Goal: Task Accomplishment & Management: Complete application form

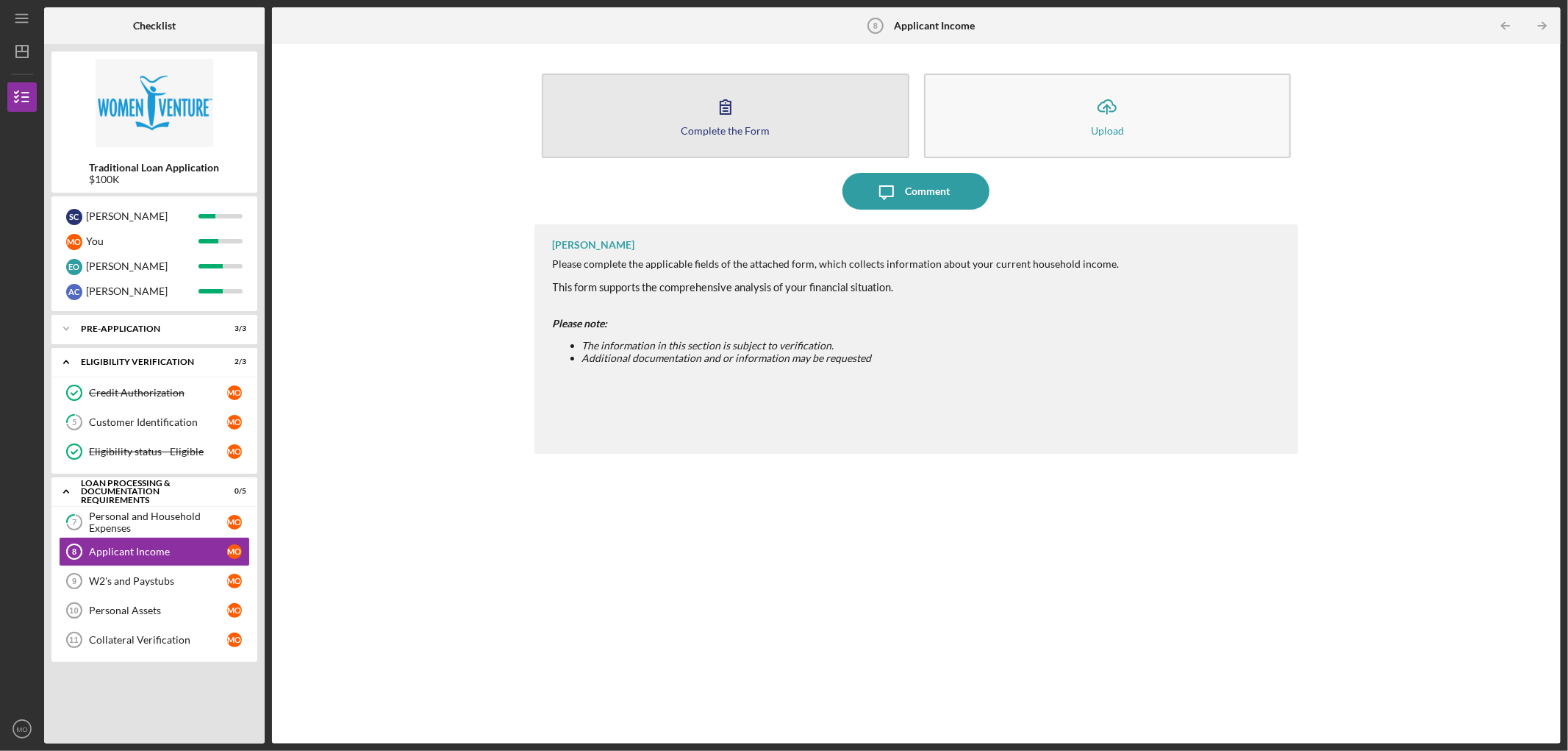
click at [737, 113] on icon "button" at bounding box center [725, 107] width 37 height 37
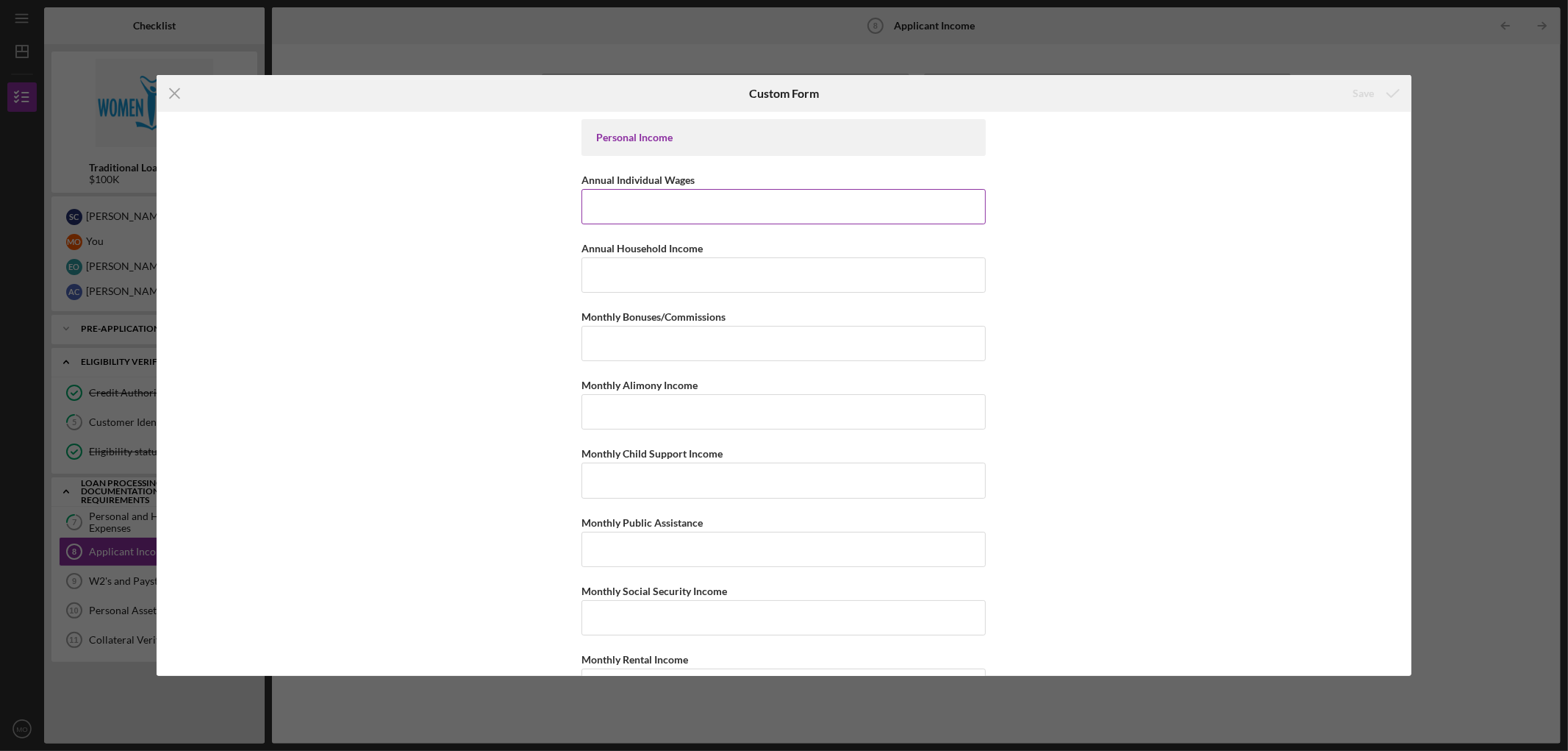
click at [732, 208] on input "Annual Individual Wages" at bounding box center [783, 206] width 404 height 35
type input "$100,000"
type input "$230,000"
click at [694, 346] on input "Monthly Bonuses/Commissions" at bounding box center [783, 343] width 404 height 35
click at [687, 355] on input "Monthly Bonuses/Commissions" at bounding box center [783, 343] width 404 height 35
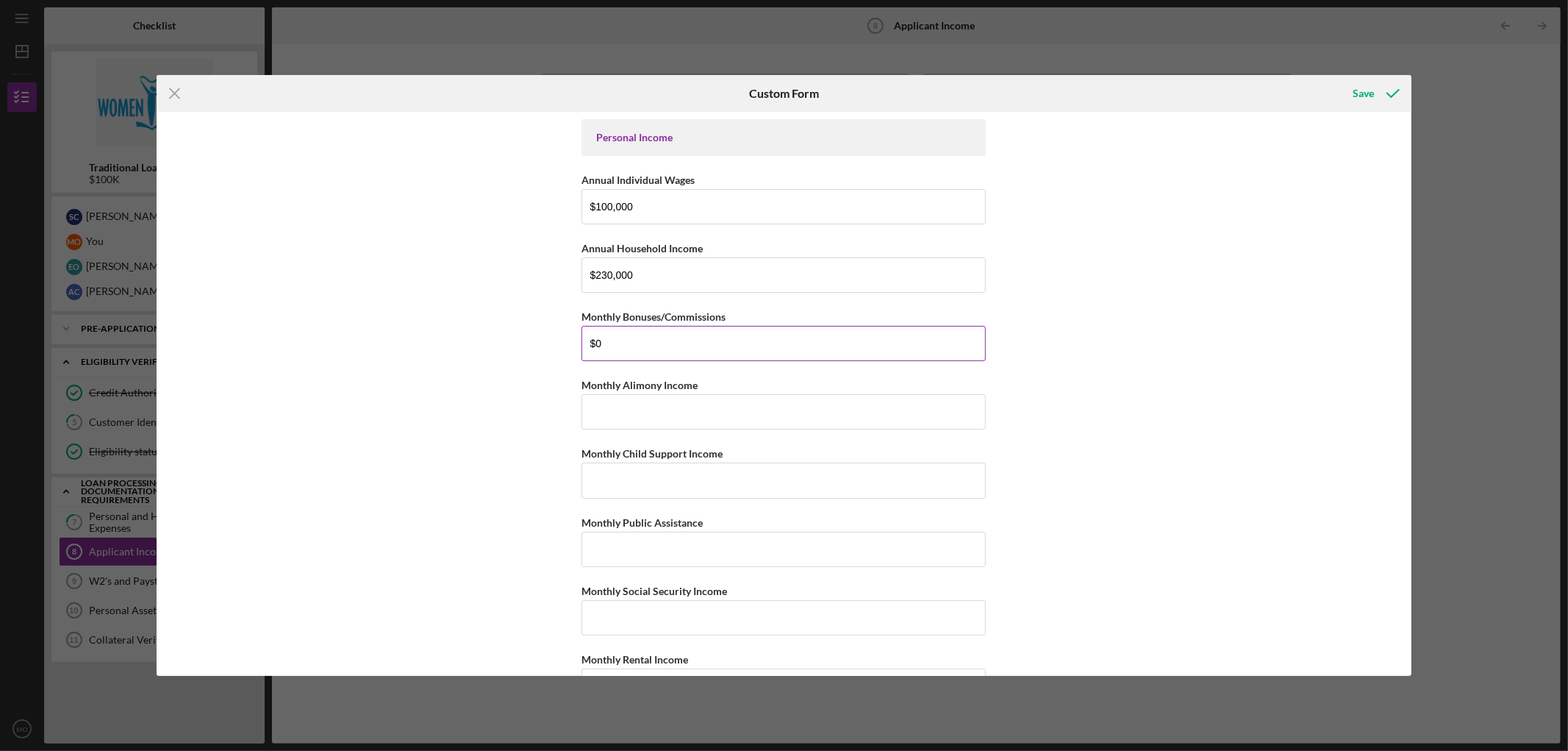
type input "$0"
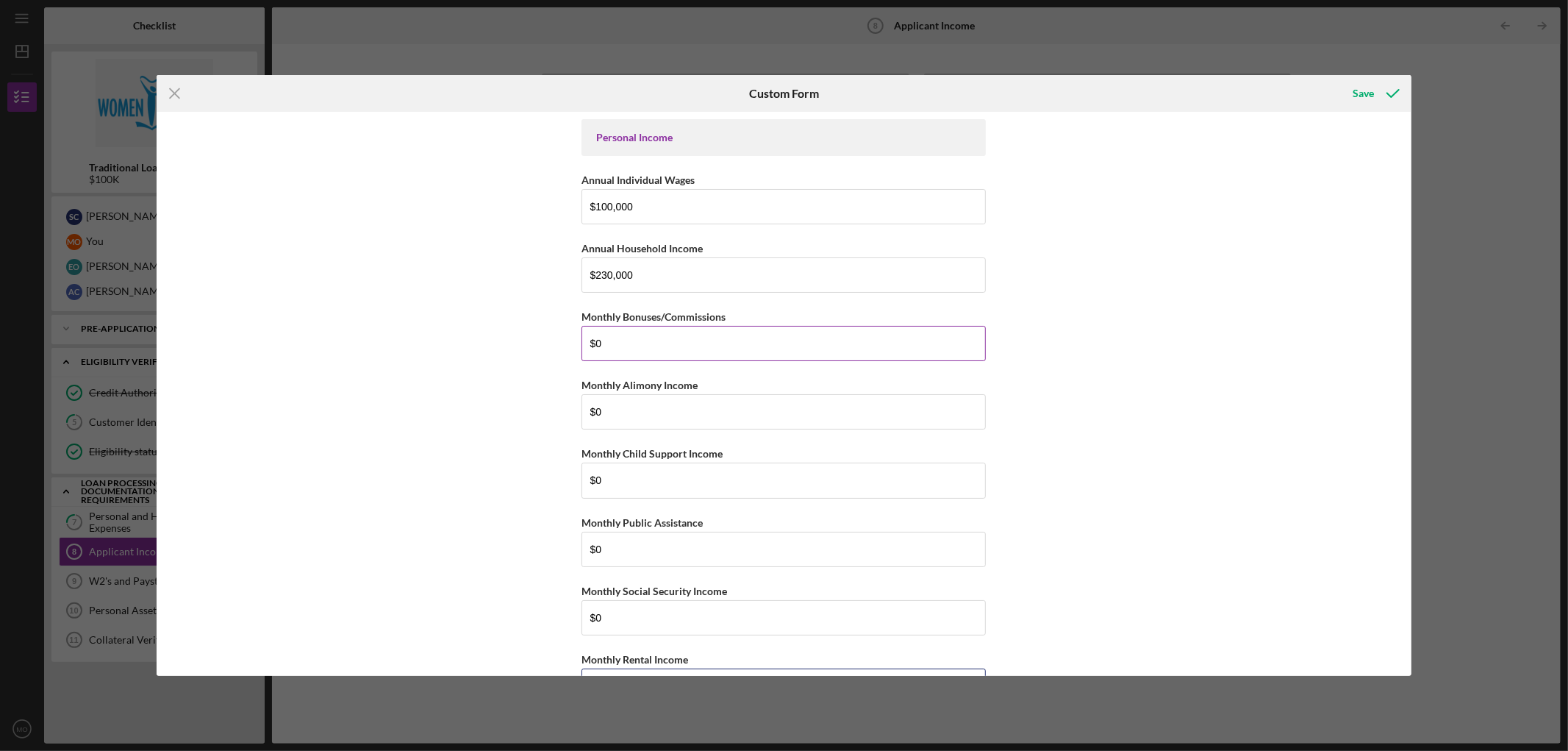
scroll to position [30, 0]
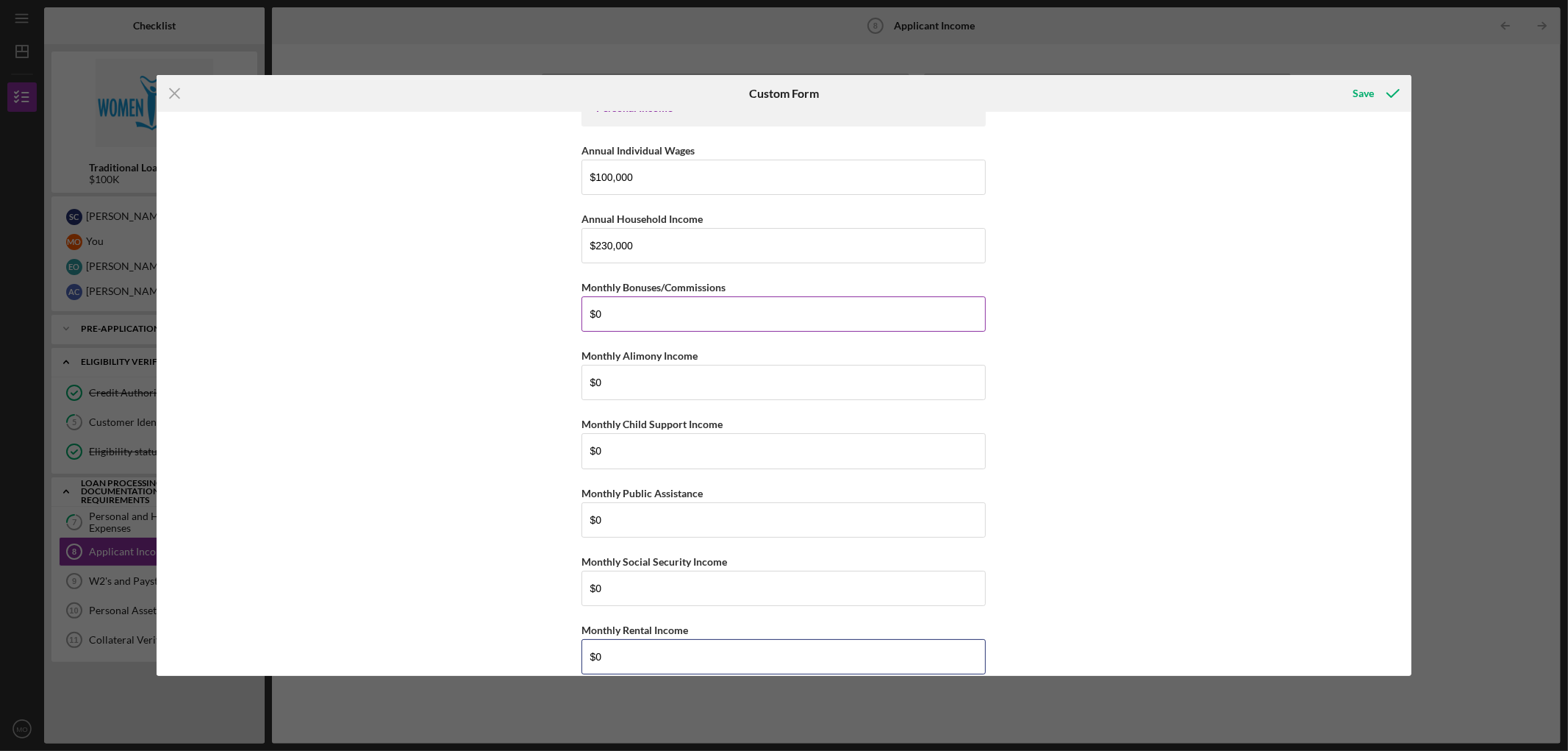
type input "$0"
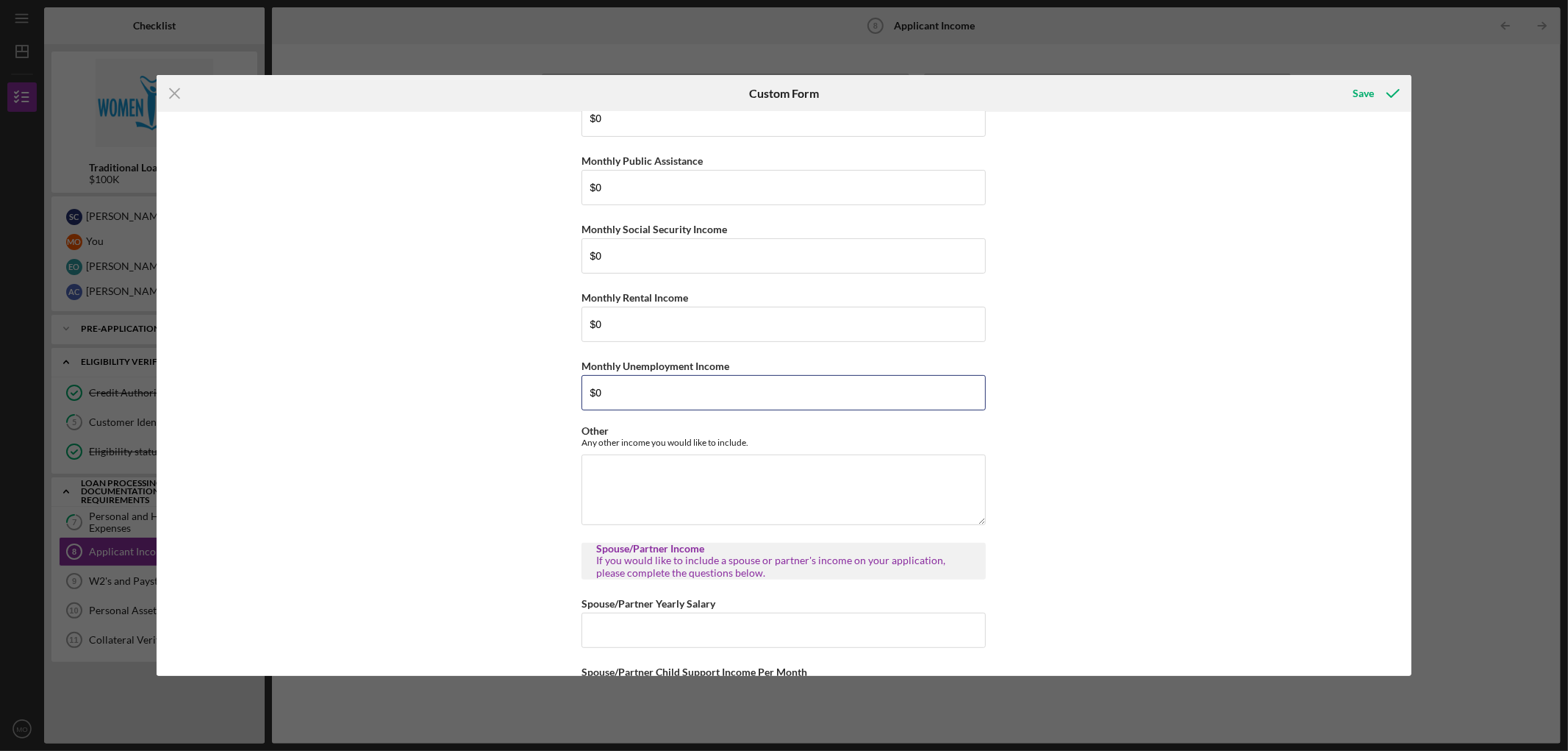
type input "$0"
type input "$130,000"
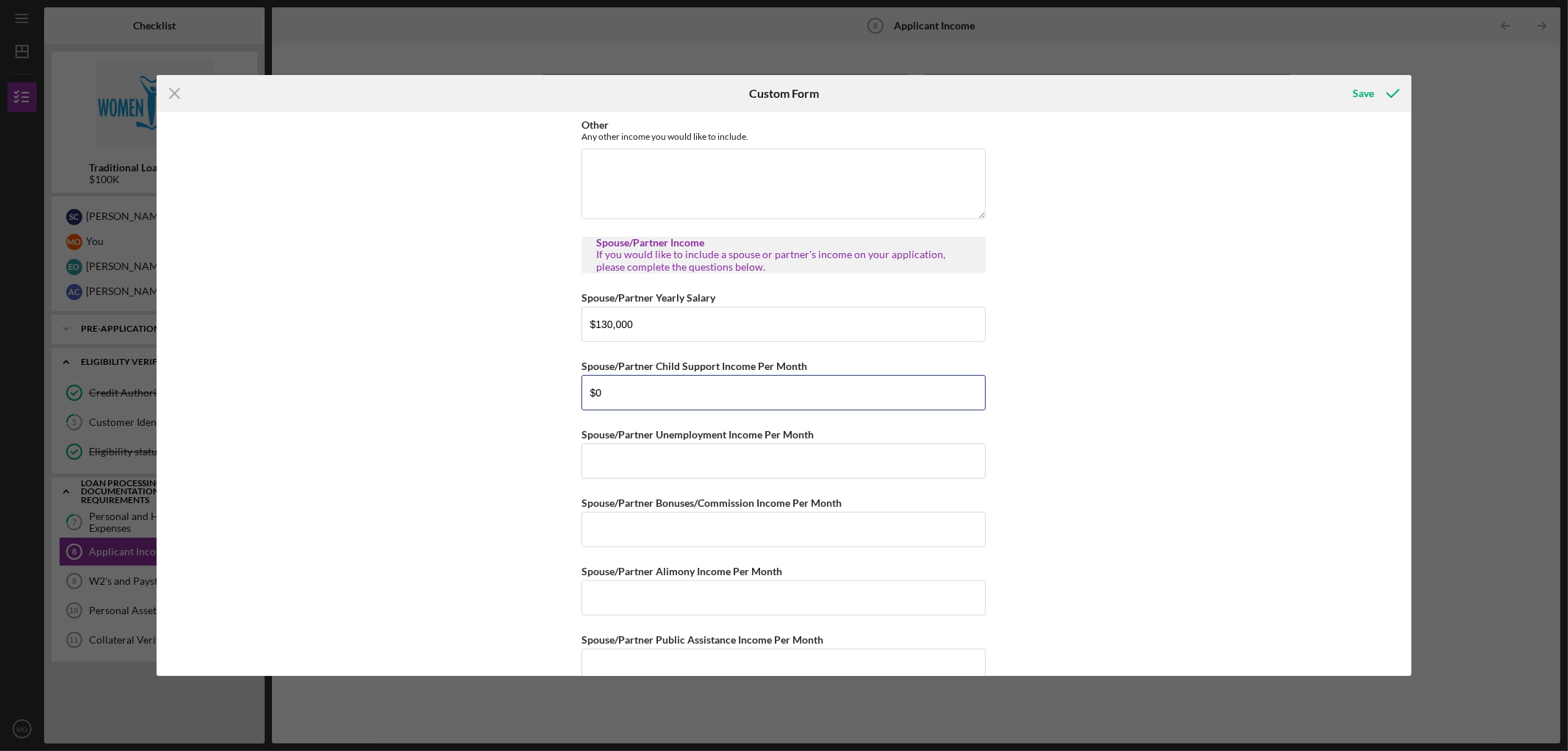
type input "$0"
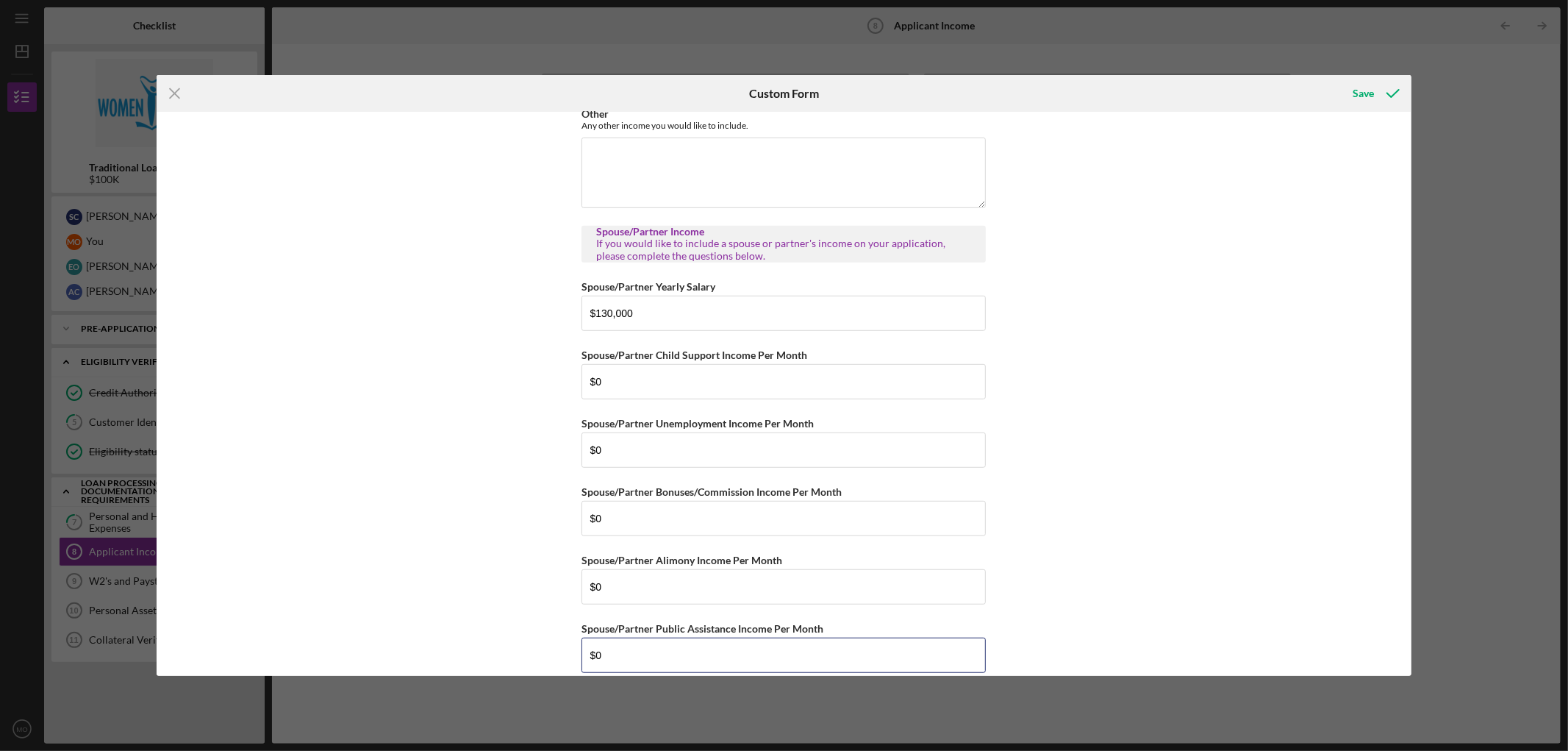
type input "$0"
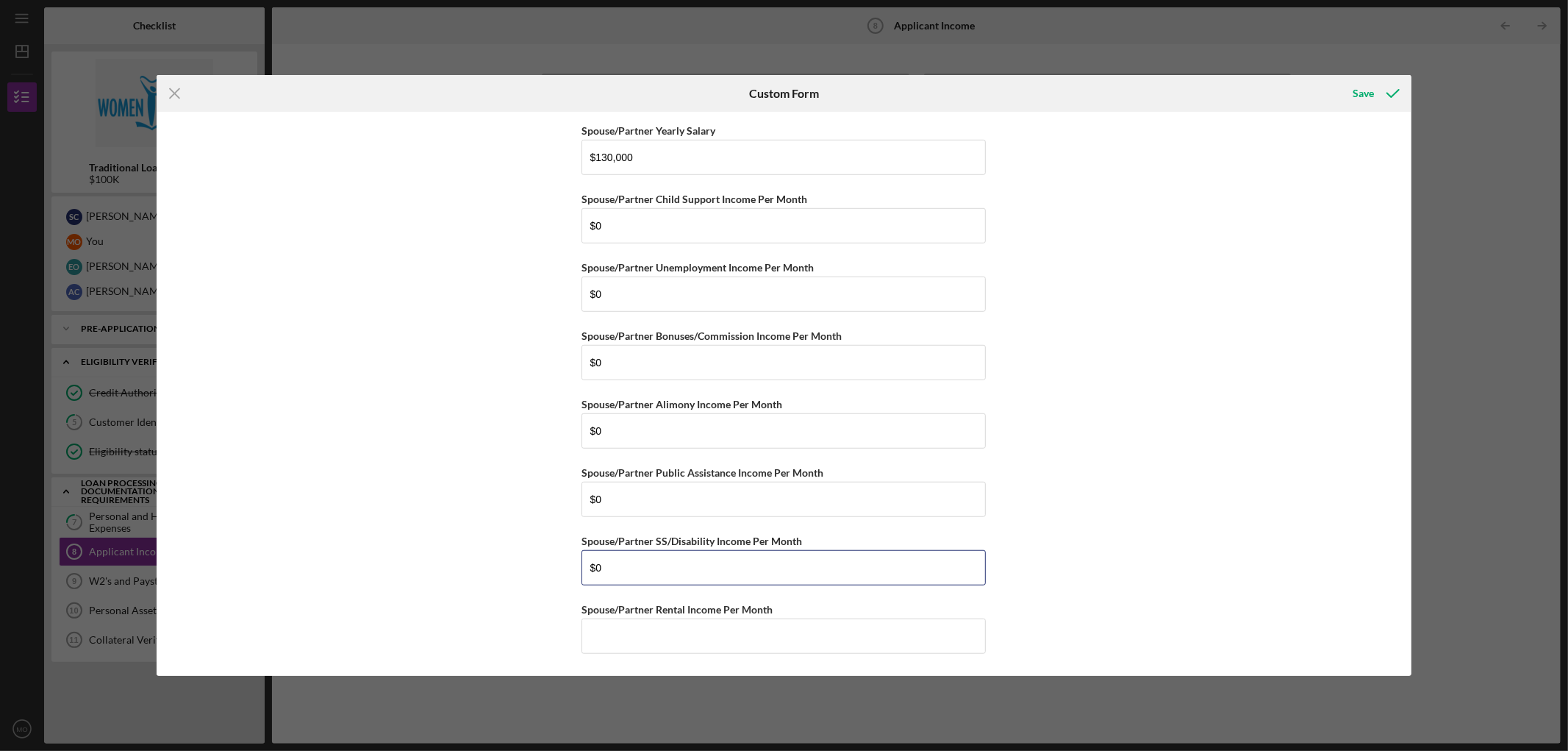
type input "$0"
click at [1367, 89] on div "Save" at bounding box center [1364, 93] width 21 height 30
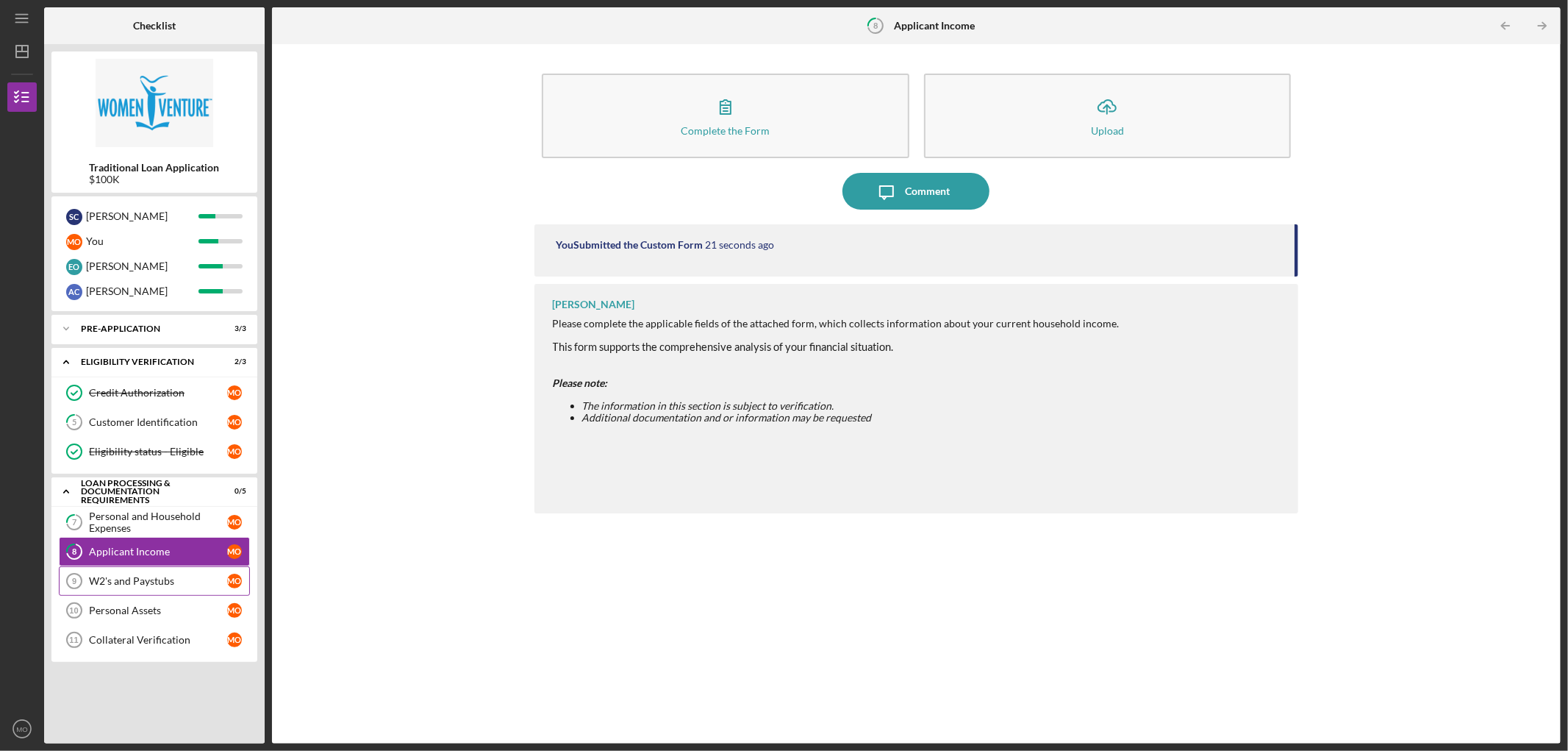
click at [134, 583] on div "W2's and Paystubs" at bounding box center [157, 580] width 138 height 11
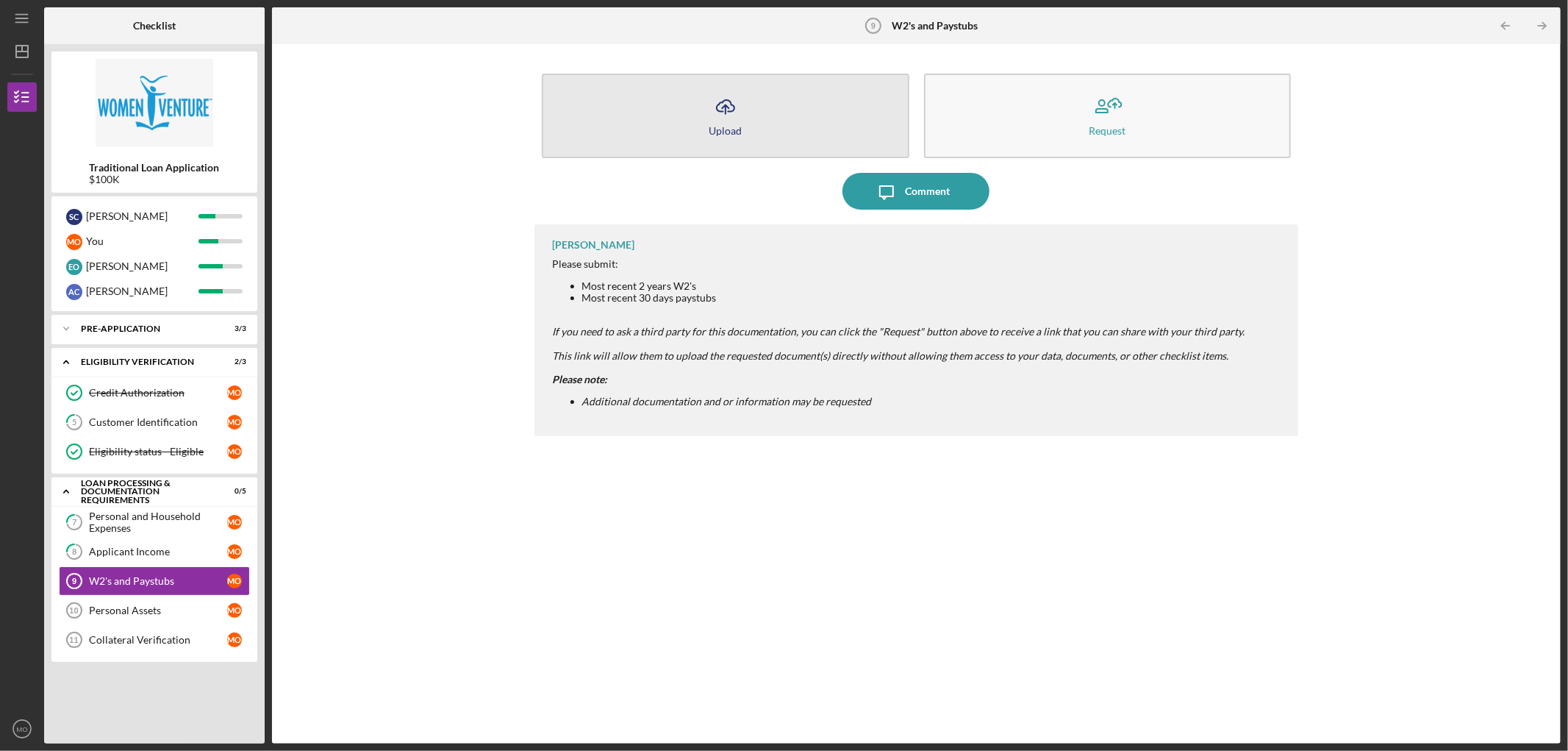
click at [701, 120] on button "Icon/Upload Upload" at bounding box center [726, 115] width 368 height 85
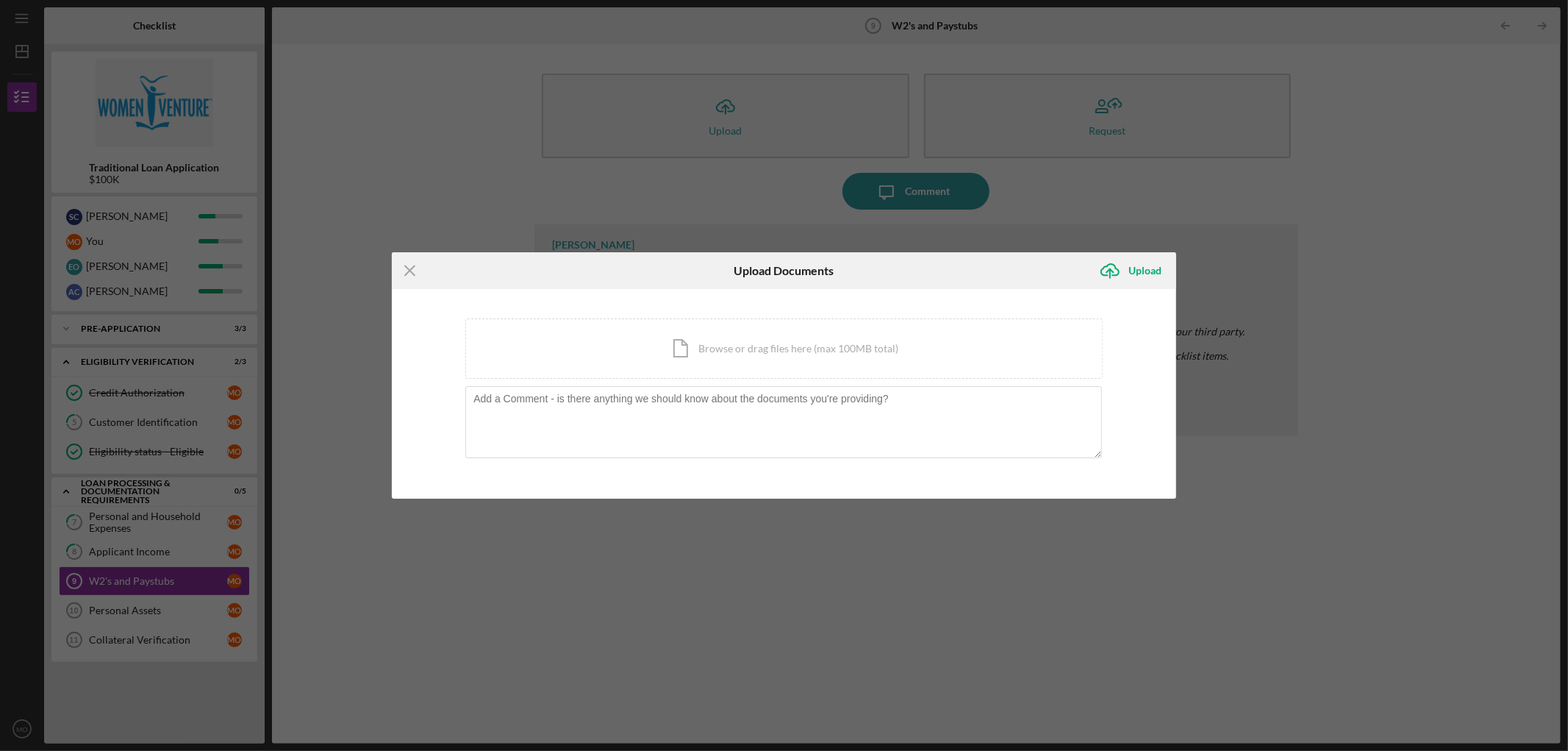
drag, startPoint x: 698, startPoint y: 339, endPoint x: 1301, endPoint y: 630, distance: 669.5
click at [1302, 630] on div "Icon/Menu Close Upload Documents Icon/Upload Upload You're uploading documents …" at bounding box center [784, 376] width 1568 height 751
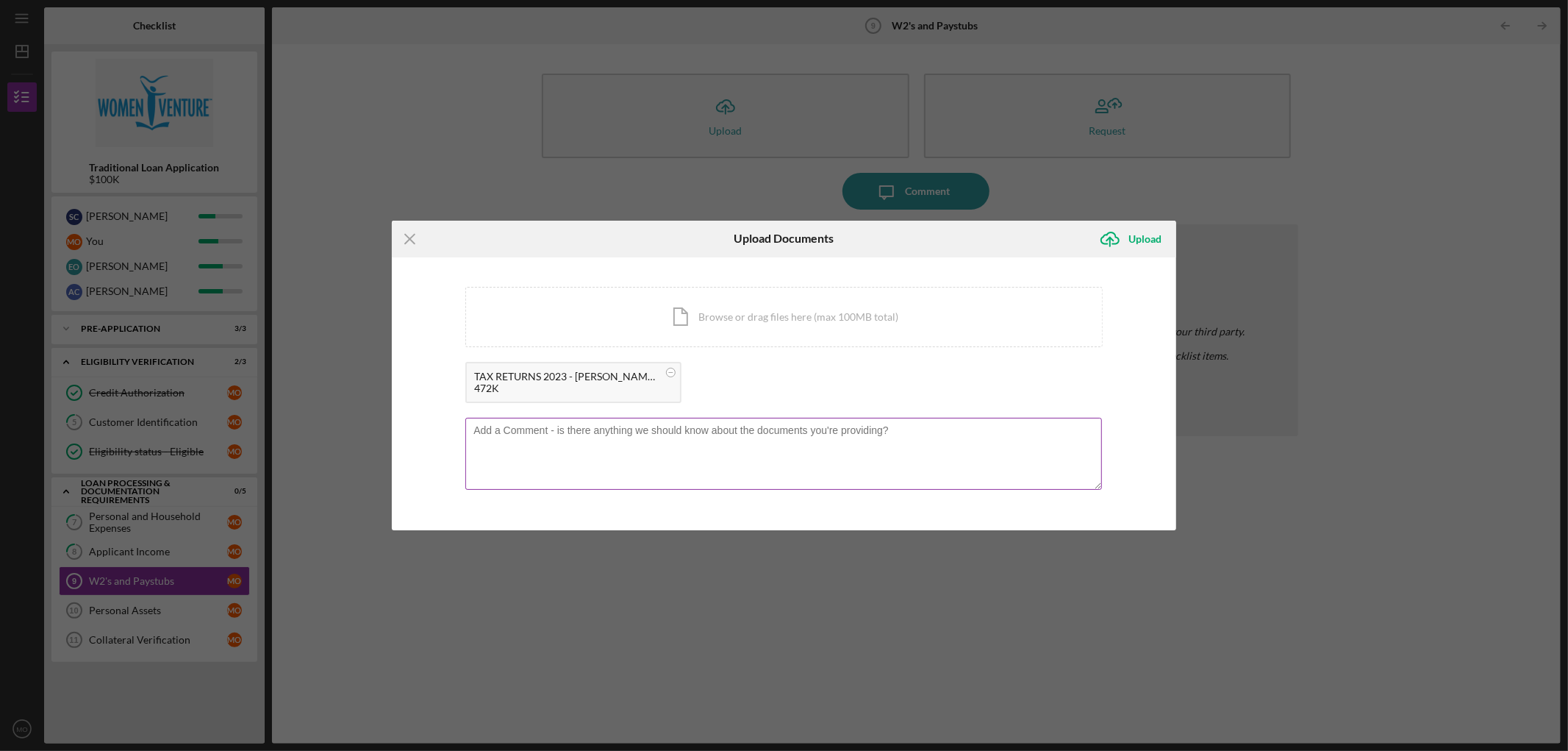
click at [593, 433] on textarea at bounding box center [783, 454] width 636 height 72
click at [493, 427] on textarea "PW is 392867659" at bounding box center [783, 454] width 636 height 72
click at [633, 429] on textarea "PW for 2023 version is 392867659" at bounding box center [783, 454] width 636 height 72
type textarea "PW for 2023 version is 392867659"
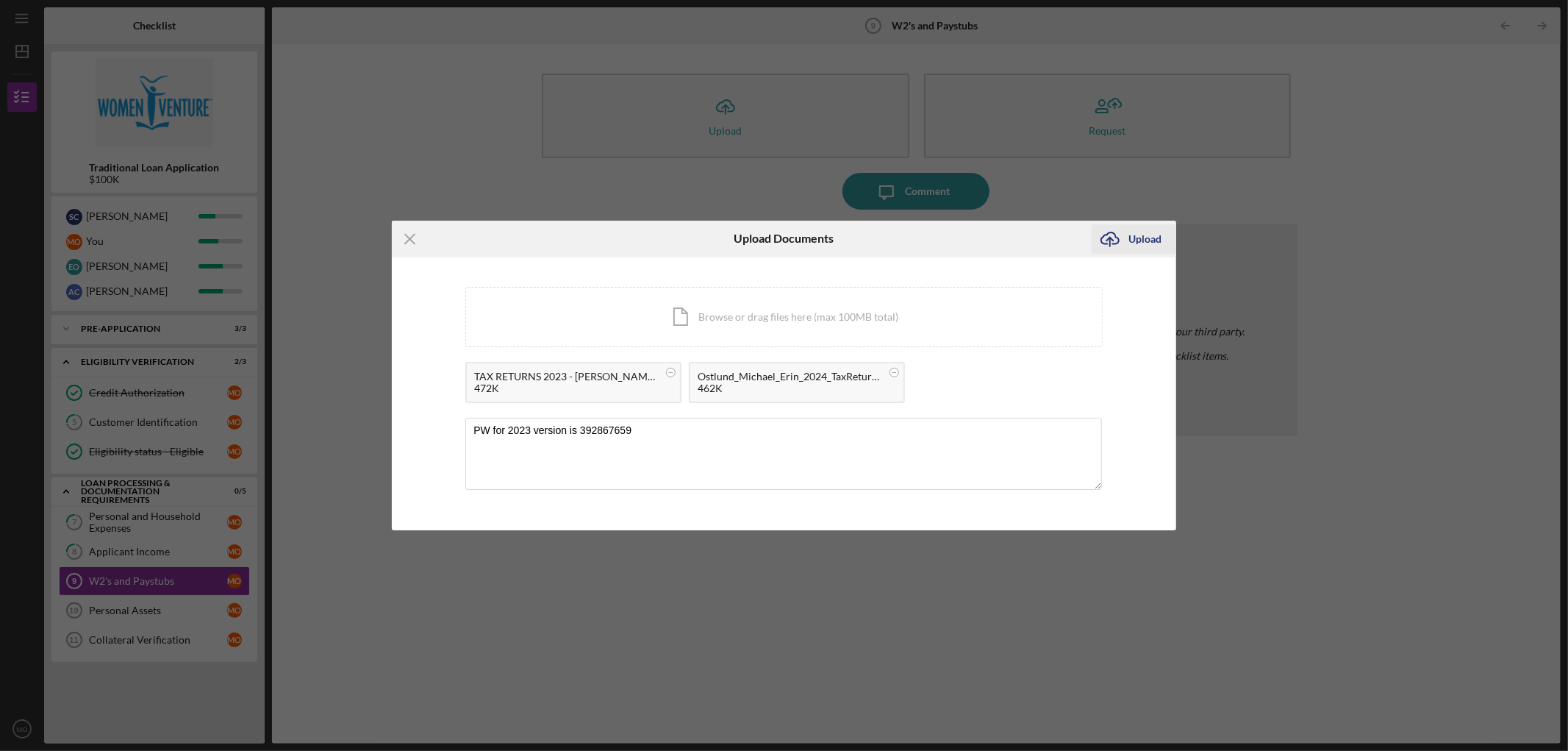
click at [1137, 238] on div "Upload" at bounding box center [1144, 238] width 33 height 30
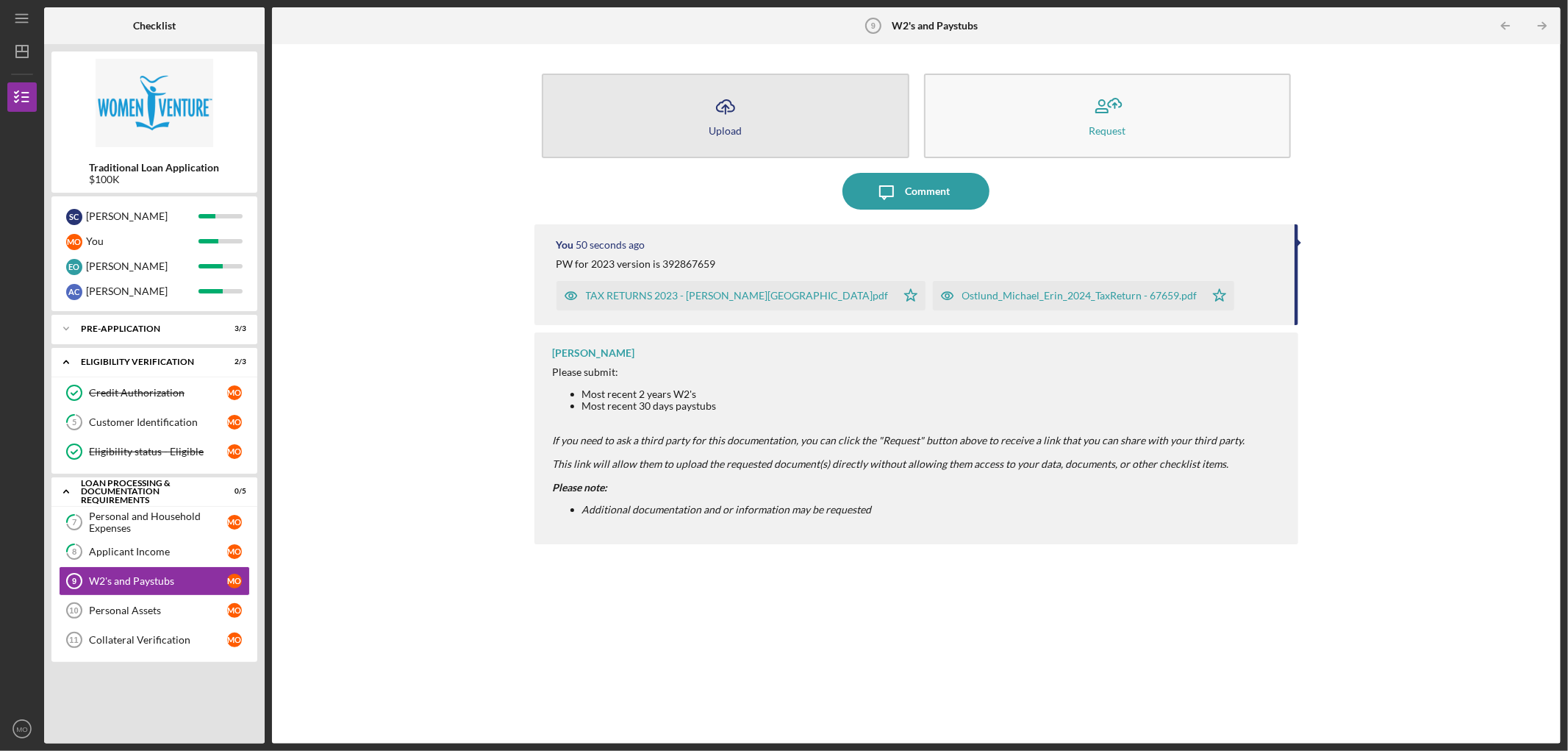
click at [716, 99] on icon "Icon/Upload" at bounding box center [725, 107] width 37 height 37
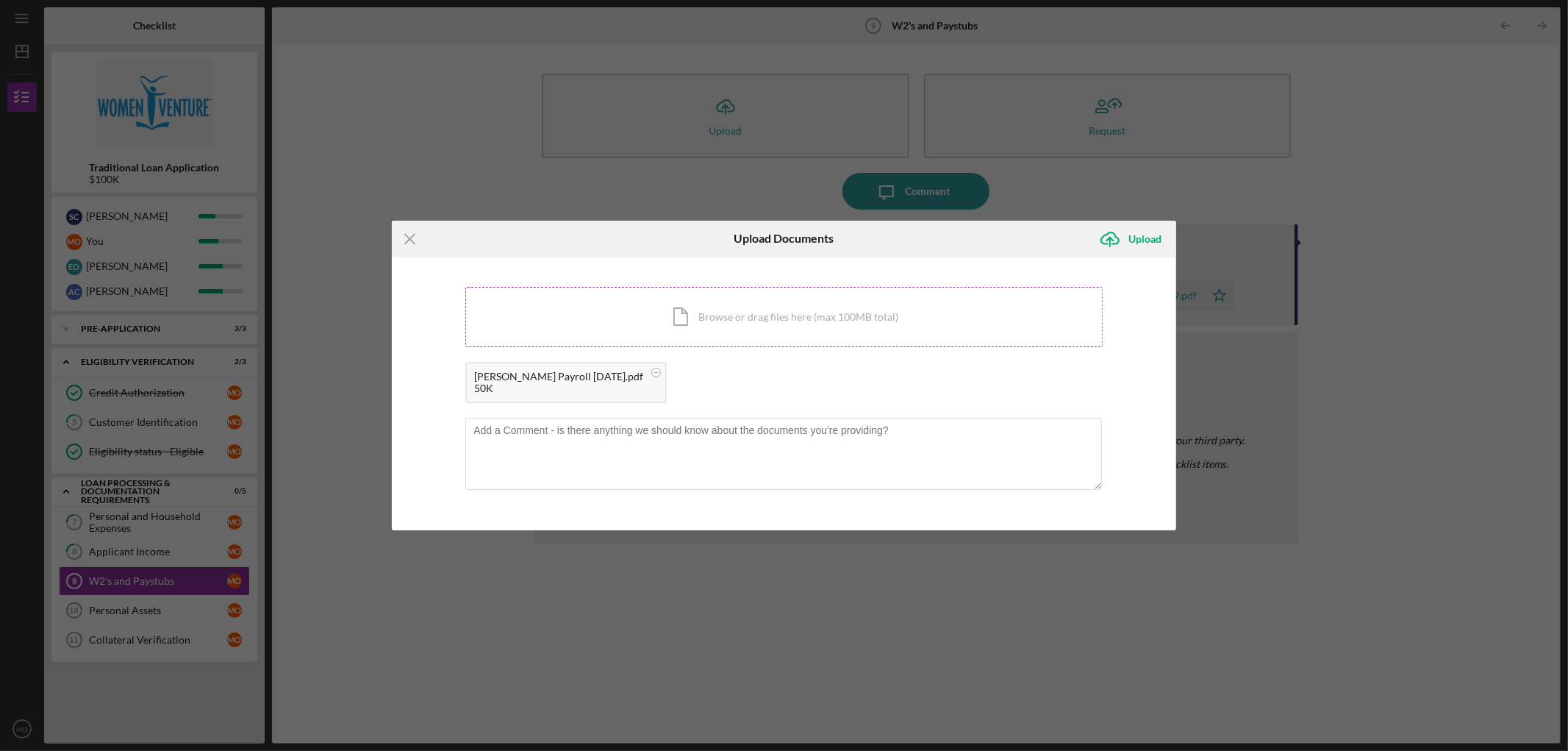
click at [649, 321] on div "Icon/Document Browse or drag files here (max 100MB total) Tap to choose files o…" at bounding box center [783, 316] width 637 height 60
click at [1150, 233] on div "Upload" at bounding box center [1144, 238] width 33 height 30
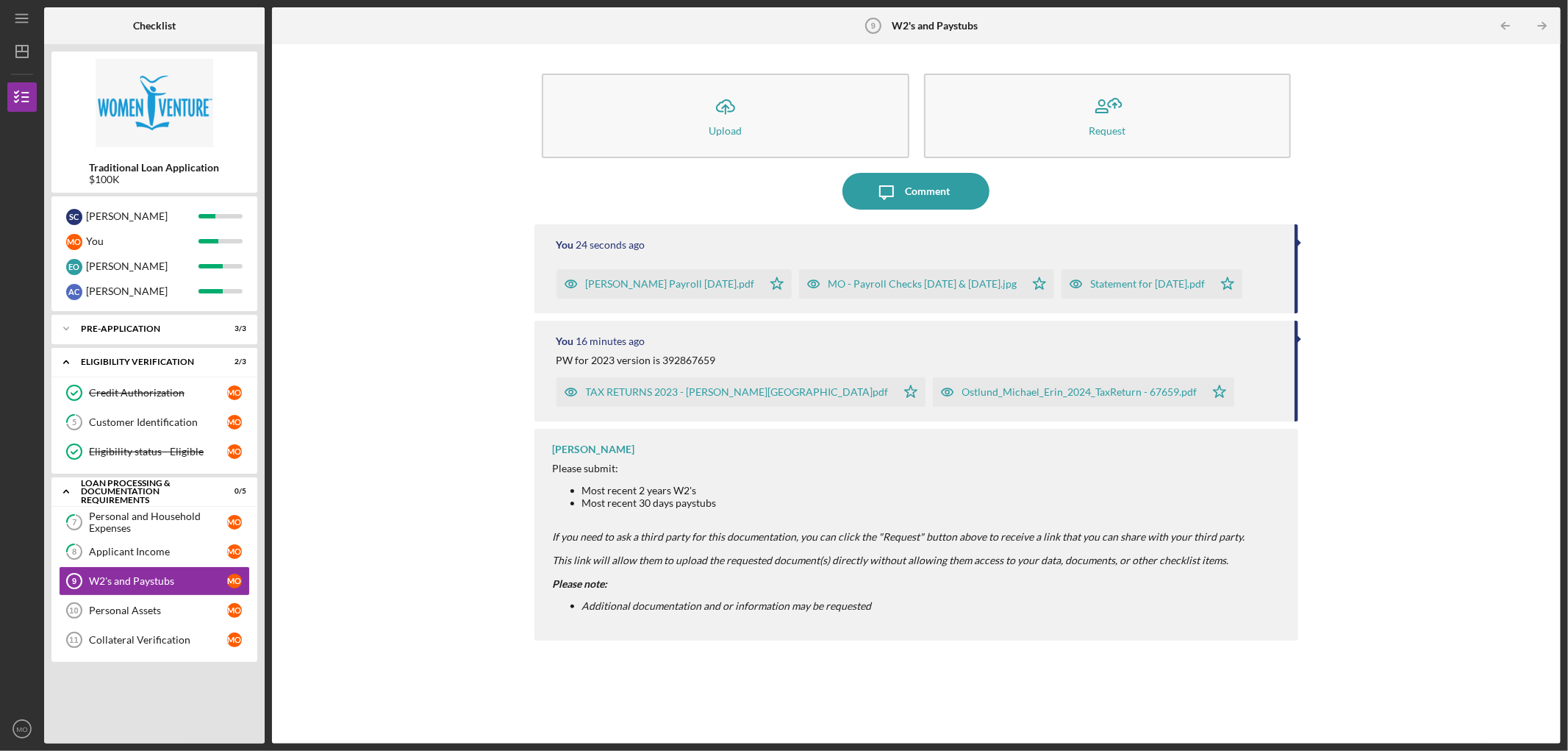
click at [1297, 341] on div "You 16 minutes ago PW for 2023 version is 392867659 TAX RETURNS 2023 - [PERSON_…" at bounding box center [916, 371] width 764 height 101
click at [129, 612] on div "Personal Assets" at bounding box center [157, 610] width 138 height 11
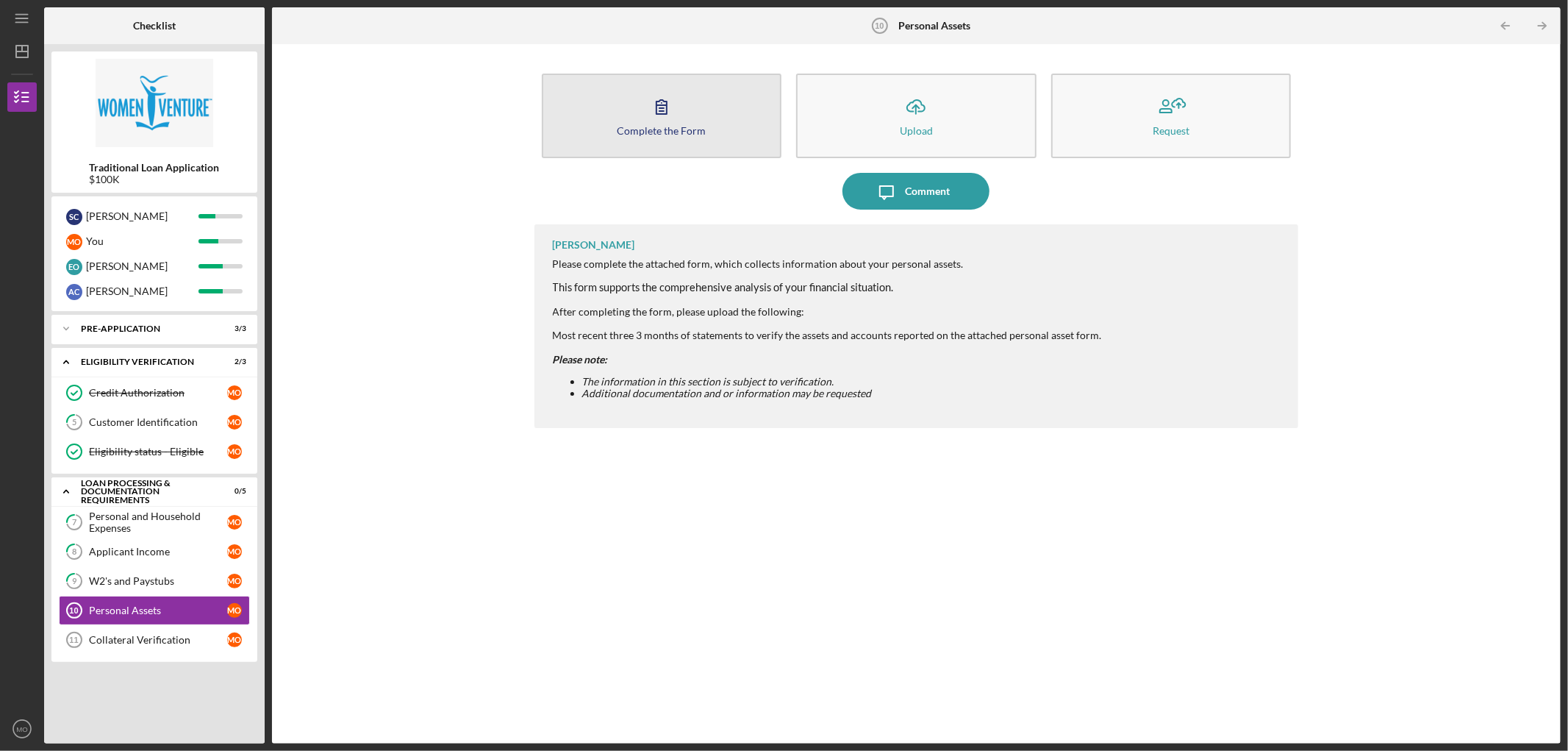
click at [670, 128] on div "Complete the Form" at bounding box center [660, 131] width 89 height 11
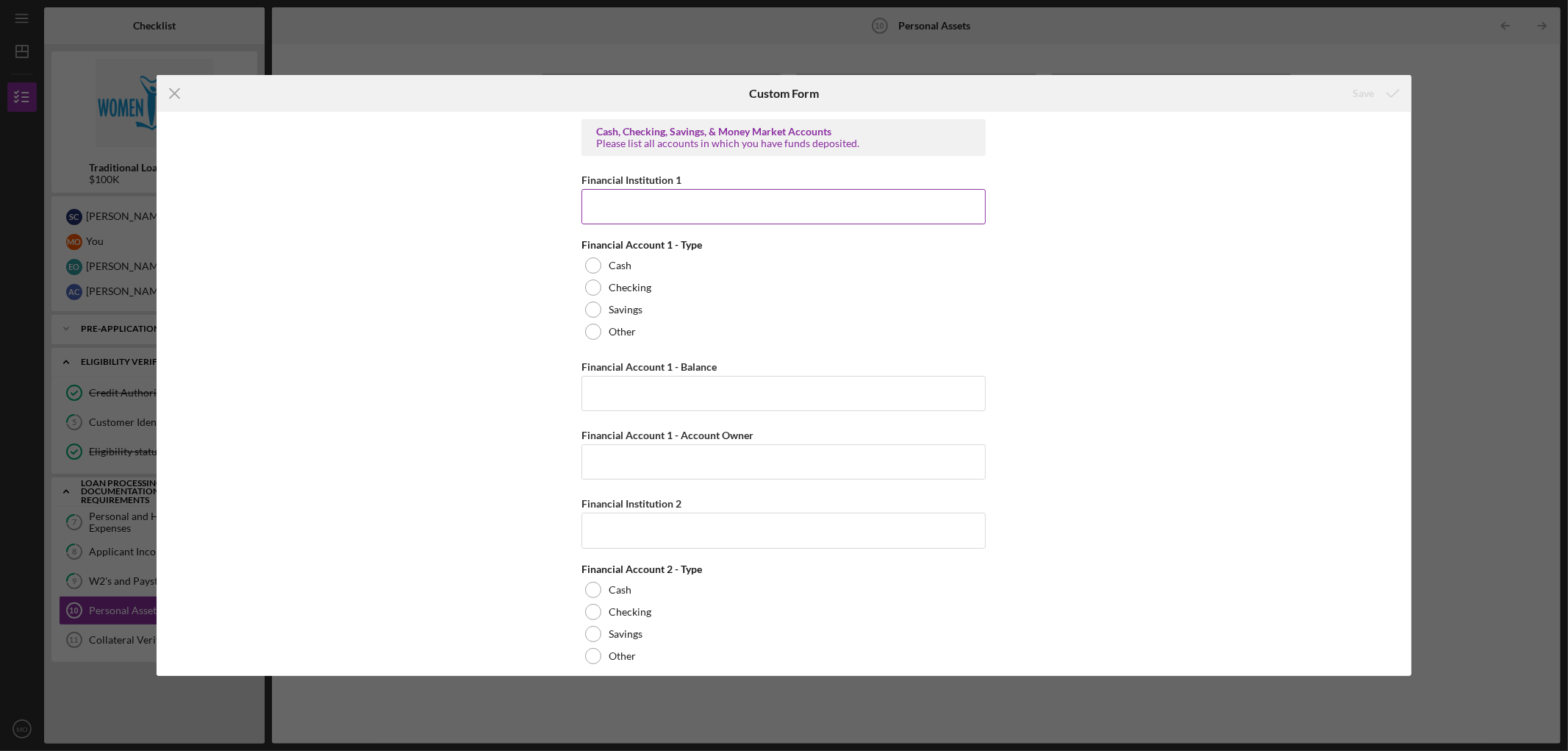
click at [694, 203] on input "Financial Institution 1" at bounding box center [783, 206] width 404 height 35
type input "[PERSON_NAME] Fargo x 1475"
click at [609, 290] on label "Checking" at bounding box center [630, 288] width 43 height 11
click at [653, 395] on input "Financial Account 1 - Balance" at bounding box center [783, 393] width 404 height 35
type input "$16,074.14"
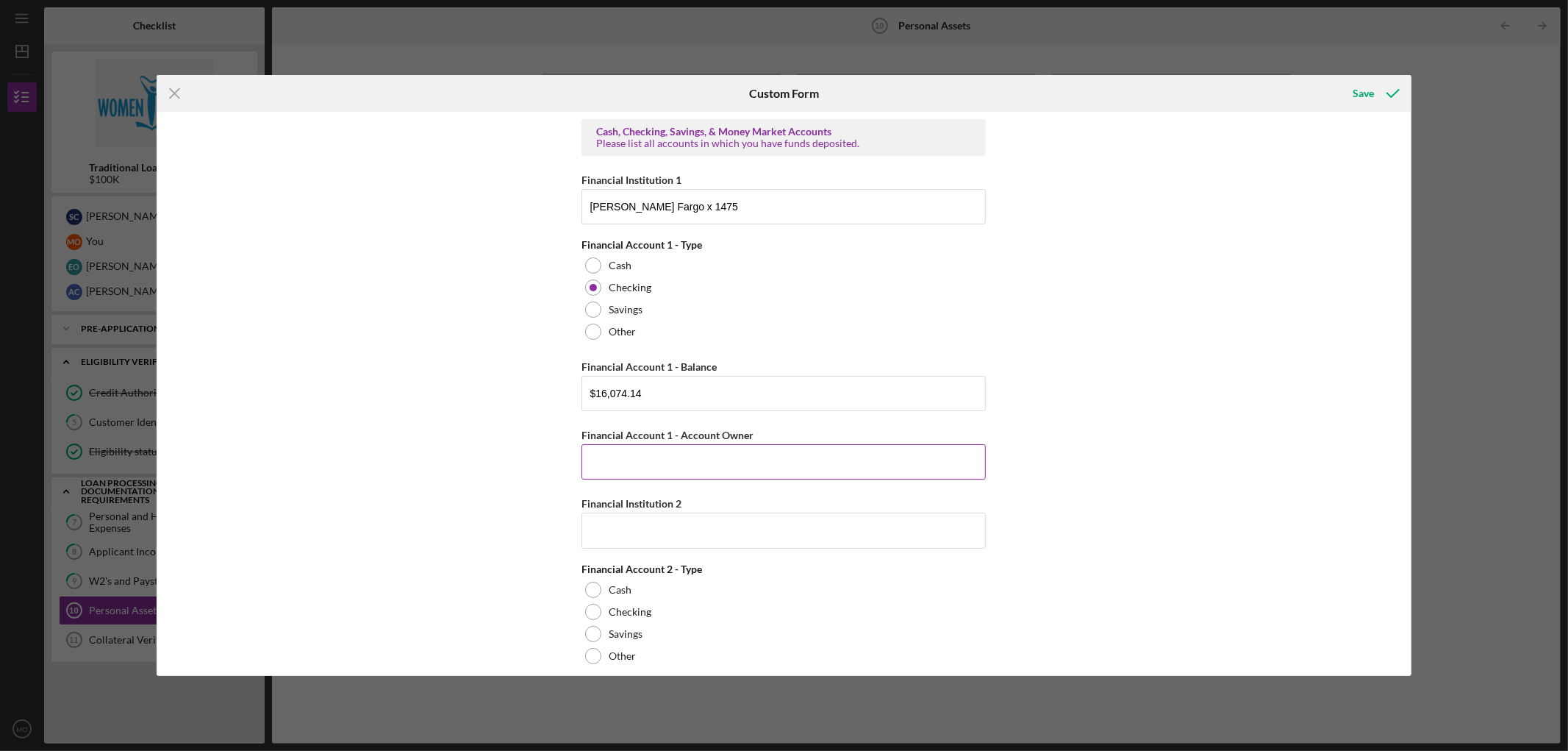
click at [638, 454] on input "Financial Account 1 - Account Owner" at bounding box center [783, 461] width 404 height 35
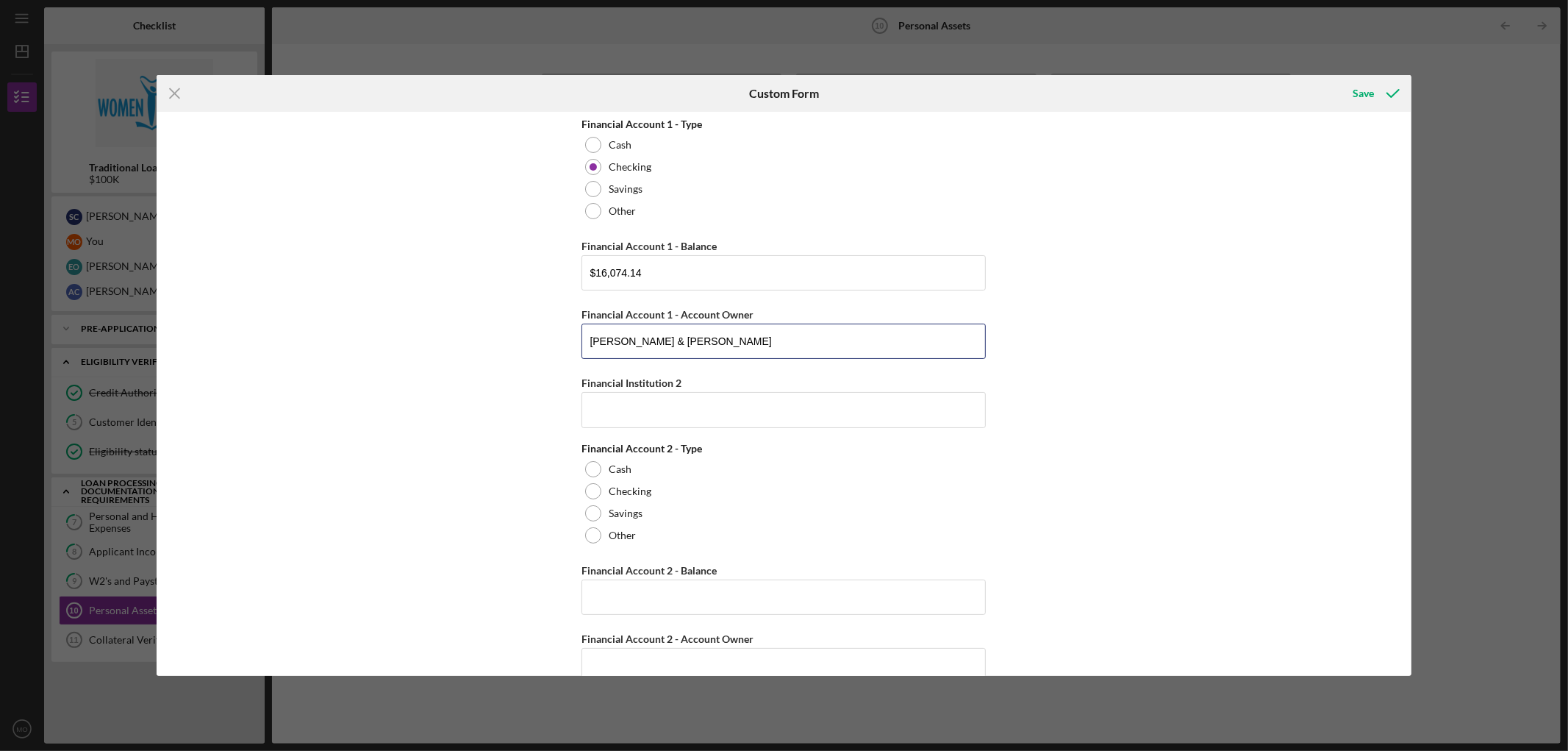
scroll to position [82, 0]
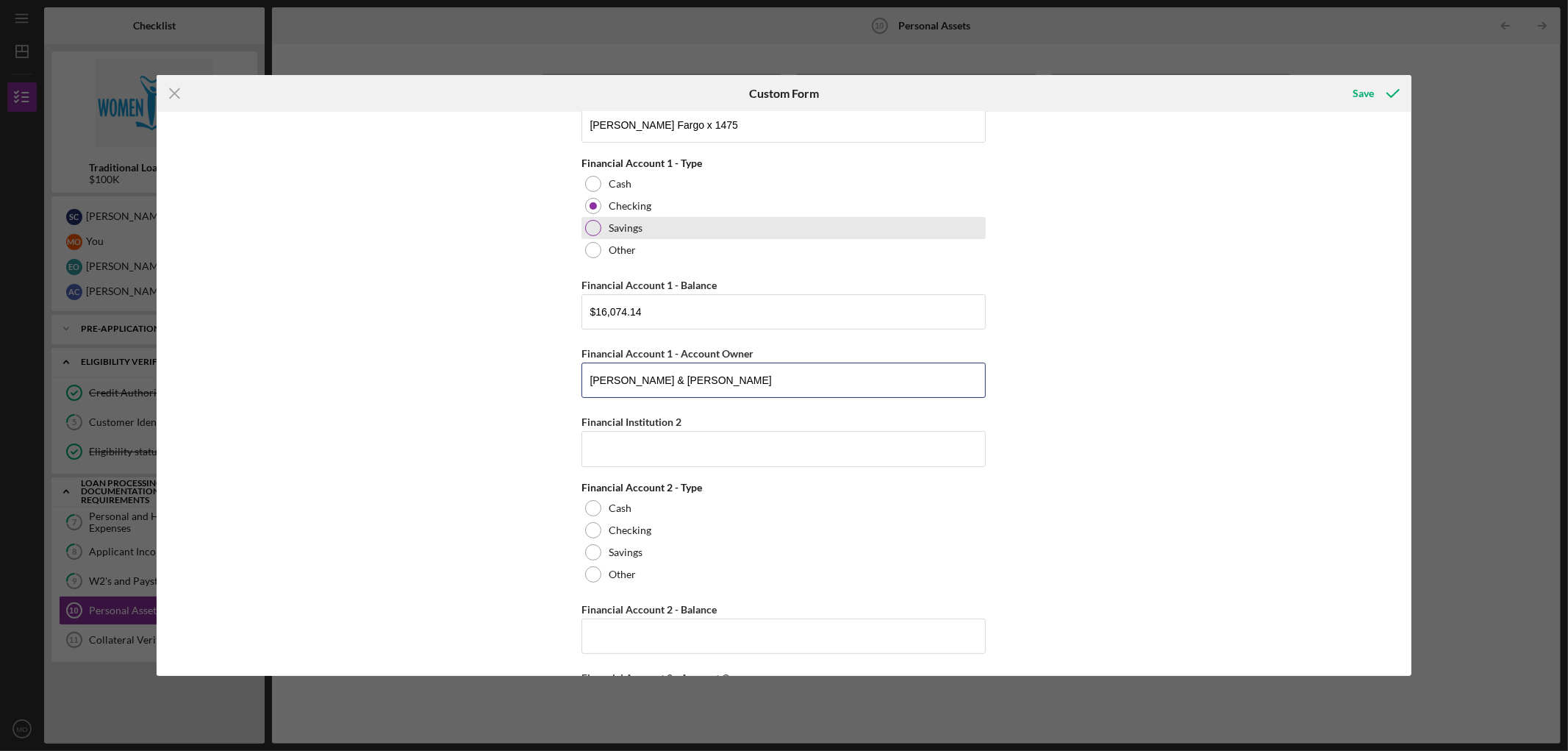
type input "[PERSON_NAME] & [PERSON_NAME]"
click at [595, 232] on div at bounding box center [593, 228] width 16 height 16
click at [593, 205] on div at bounding box center [593, 206] width 16 height 16
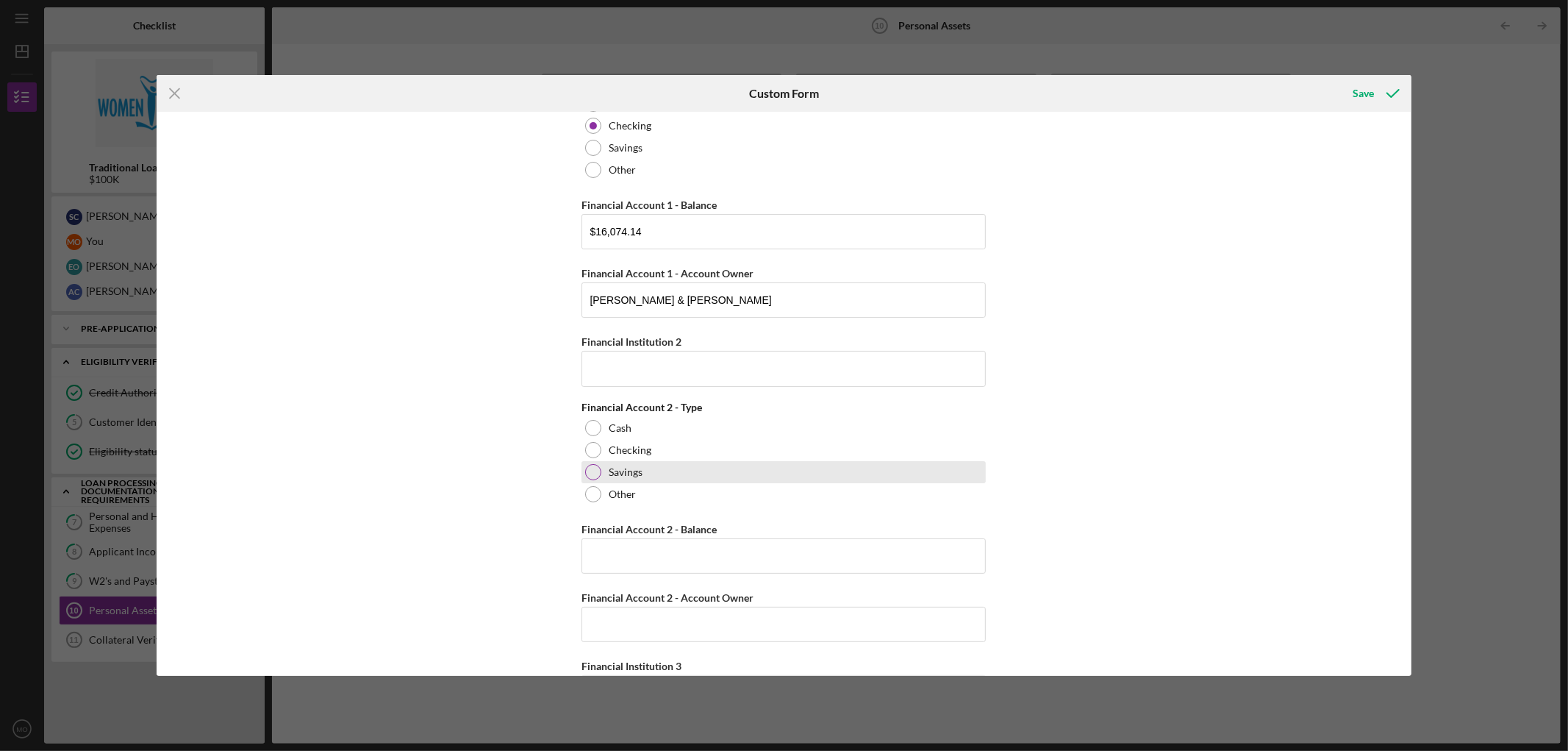
scroll to position [163, 0]
click at [654, 376] on input "Financial Institution 2" at bounding box center [783, 367] width 404 height 35
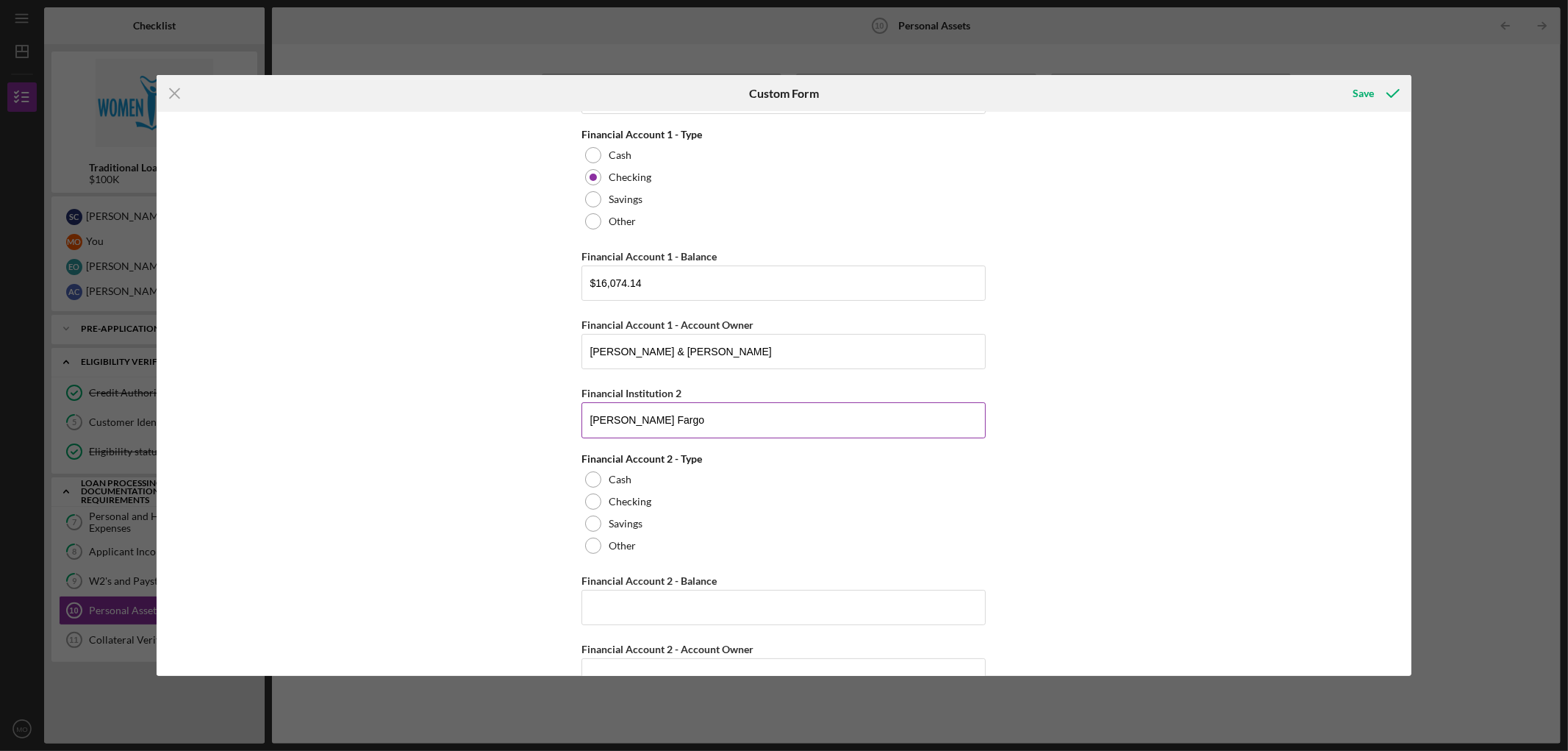
scroll to position [82, 0]
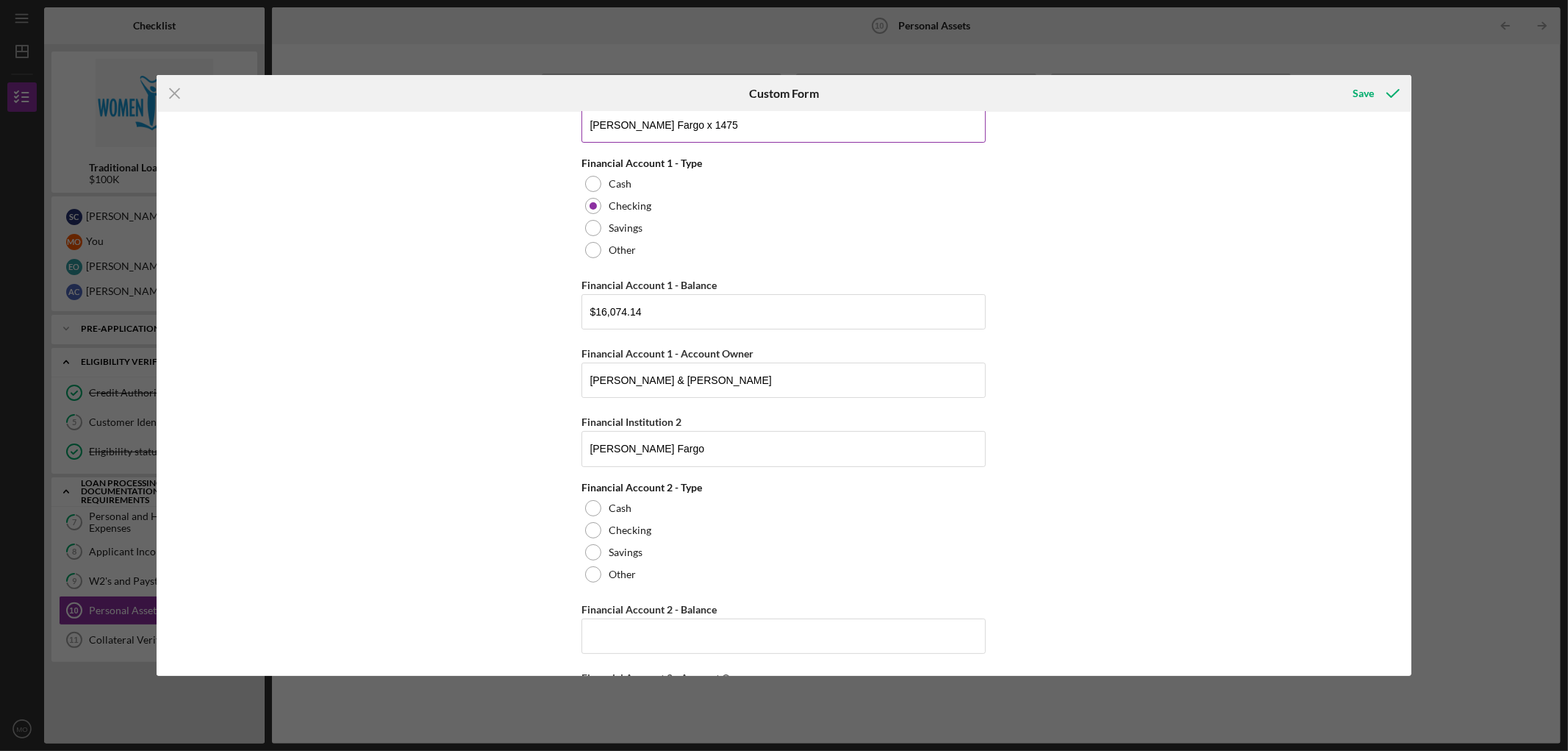
click at [703, 118] on input "[PERSON_NAME] Fargo x 1475" at bounding box center [783, 125] width 404 height 35
click at [652, 443] on input "[PERSON_NAME] Fargo" at bounding box center [783, 448] width 404 height 35
type input "[PERSON_NAME] Fargo x 8872"
click at [628, 548] on label "Savings" at bounding box center [625, 552] width 33 height 11
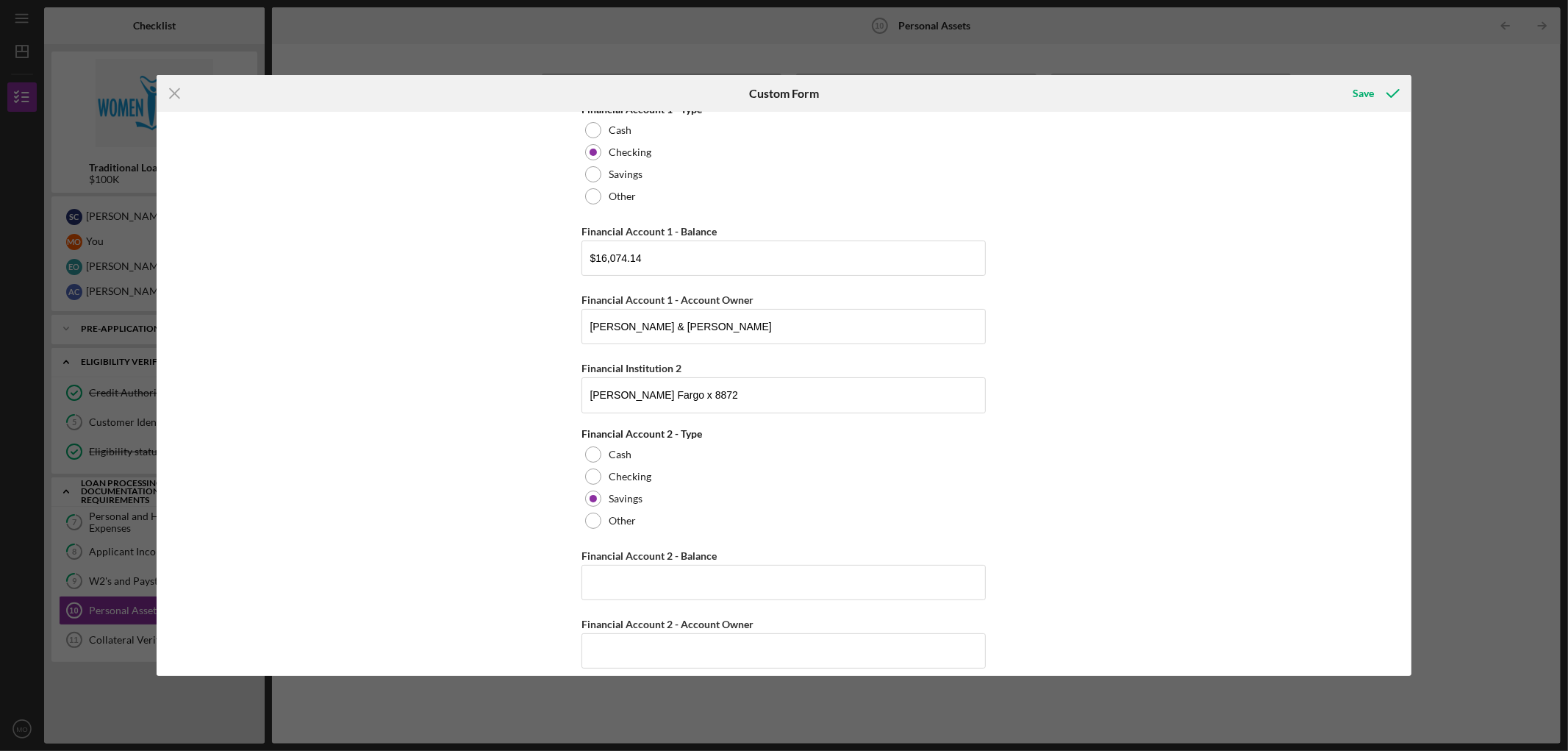
scroll to position [163, 0]
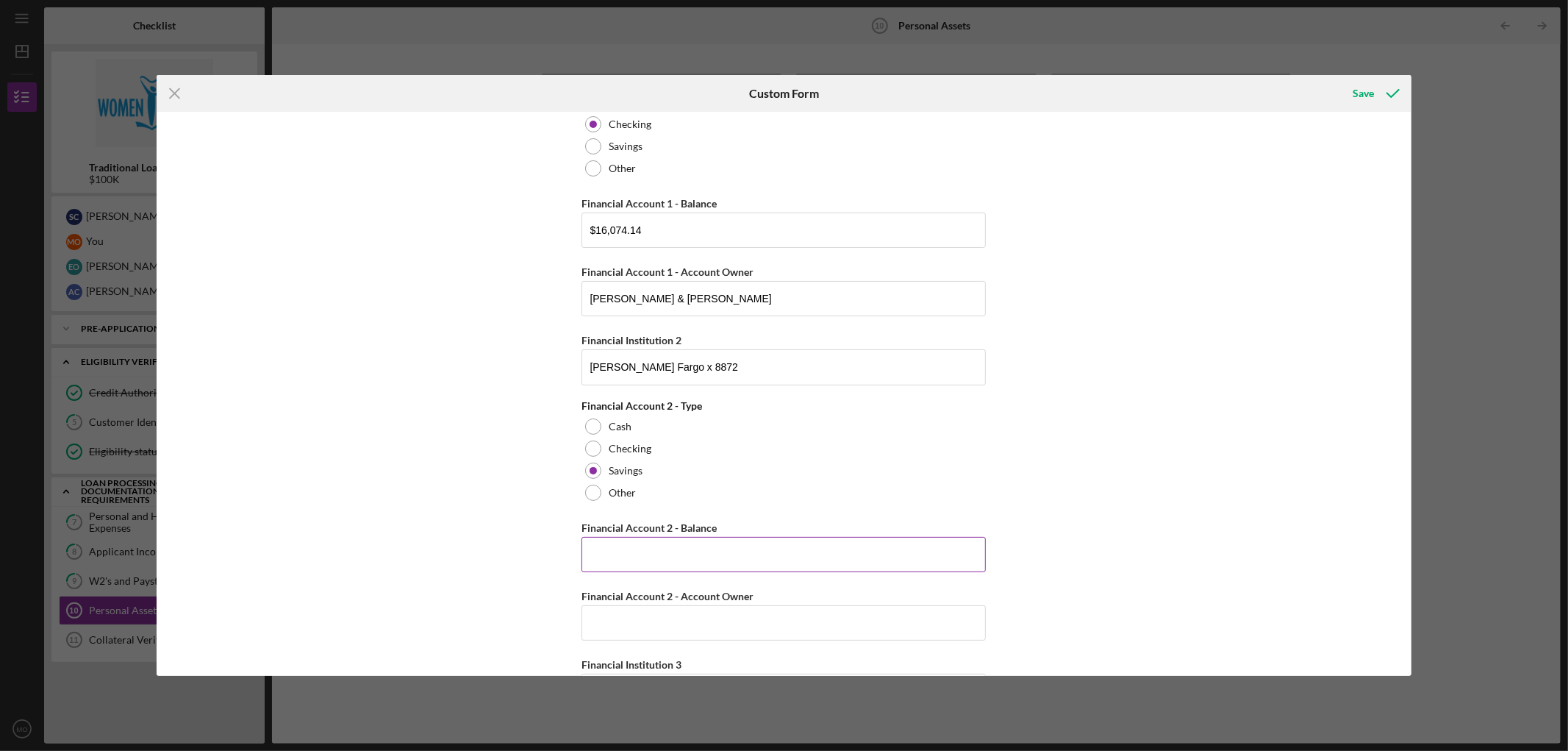
click at [673, 545] on input "Financial Account 2 - Balance" at bounding box center [783, 554] width 404 height 35
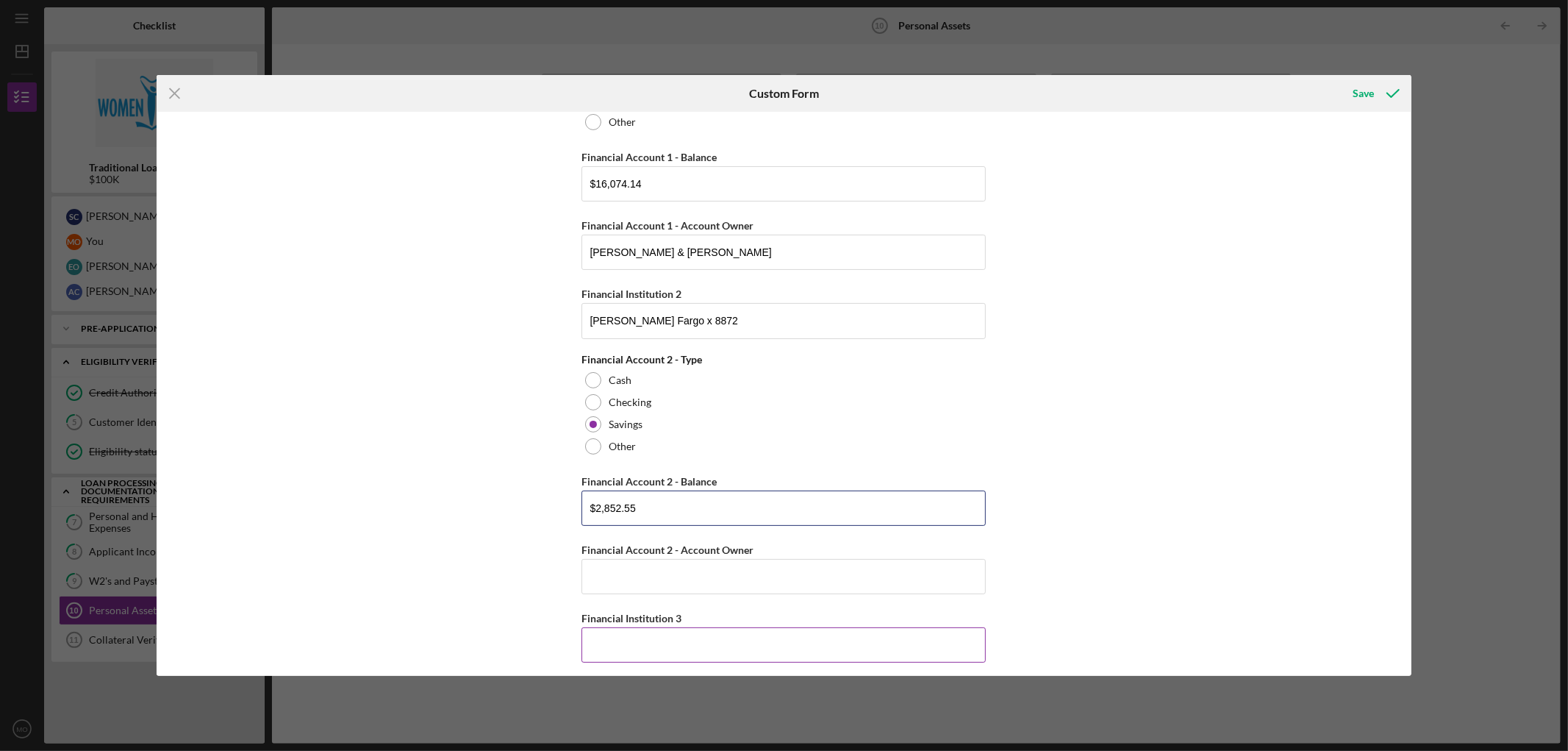
scroll to position [327, 0]
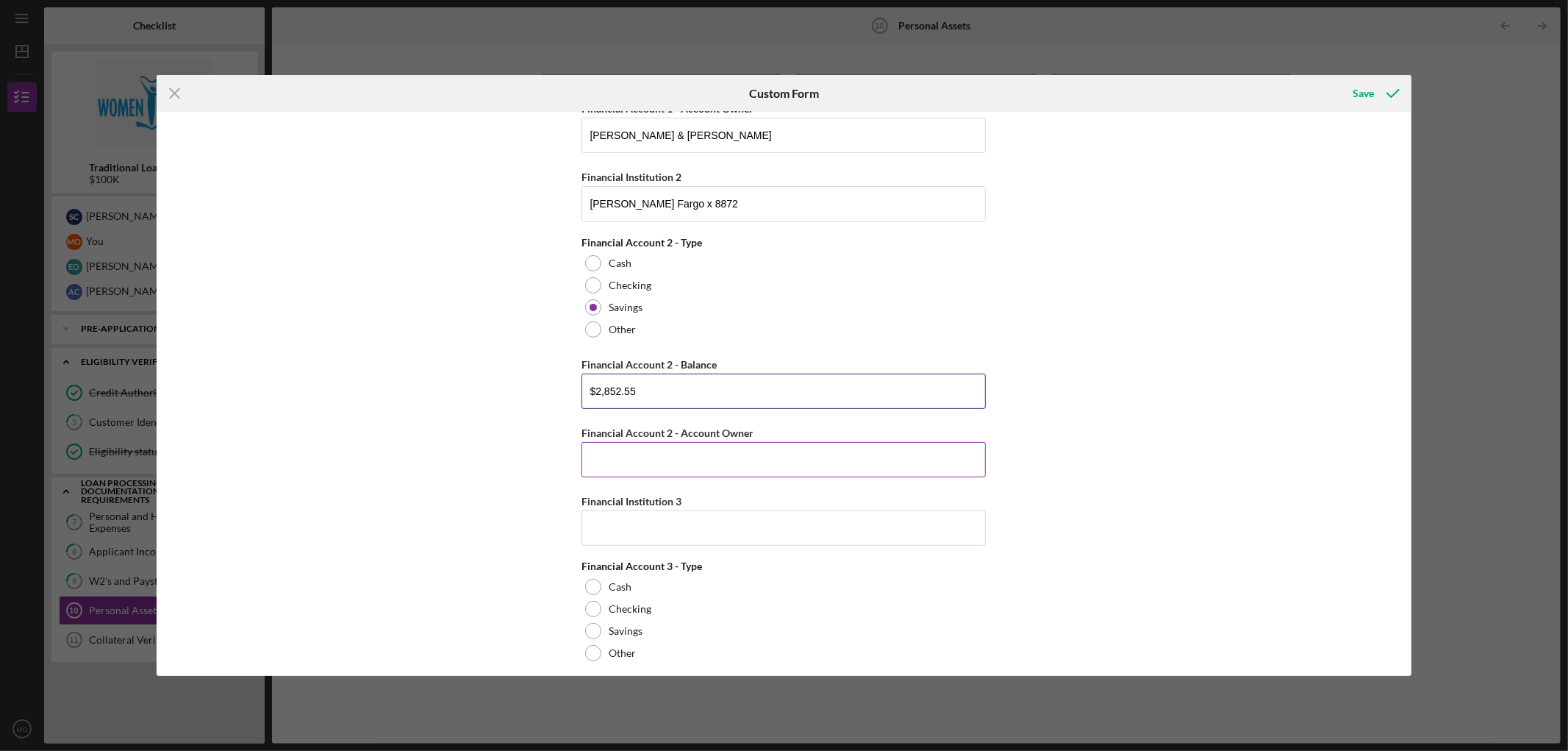
type input "$2,852.55"
click at [733, 465] on input "Financial Account 2 - Account Owner" at bounding box center [783, 459] width 404 height 35
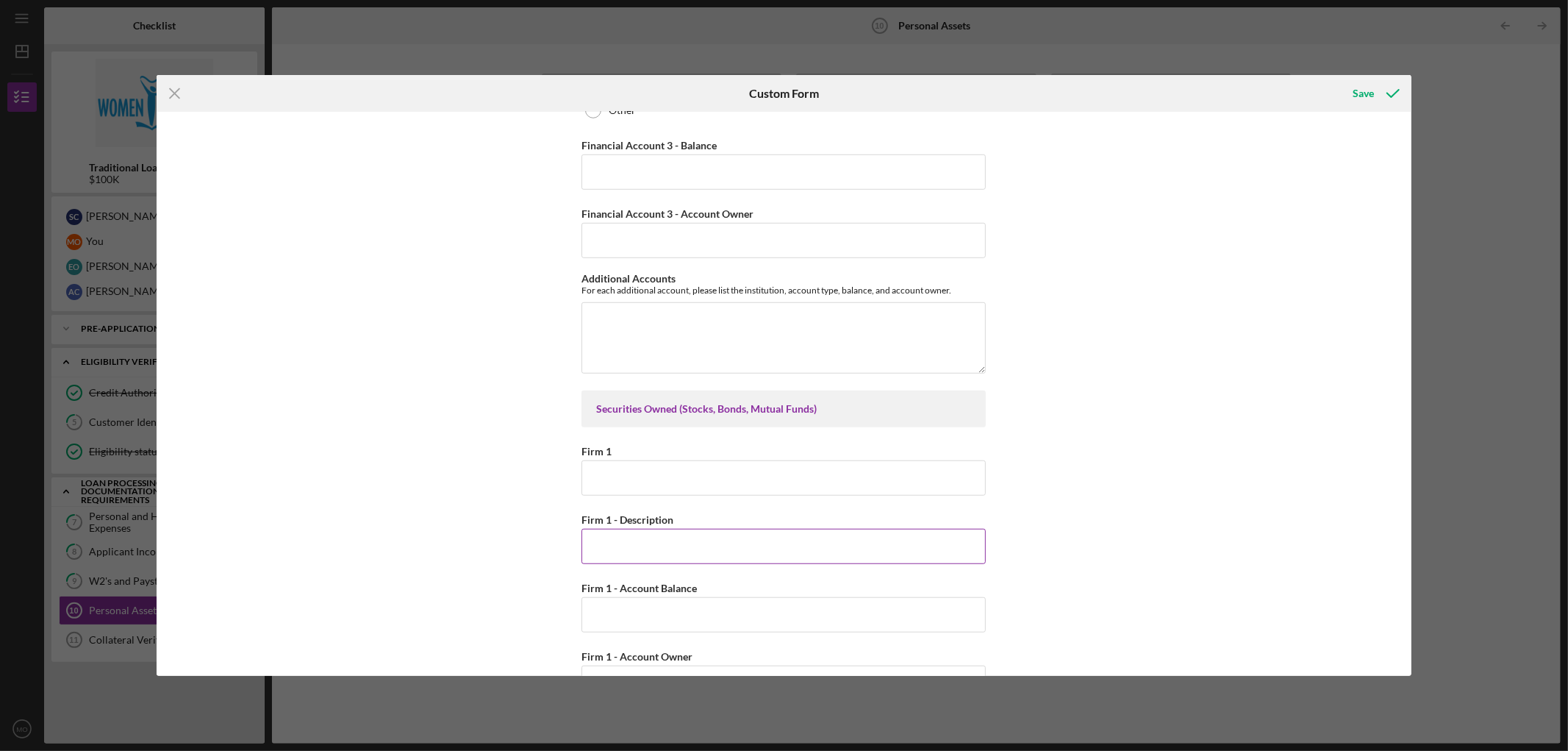
scroll to position [1062, 0]
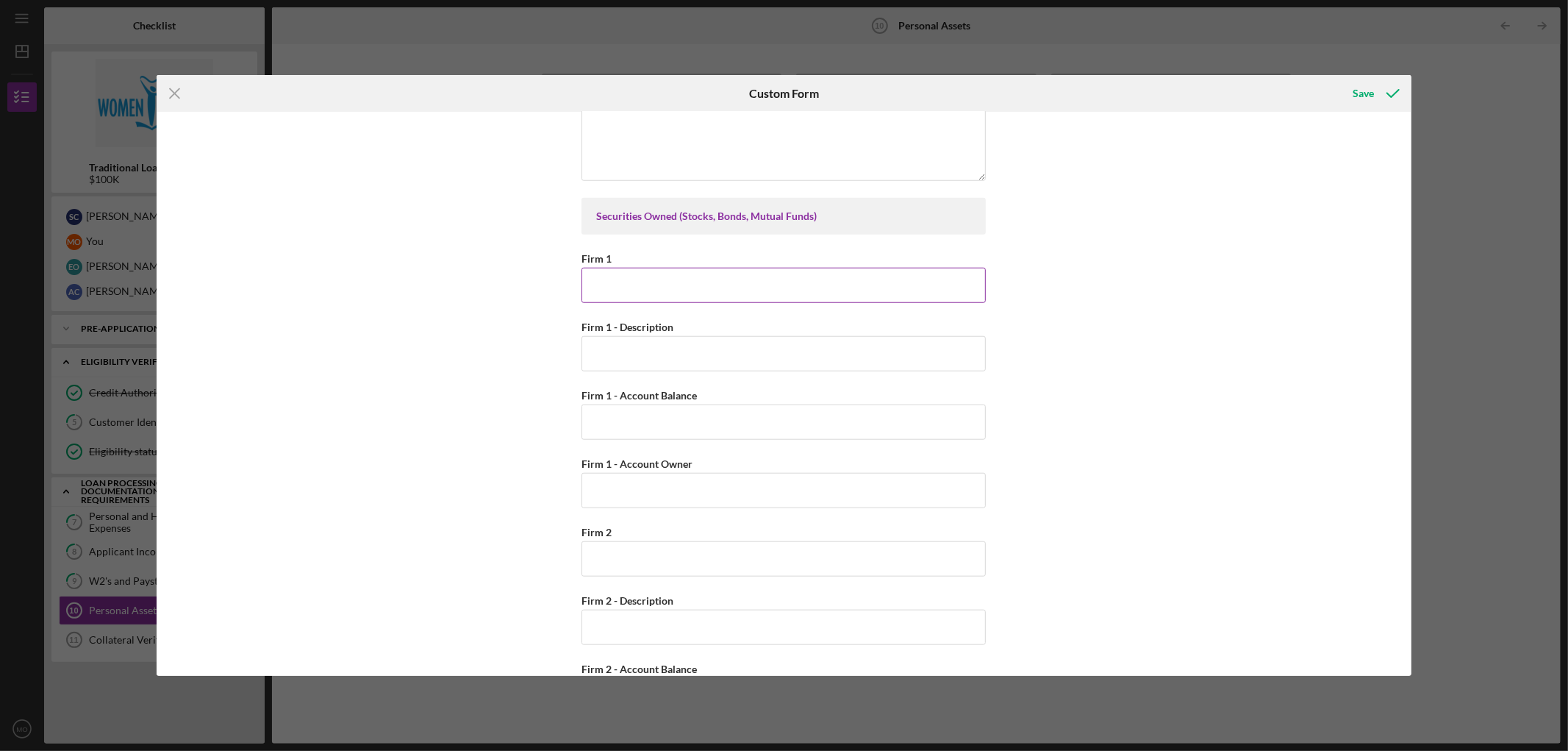
type input "[PERSON_NAME] & [PERSON_NAME]"
click at [681, 280] on input "Firm 1" at bounding box center [783, 285] width 404 height 35
type input "ISC Financial Advisors"
click at [915, 353] on input "Firm 1 - Description" at bounding box center [783, 354] width 404 height 35
type input "Retirement Accounts - 401K Etc."
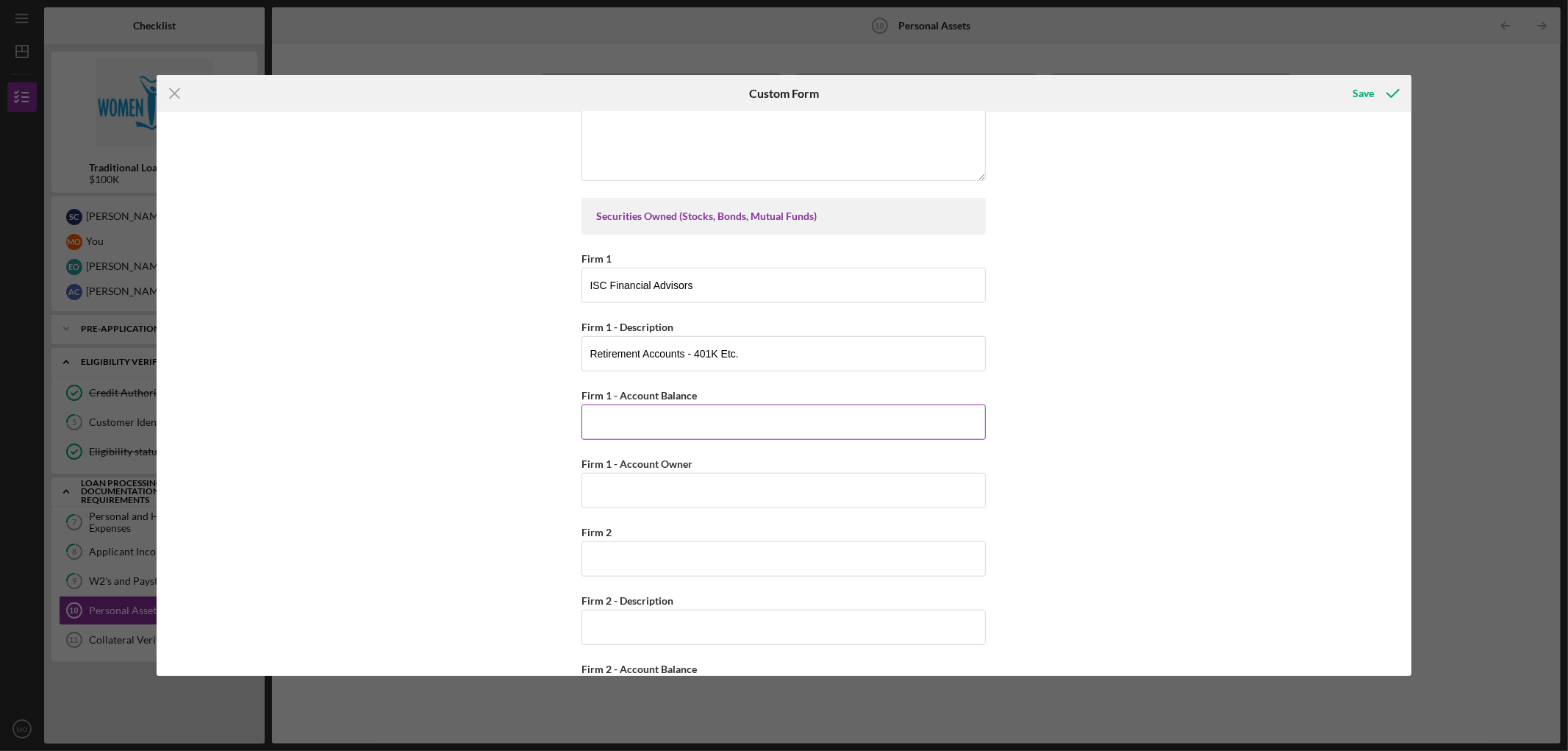
click at [692, 416] on input "Firm 1 - Account Balance" at bounding box center [783, 421] width 404 height 35
click at [671, 424] on input "Firm 1 - Account Balance" at bounding box center [783, 421] width 404 height 35
click at [627, 569] on input "Firm 2" at bounding box center [783, 558] width 404 height 35
drag, startPoint x: 622, startPoint y: 562, endPoint x: 774, endPoint y: 553, distance: 152.3
click at [774, 553] on input "Target 401K - [PERSON_NAME]" at bounding box center [783, 558] width 404 height 35
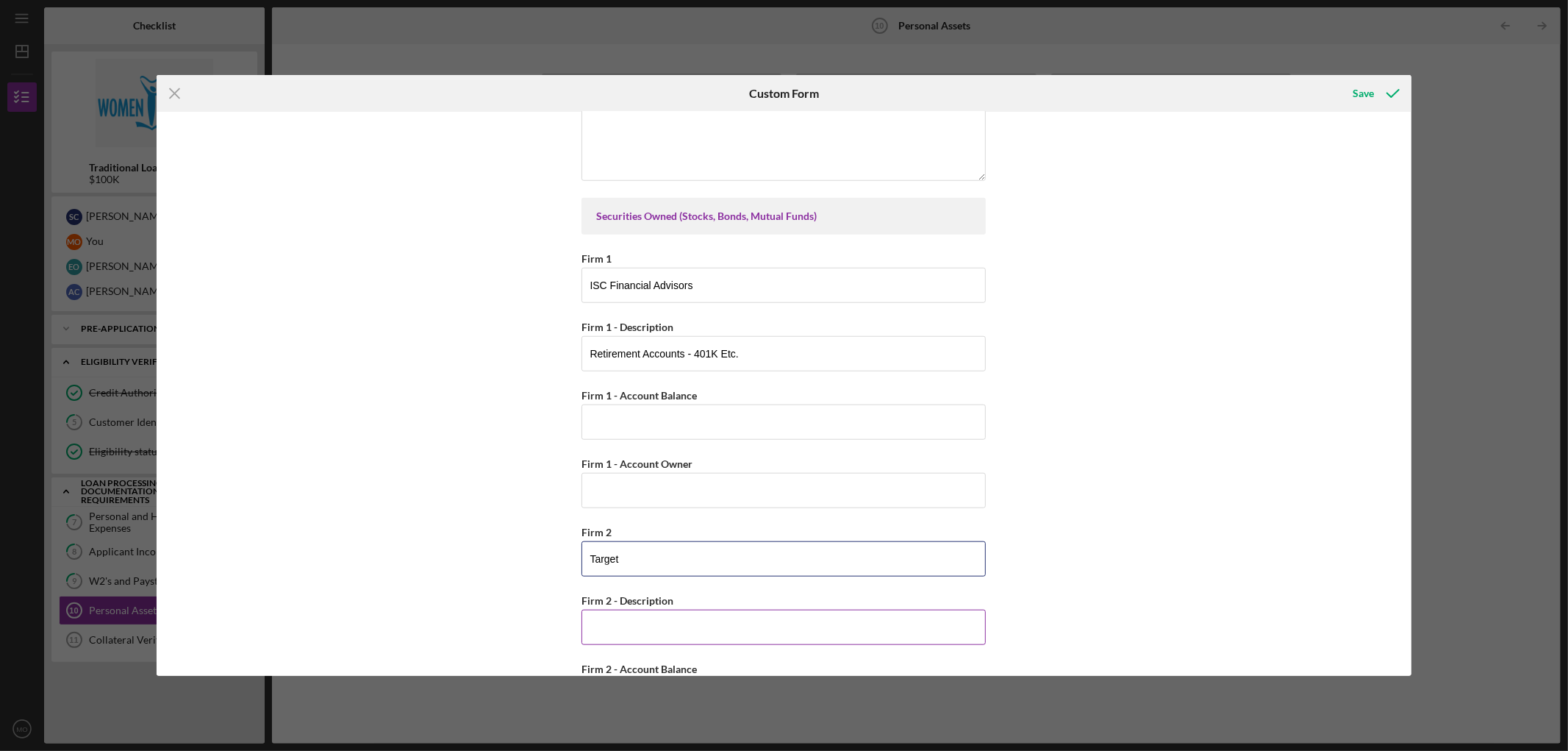
type input "Target"
click at [623, 619] on input "Firm 2 - Description" at bounding box center [783, 627] width 404 height 35
paste input "401K - [PERSON_NAME]"
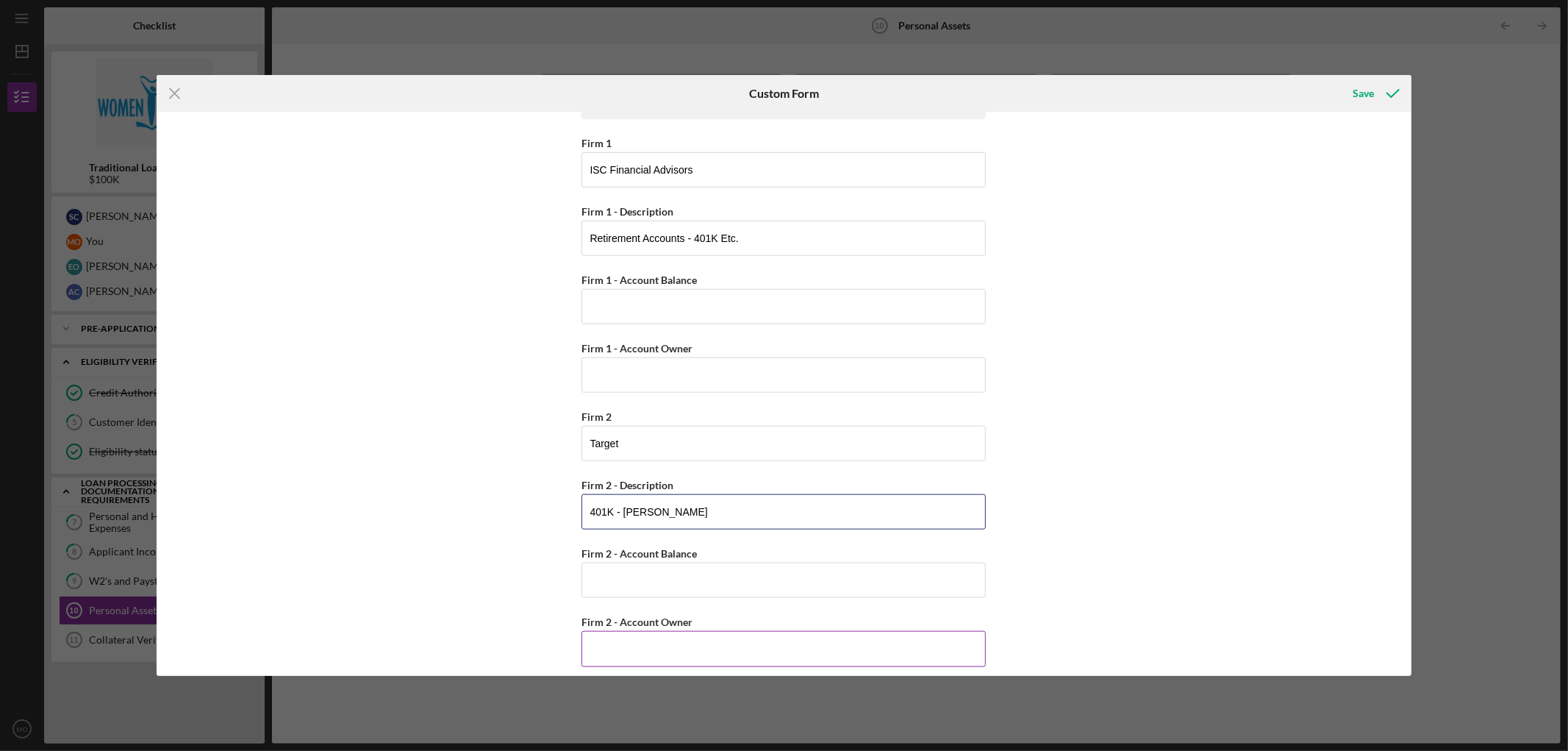
scroll to position [1226, 0]
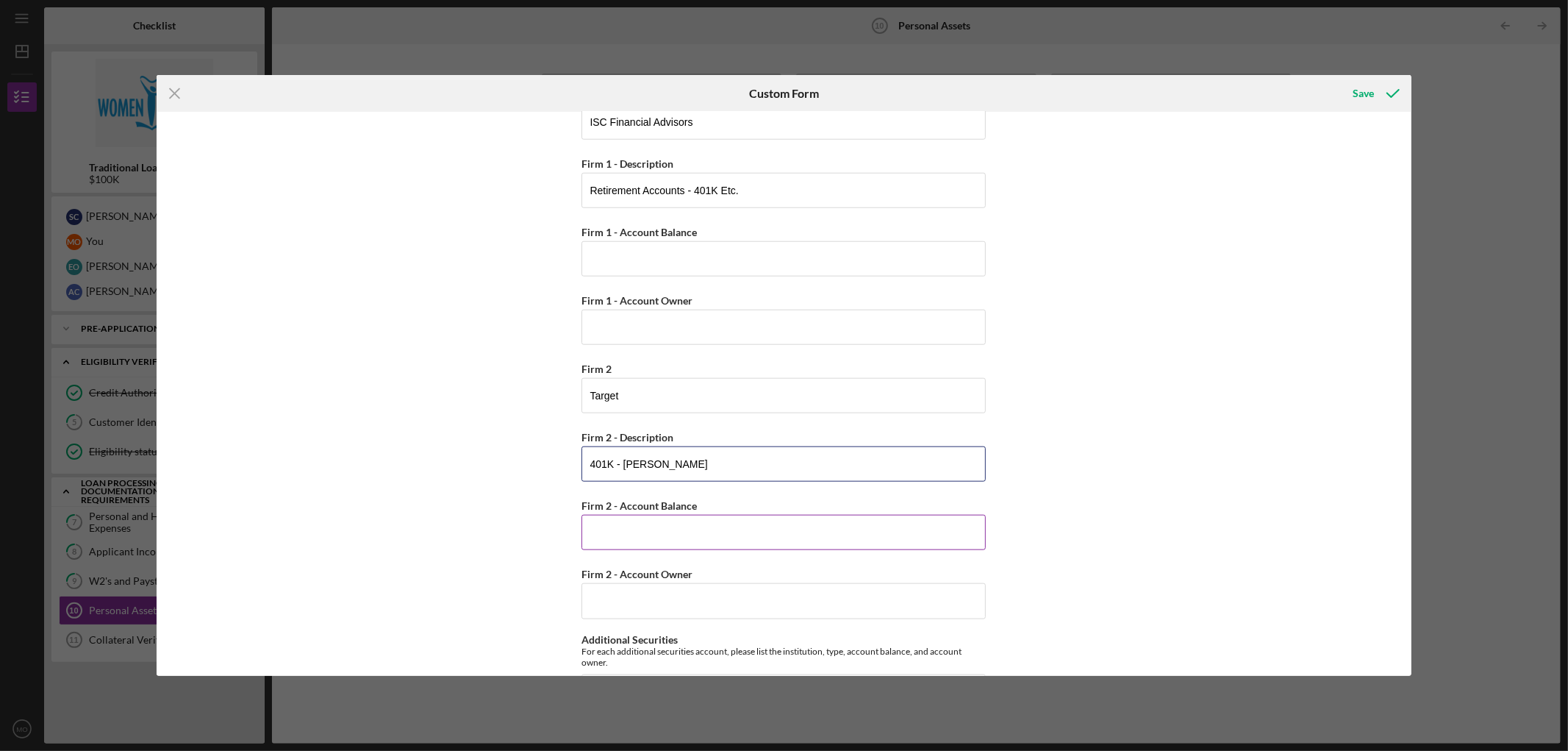
type input "401K - [PERSON_NAME]"
click at [665, 537] on input "Firm 2 - Account Balance" at bounding box center [783, 532] width 404 height 35
type input "$400,993.22"
click at [716, 610] on input "Firm 2 - Account Owner" at bounding box center [783, 600] width 404 height 35
type input "[PERSON_NAME] & [PERSON_NAME]"
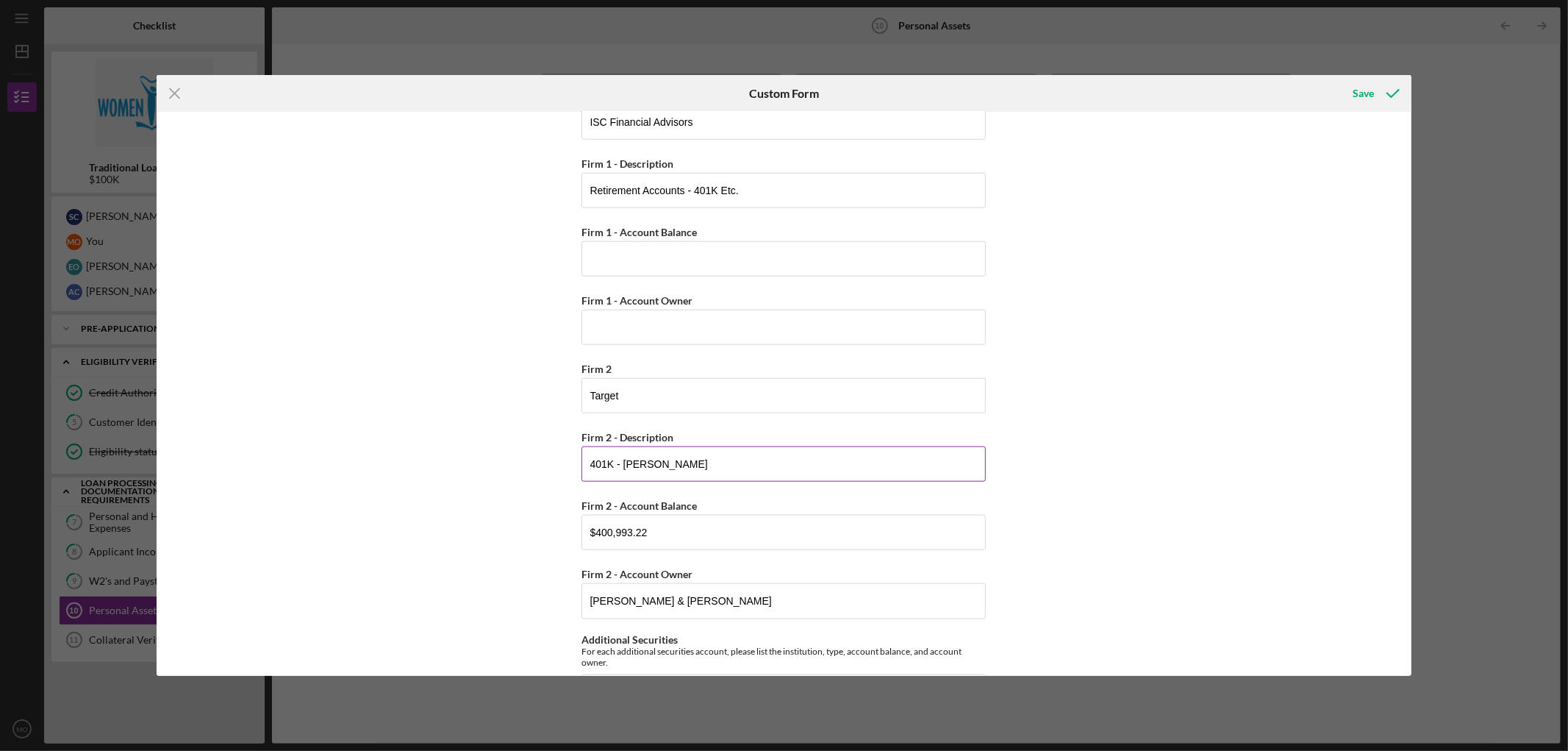
click at [707, 468] on input "401K - [PERSON_NAME]" at bounding box center [783, 463] width 404 height 35
drag, startPoint x: 682, startPoint y: 467, endPoint x: 738, endPoint y: 516, distance: 74.4
click at [685, 466] on input "401K - [PERSON_NAME] (Employer)" at bounding box center [783, 463] width 404 height 35
click at [684, 462] on input "401K - [PERSON_NAME] (Previous Employer)" at bounding box center [783, 463] width 404 height 35
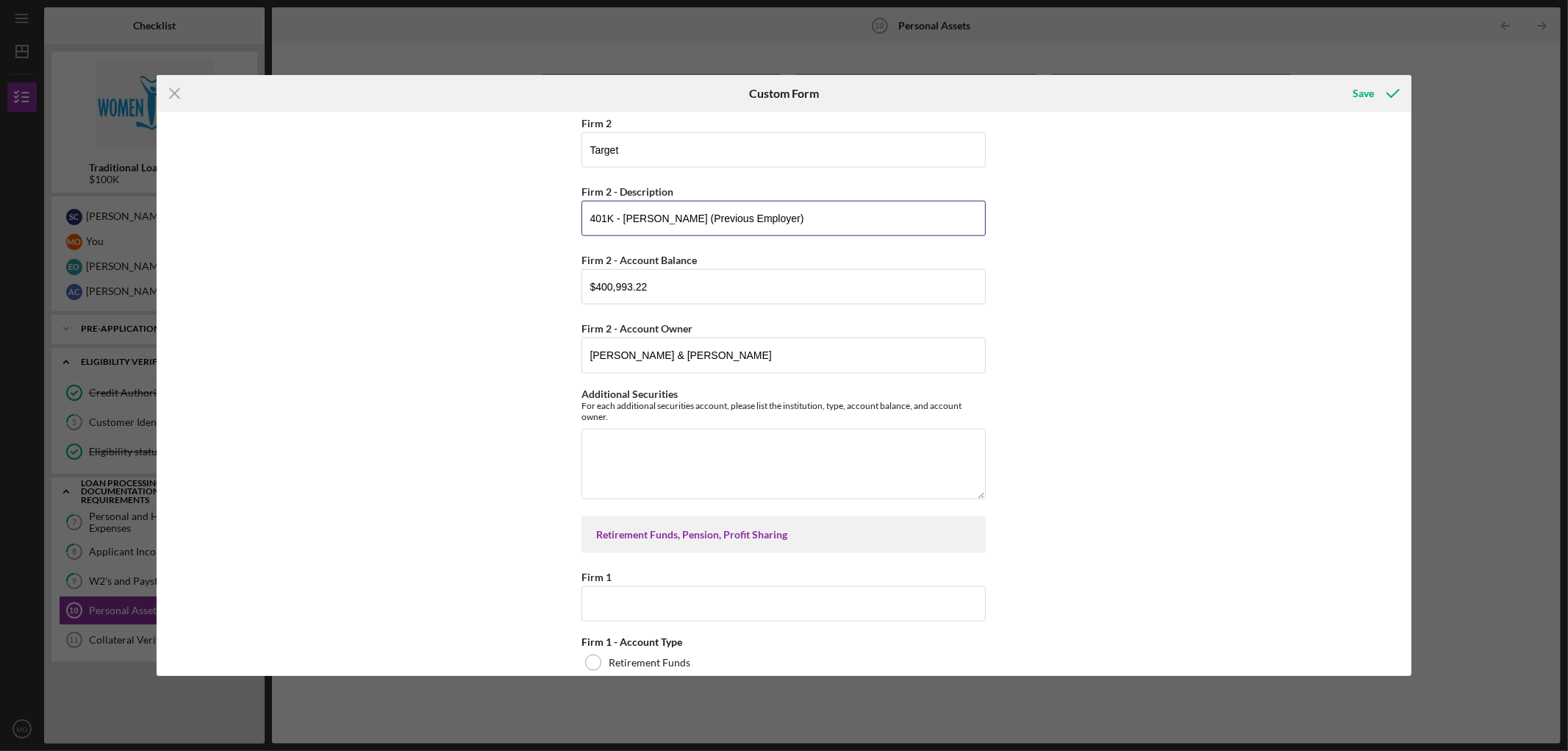
scroll to position [1634, 0]
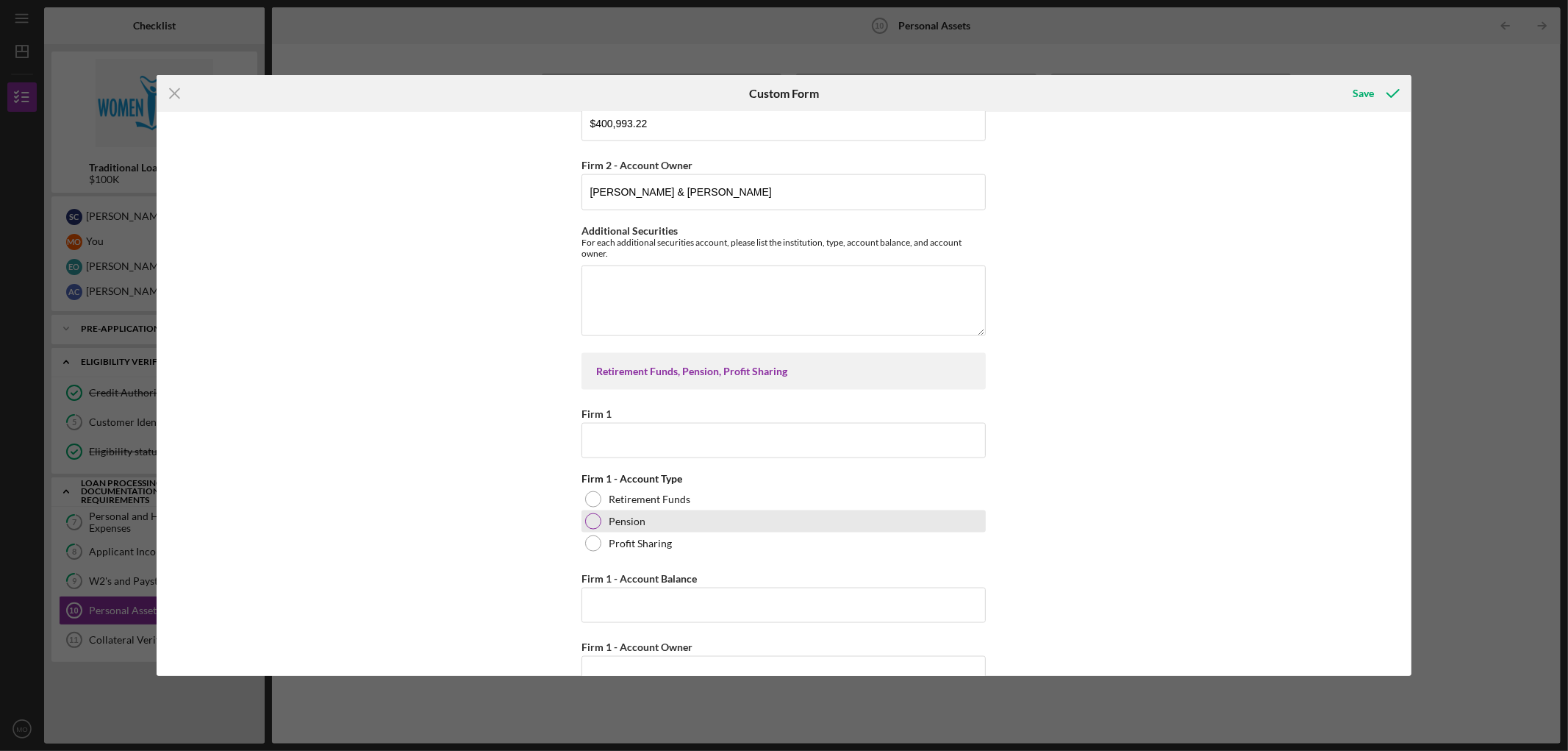
type input "401K - [PERSON_NAME] (Previous Employer)"
click at [626, 523] on label "Pension" at bounding box center [627, 521] width 37 height 11
click at [653, 447] on input "Firm 1" at bounding box center [783, 440] width 404 height 35
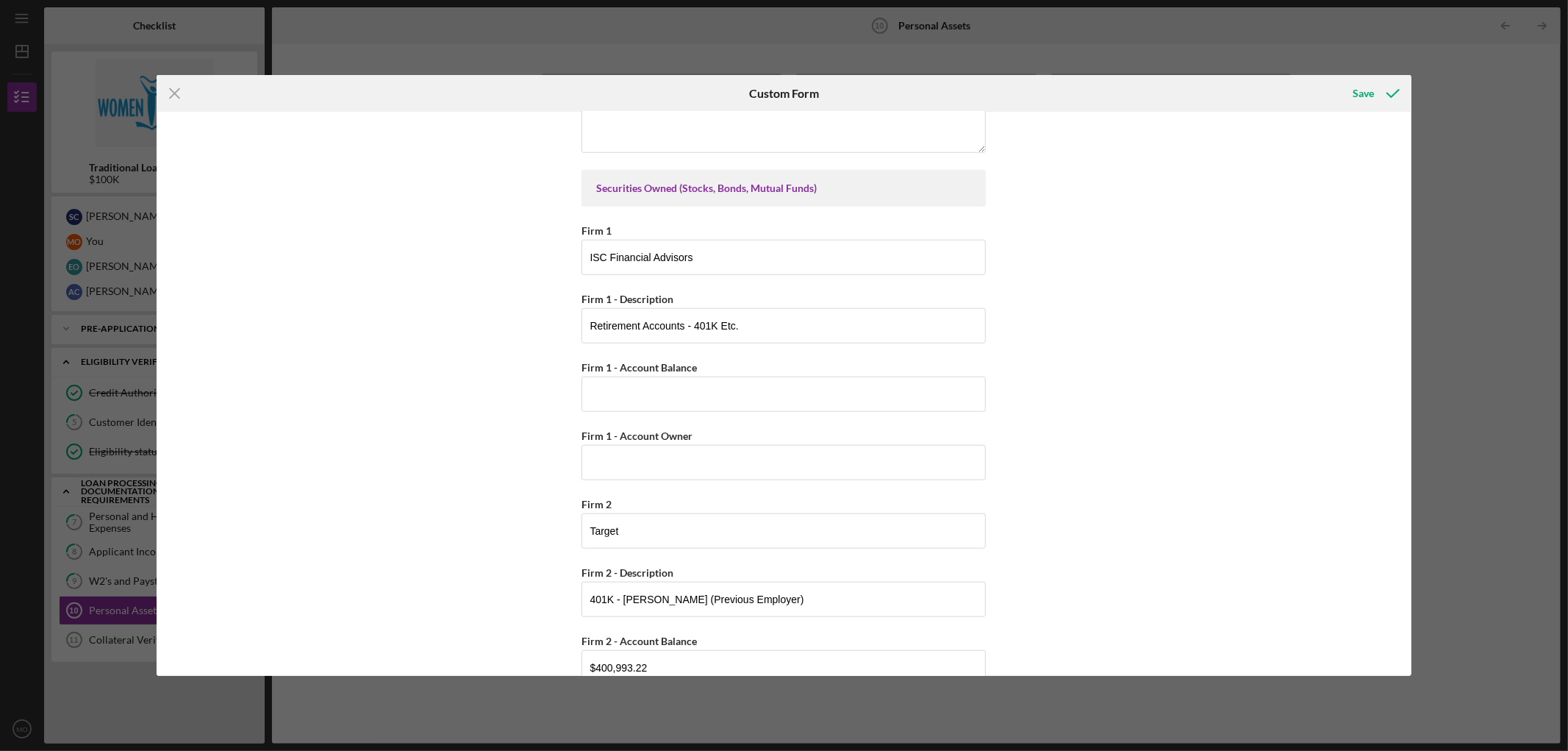
scroll to position [1062, 0]
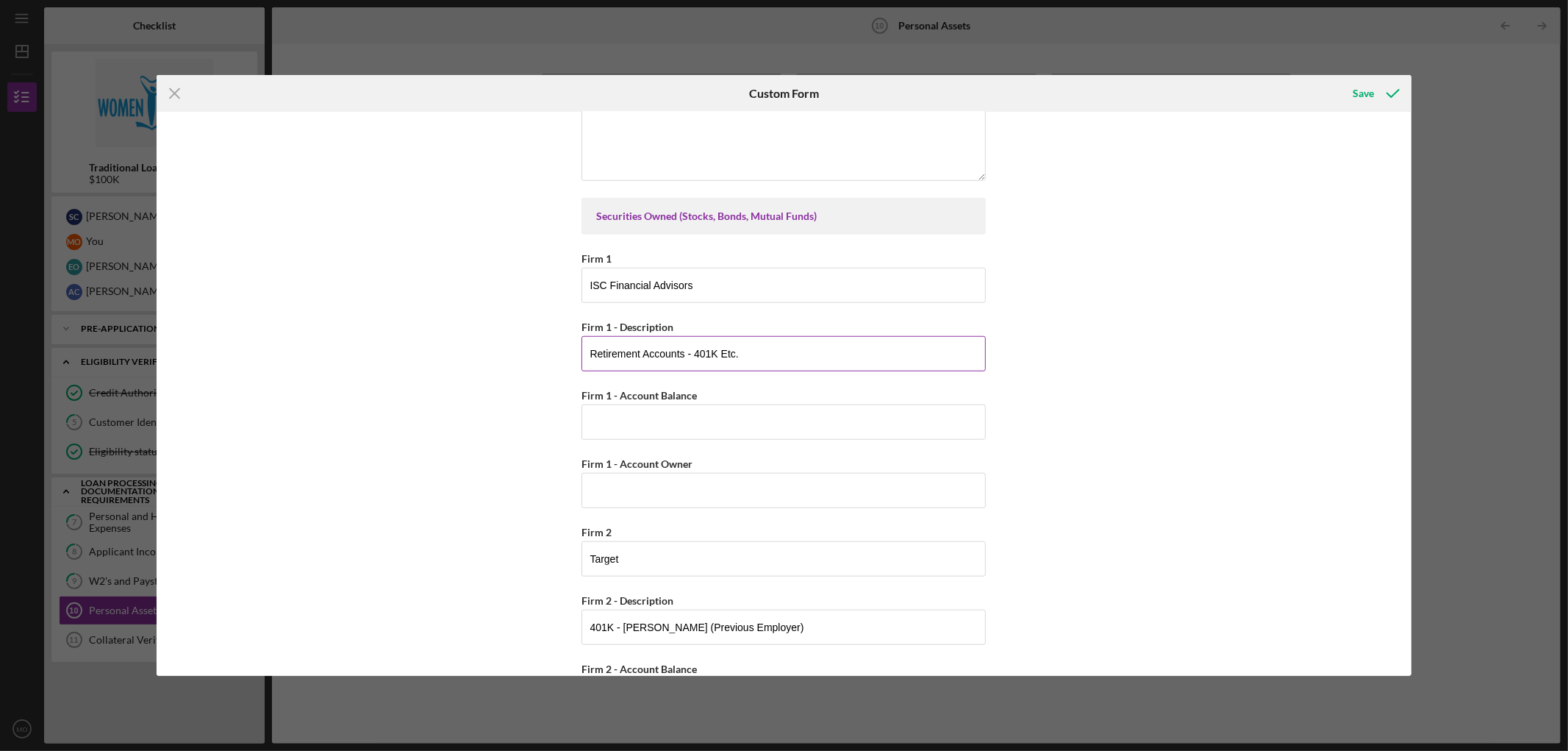
click at [591, 354] on input "Retirement Accounts - 401K Etc." at bounding box center [783, 354] width 404 height 35
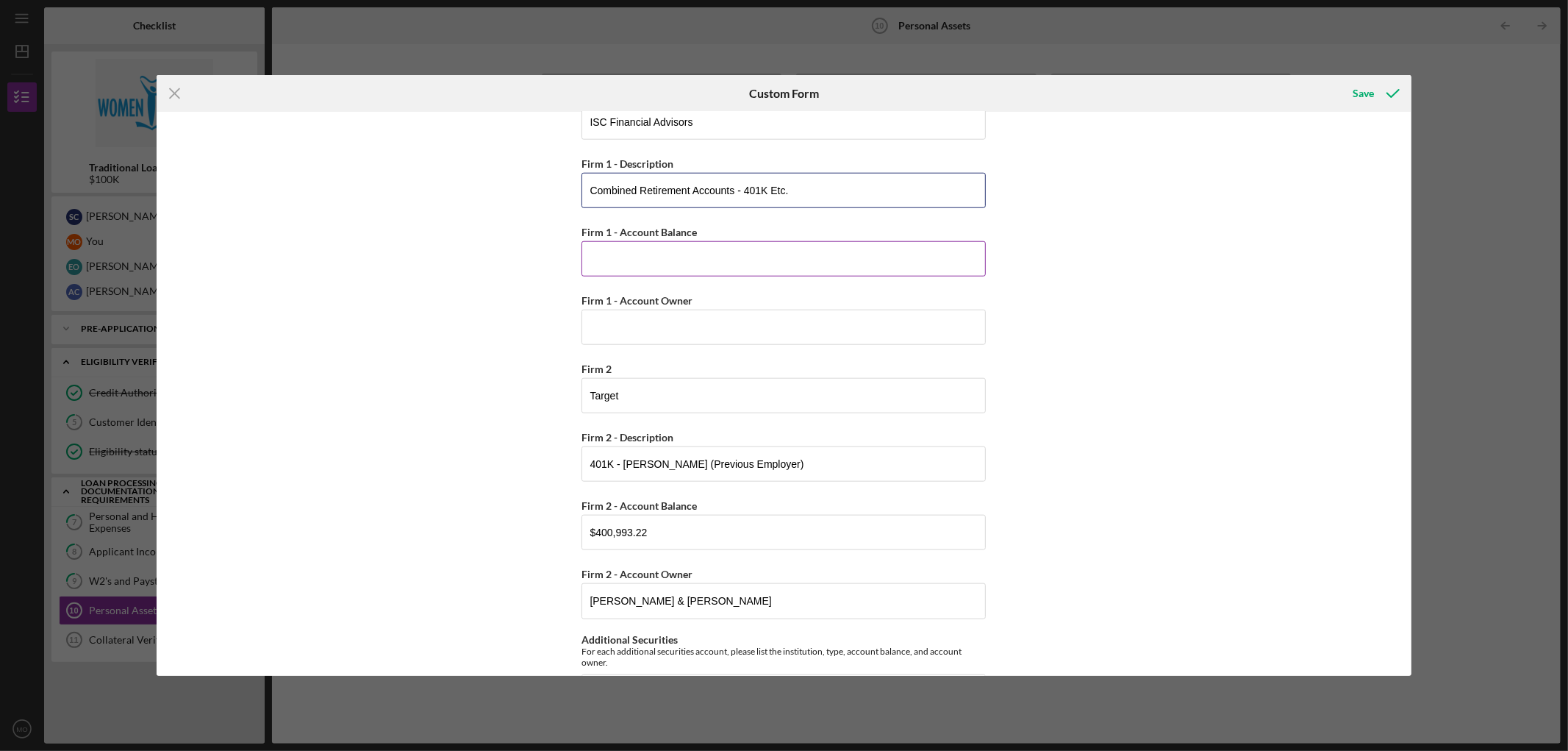
scroll to position [1144, 0]
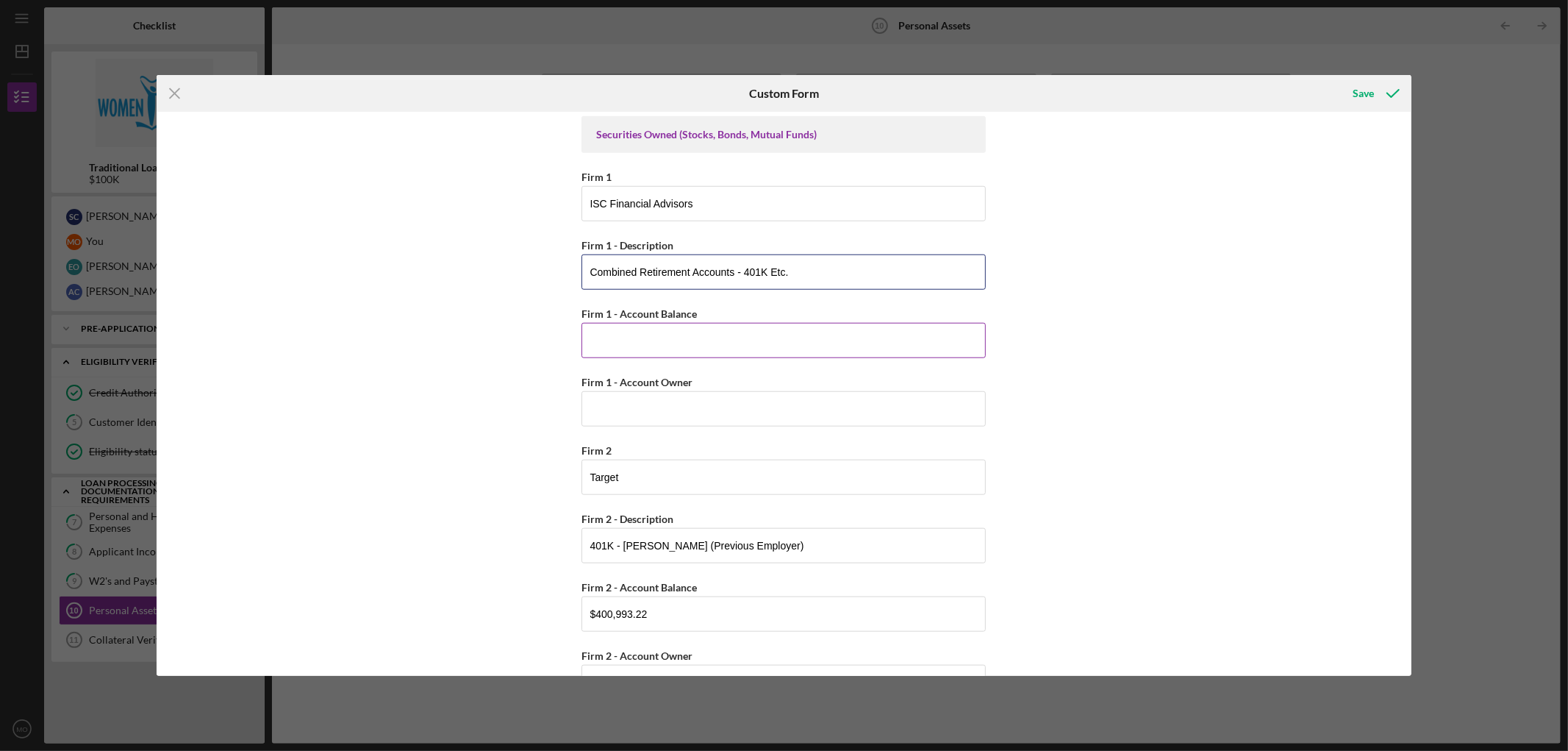
type input "Combined Retirement Accounts - 401K Etc."
click at [740, 342] on input "Firm 1 - Account Balance" at bounding box center [783, 340] width 404 height 35
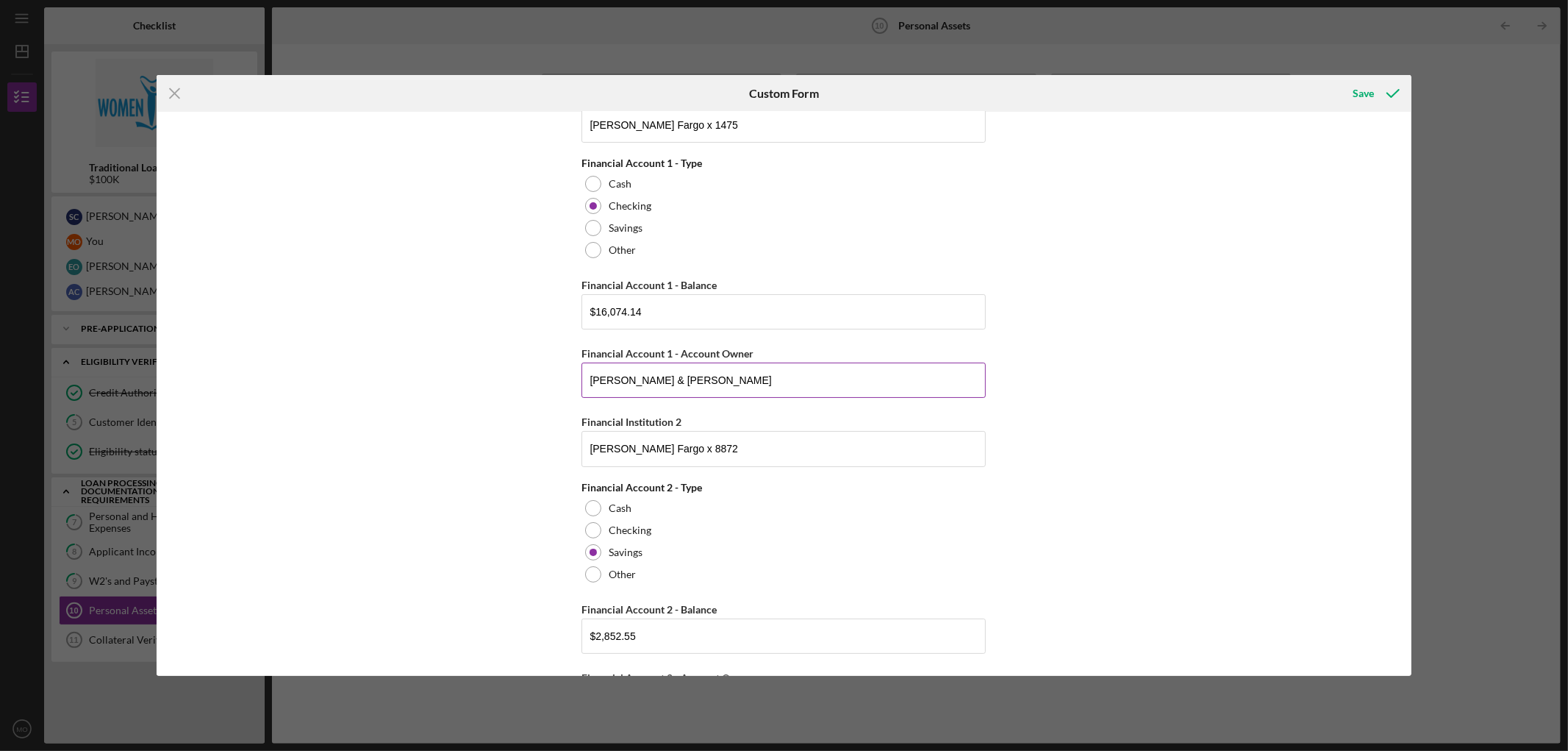
scroll to position [0, 0]
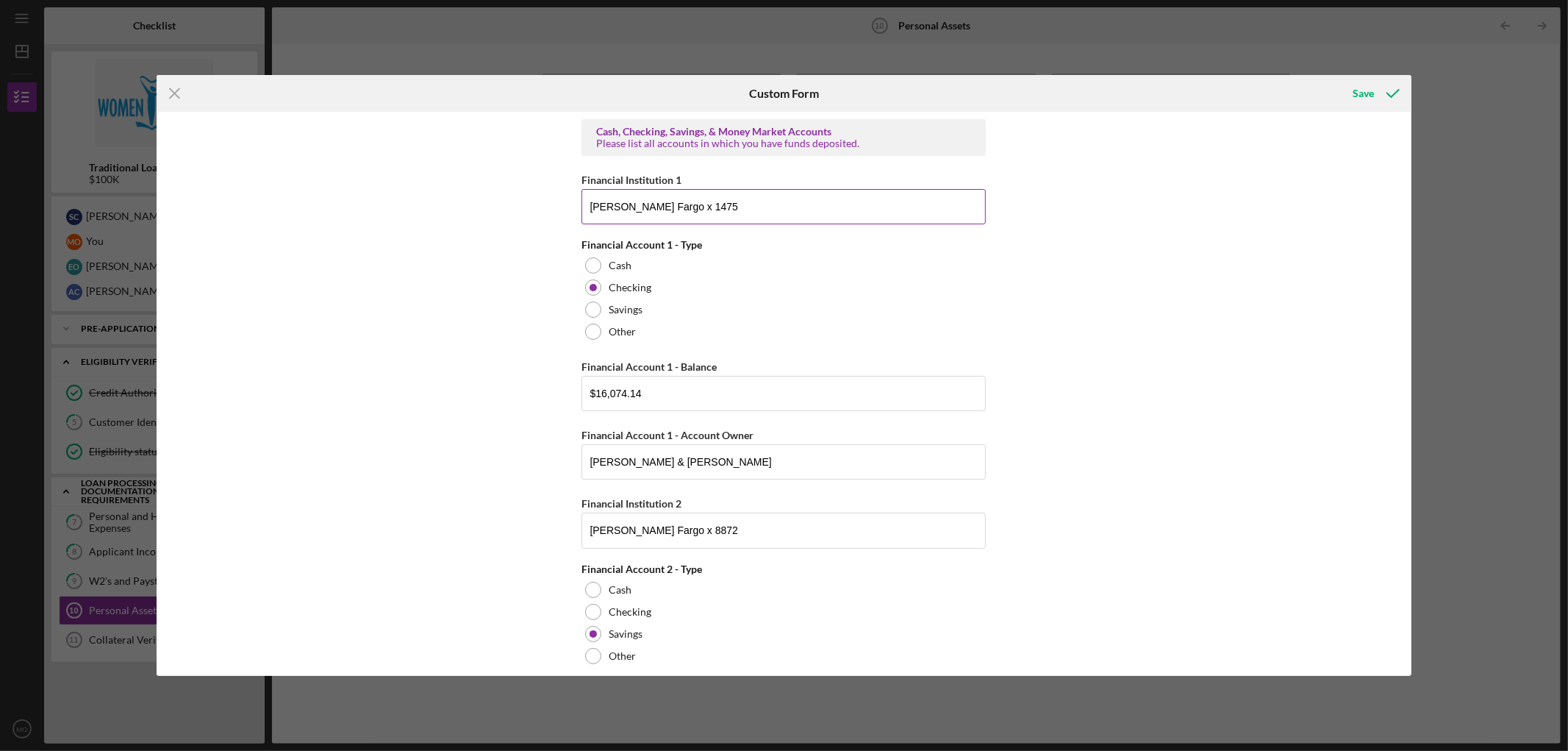
click at [726, 208] on input "[PERSON_NAME] Fargo x 1475" at bounding box center [783, 206] width 404 height 35
type input "[PERSON_NAME] Fargo x 1475 - [DATE]"
click at [723, 534] on input "[PERSON_NAME] Fargo x 8872" at bounding box center [783, 530] width 404 height 35
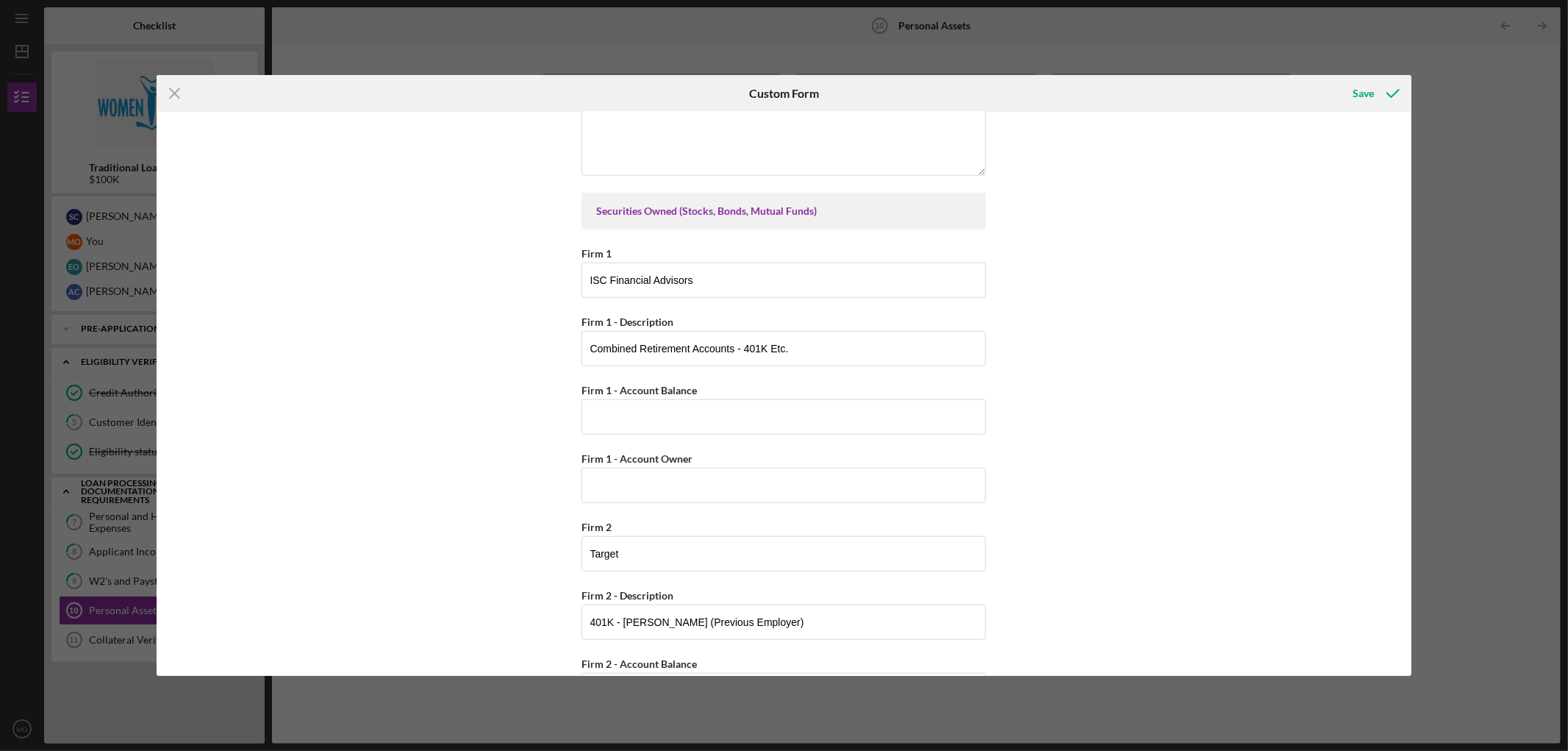
scroll to position [1062, 0]
type input "[PERSON_NAME] Fargo x 8872 - [DATE]"
click at [703, 282] on input "ISC Financial Advisors" at bounding box center [783, 285] width 404 height 35
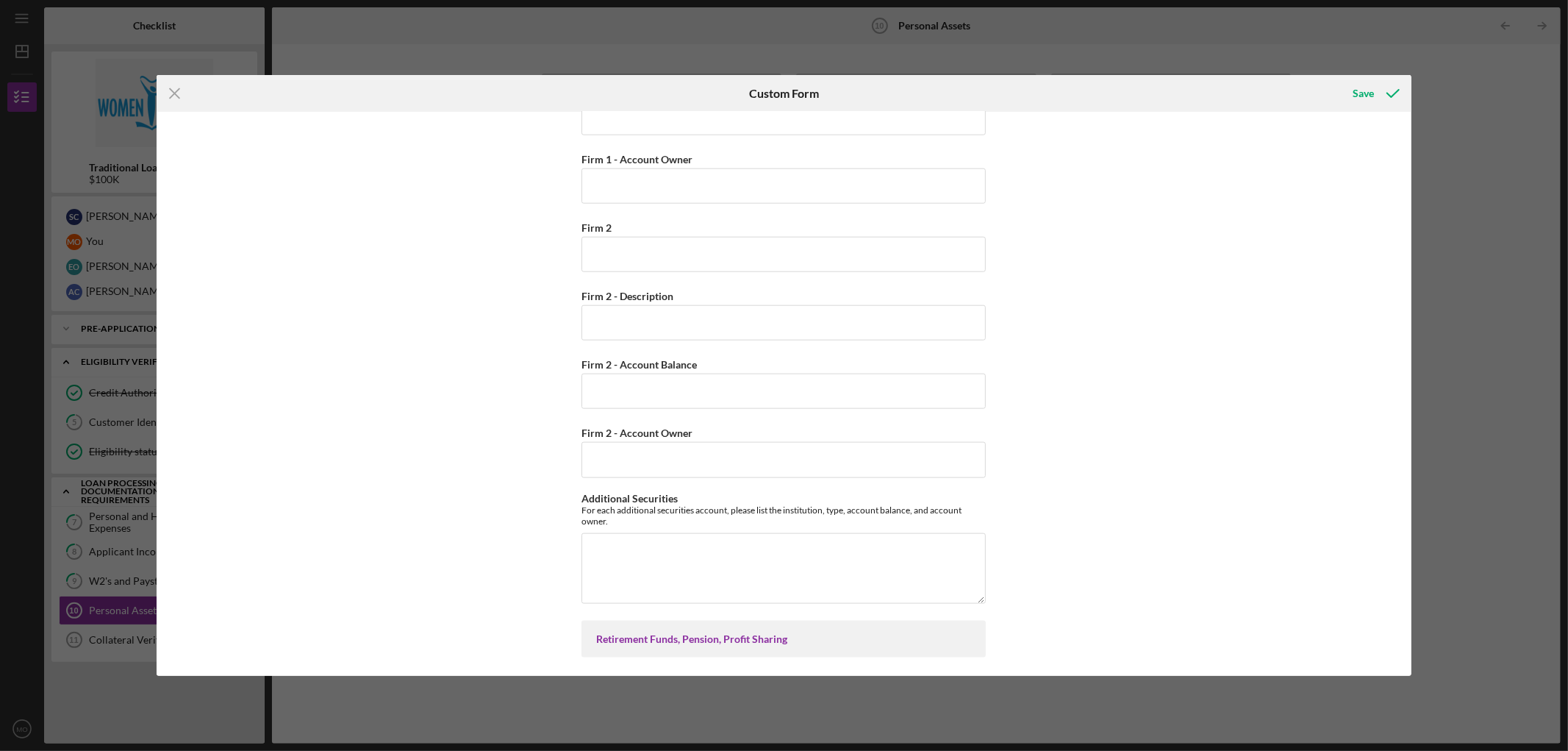
scroll to position [1685, 0]
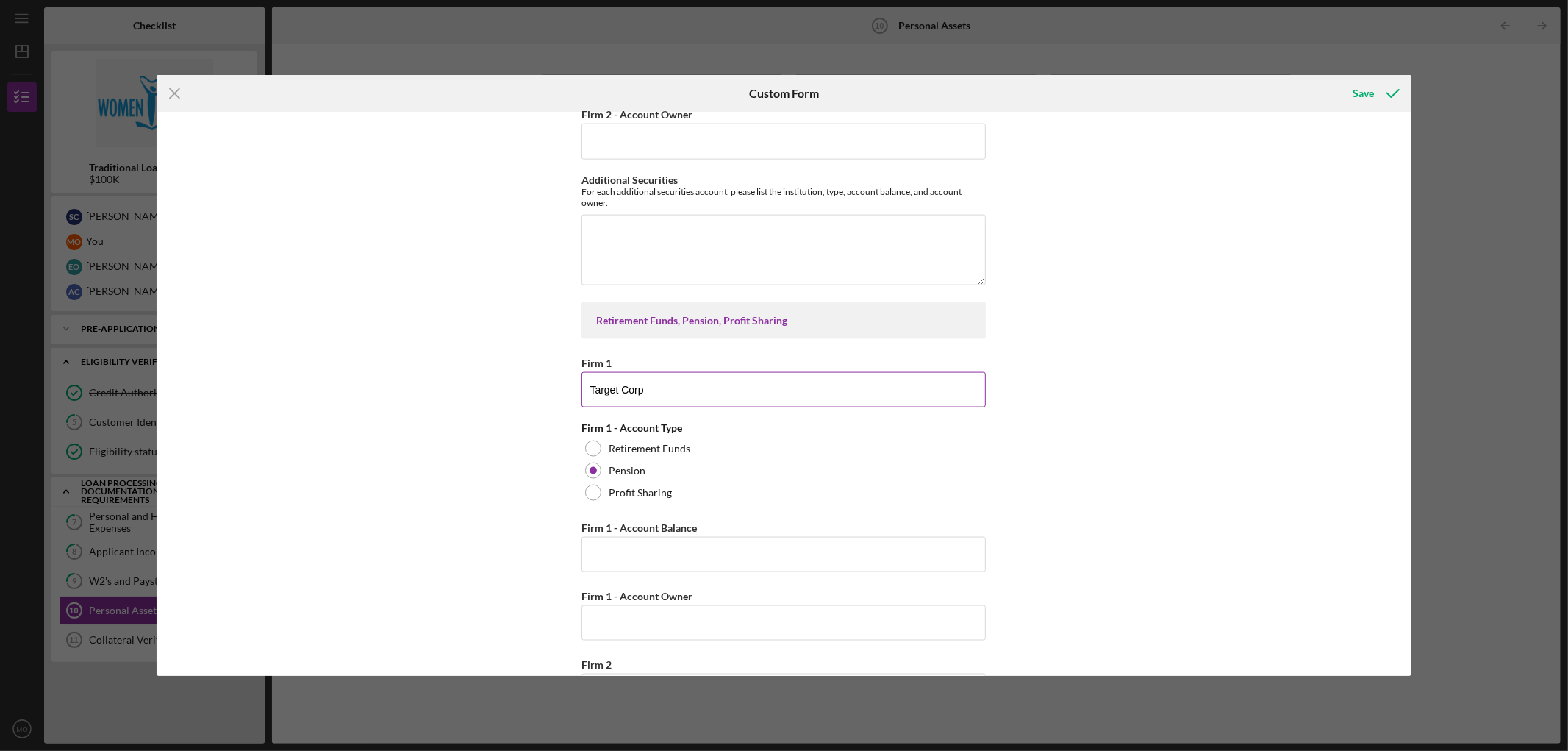
type input "Target Corp"
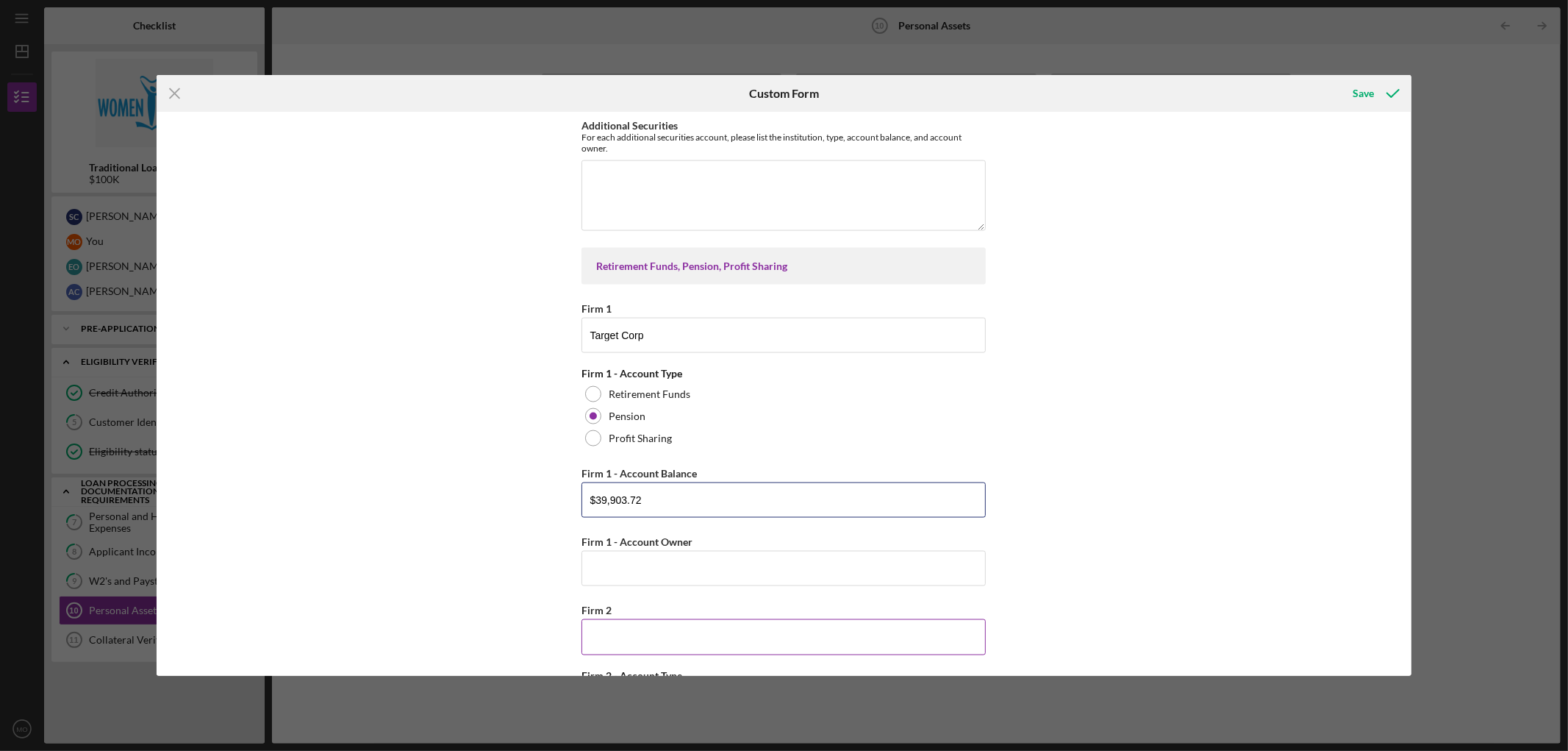
scroll to position [1766, 0]
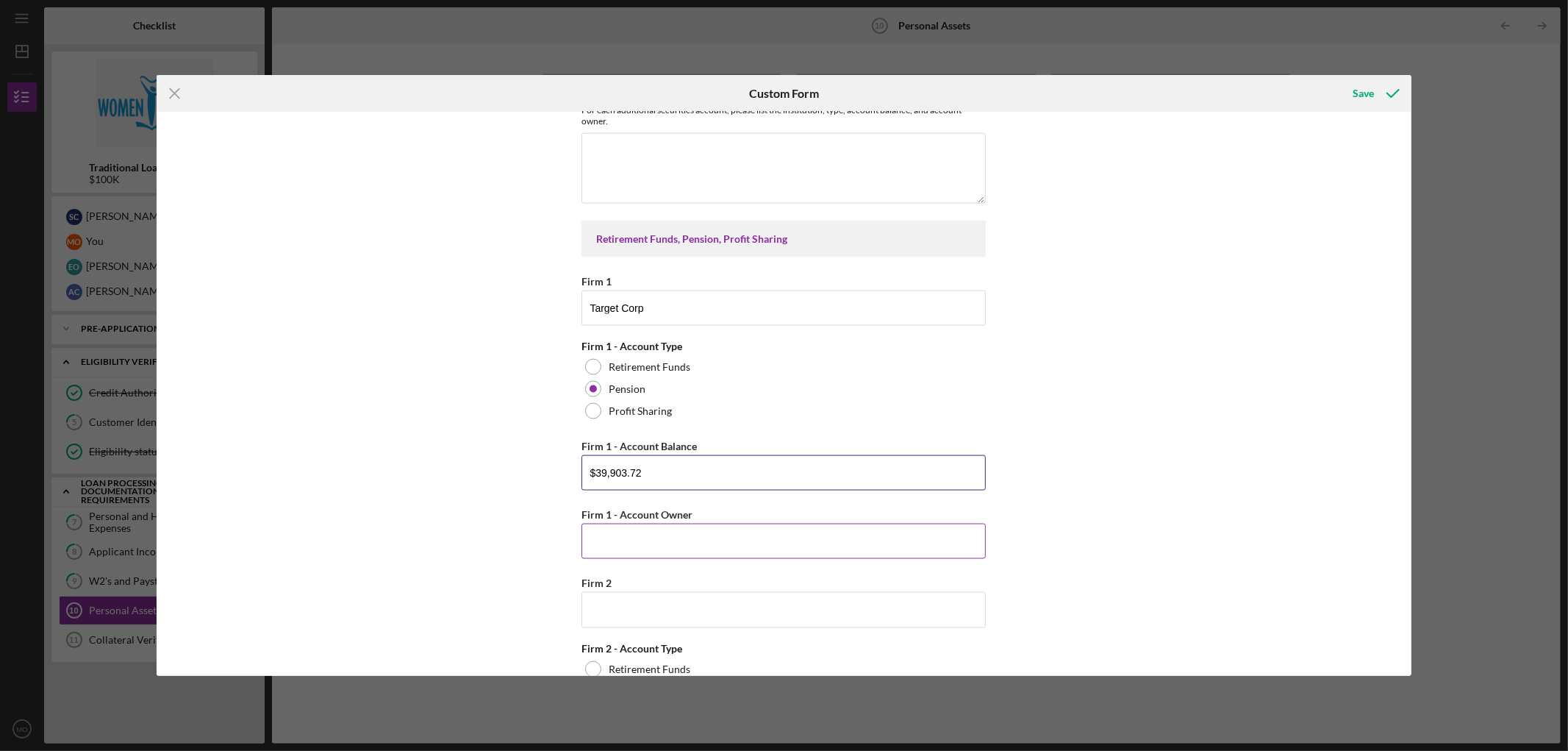
type input "$39,903.72"
click at [709, 546] on input "Firm 1 - Account Owner" at bounding box center [783, 540] width 404 height 35
type input "[PERSON_NAME]"
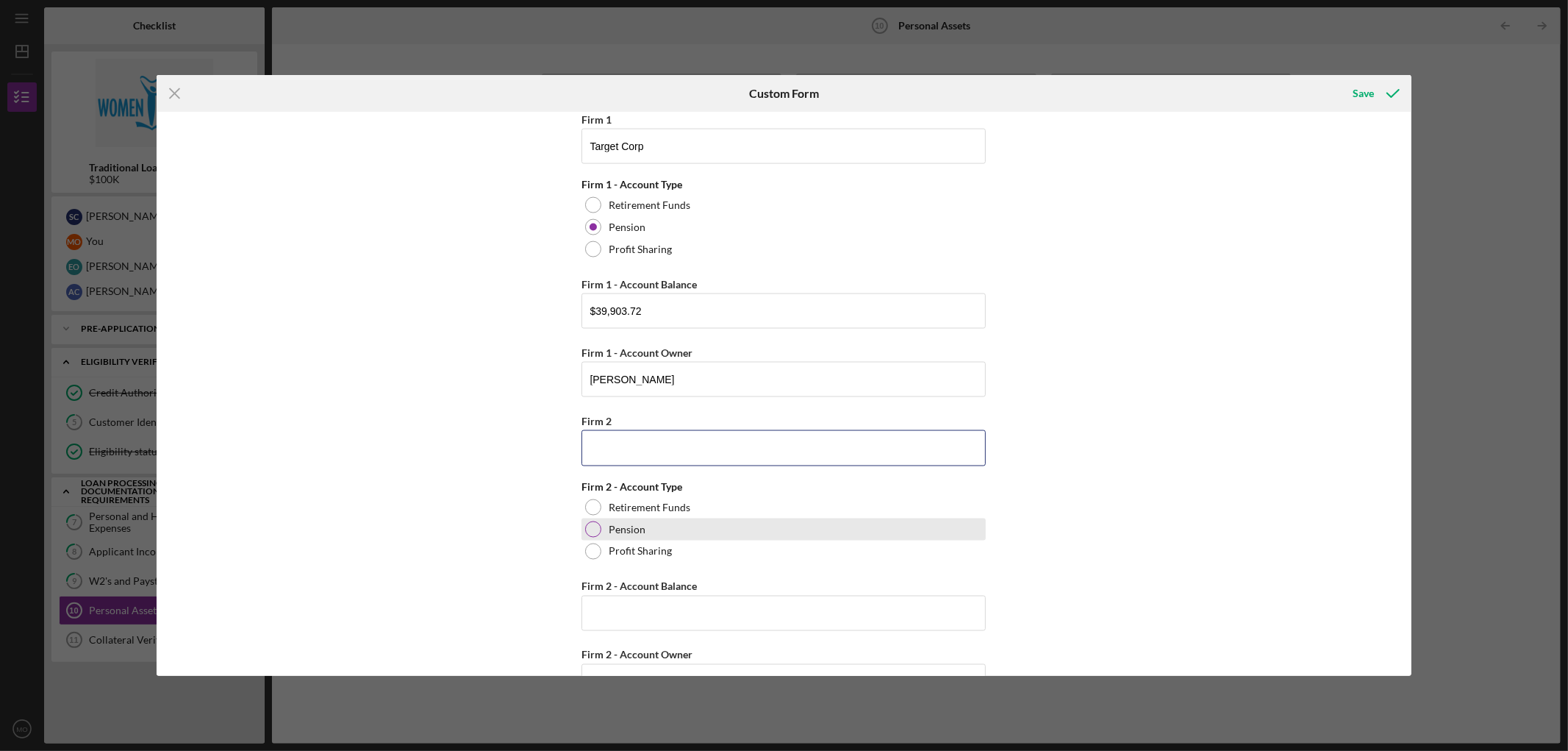
scroll to position [1930, 0]
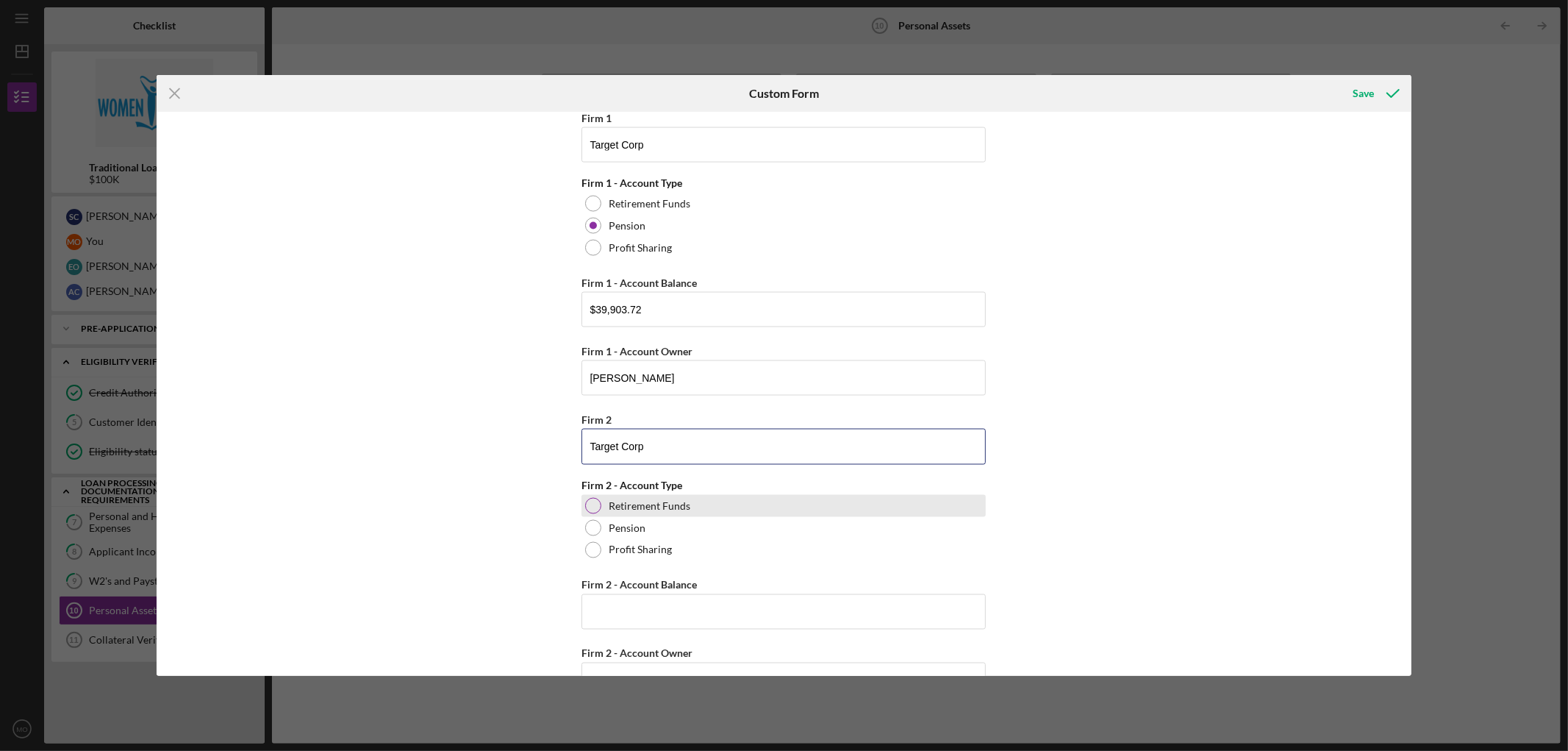
type input "Target Corp"
click at [674, 503] on label "Retirement Funds" at bounding box center [650, 506] width 82 height 11
click at [647, 604] on input "Firm 2 - Account Balance" at bounding box center [783, 611] width 404 height 35
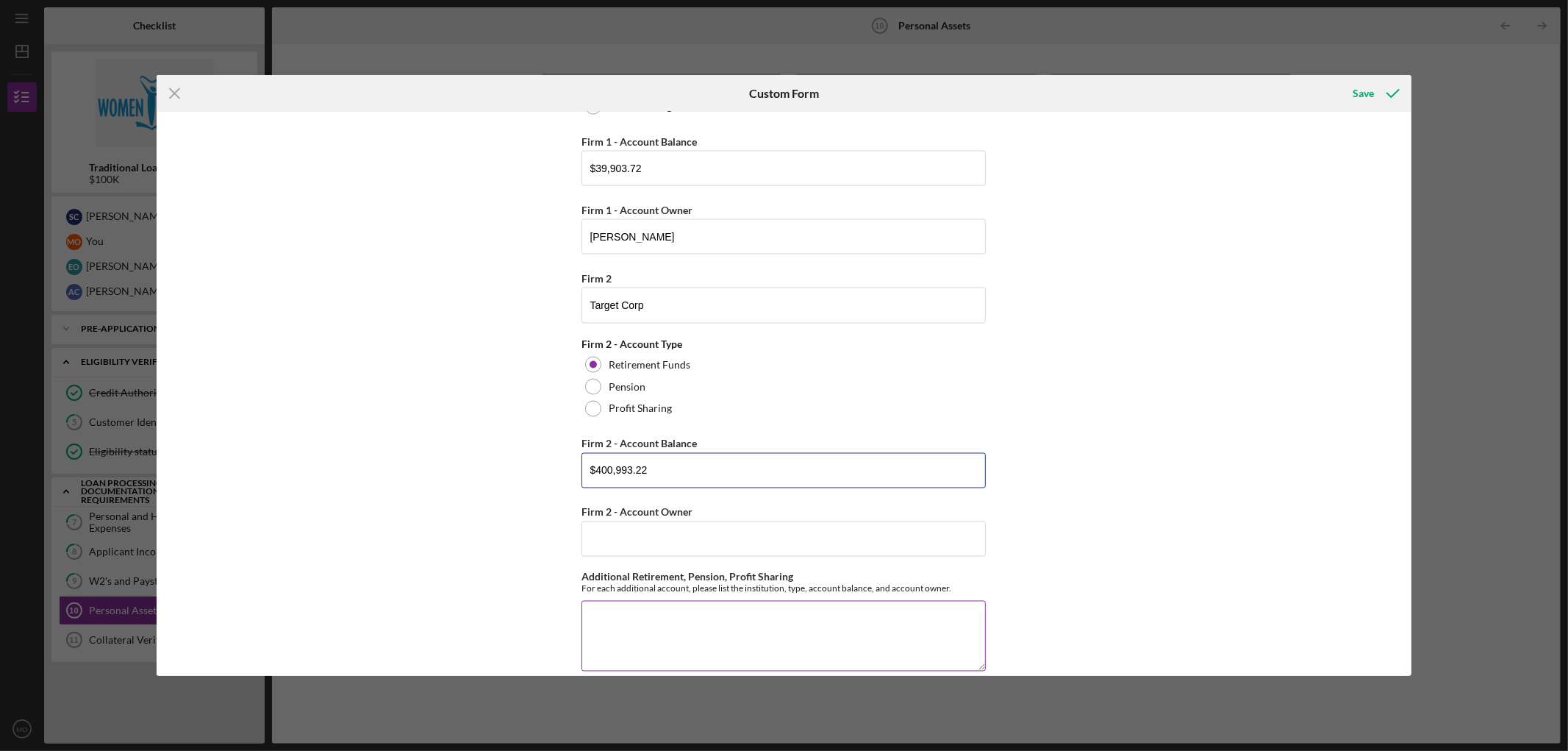
scroll to position [2093, 0]
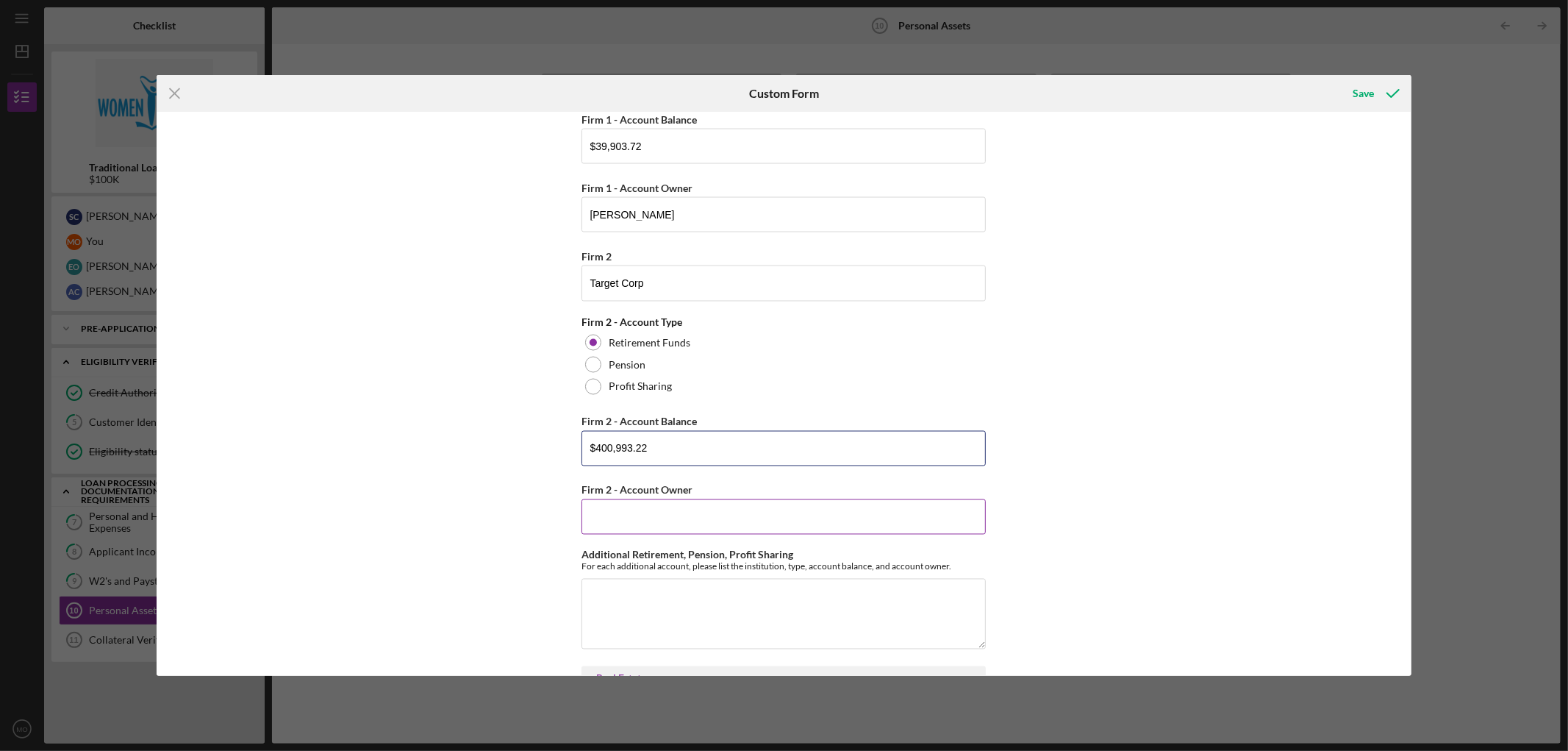
type input "$400,993.22"
click at [708, 516] on input "Firm 2 - Account Owner" at bounding box center [783, 517] width 404 height 35
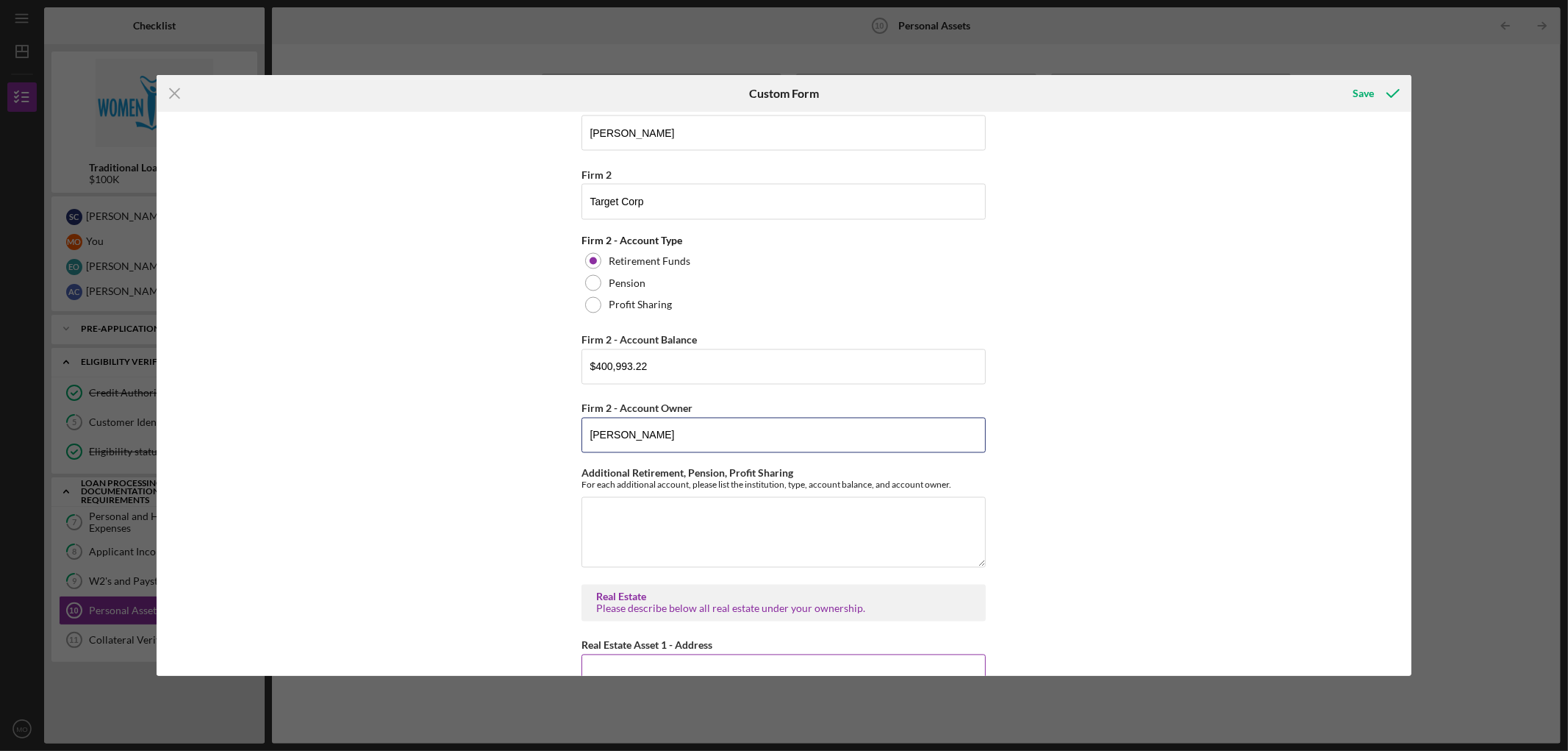
scroll to position [2256, 0]
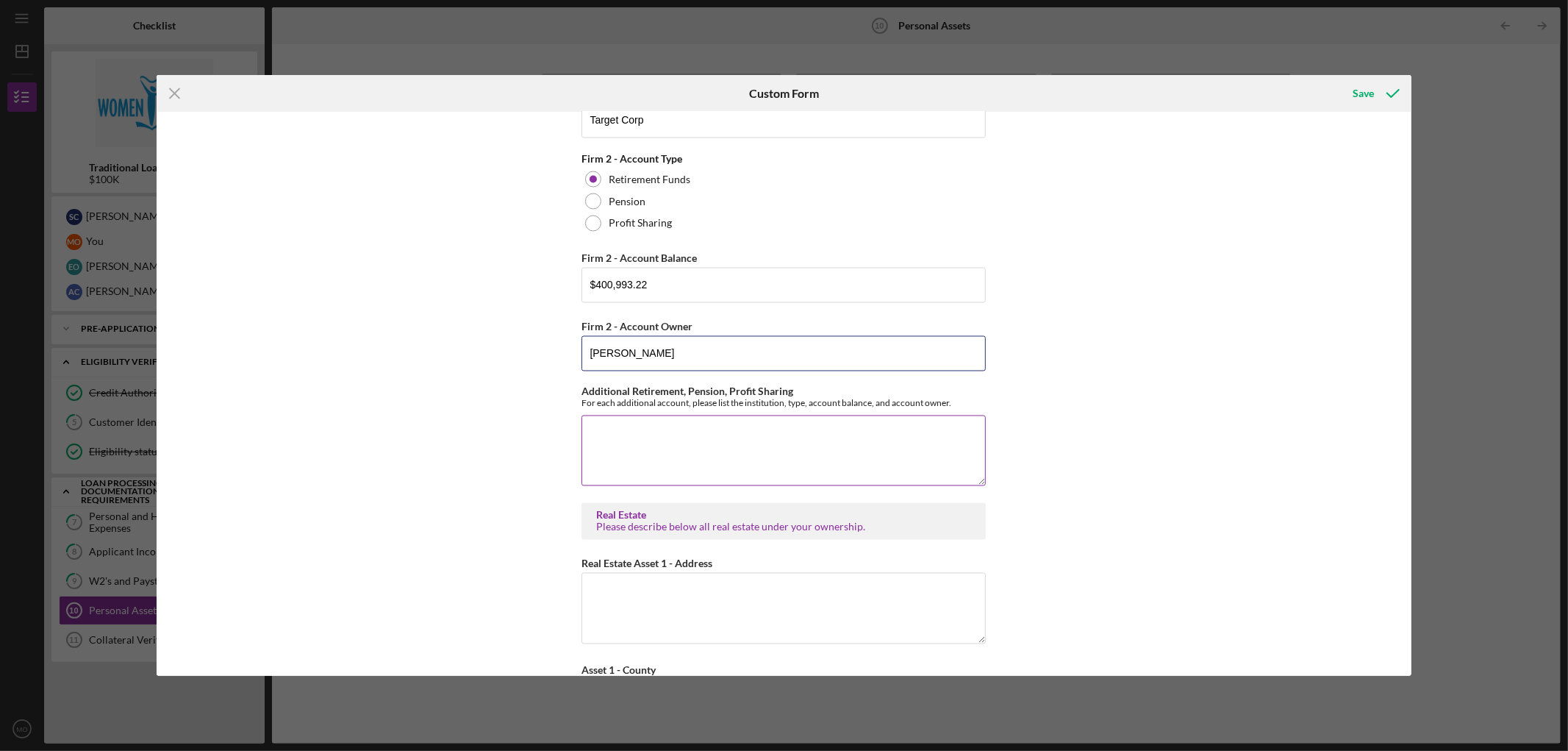
type input "[PERSON_NAME]"
click at [625, 427] on textarea "Additional Retirement, Pension, Profit Sharing" at bounding box center [783, 451] width 404 height 71
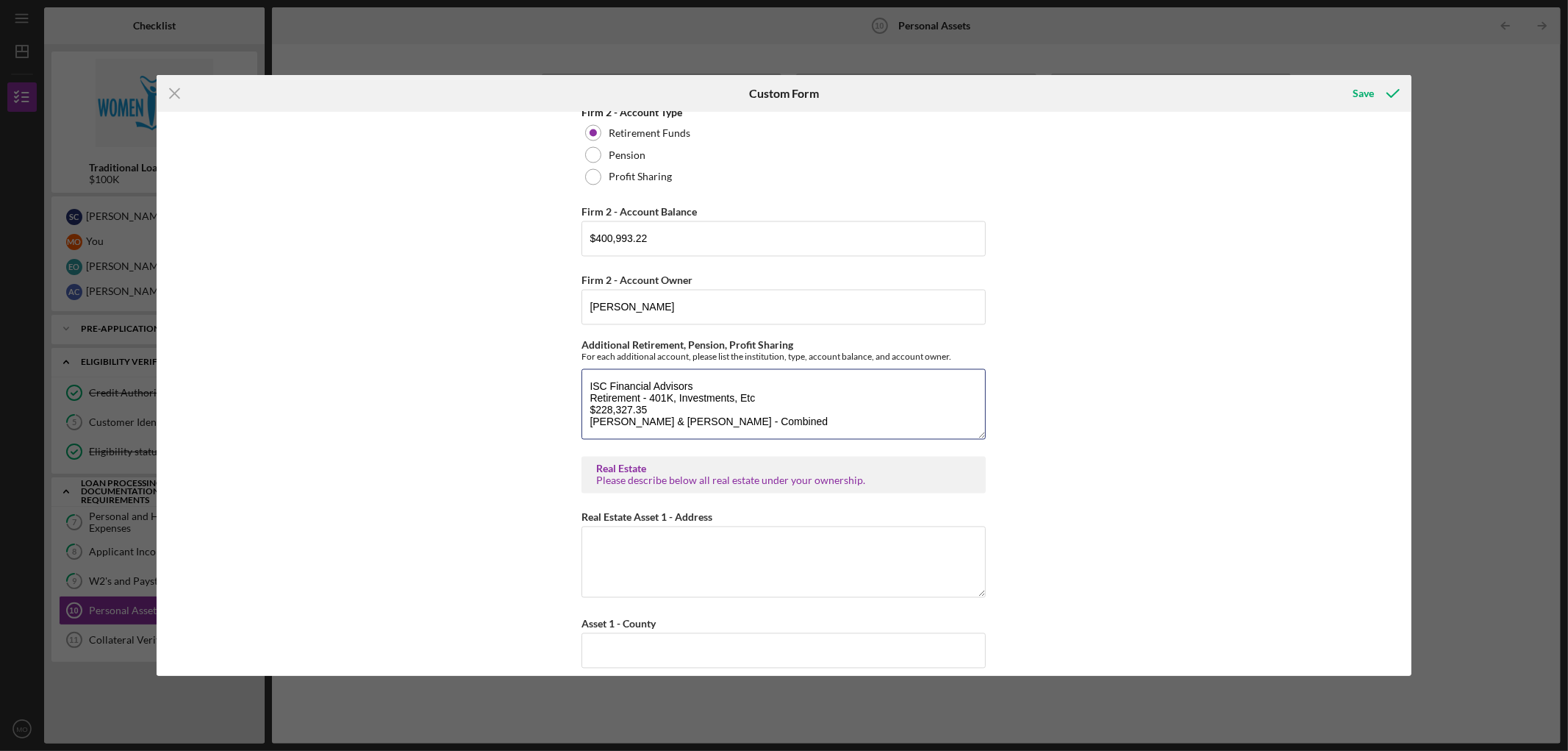
scroll to position [2420, 0]
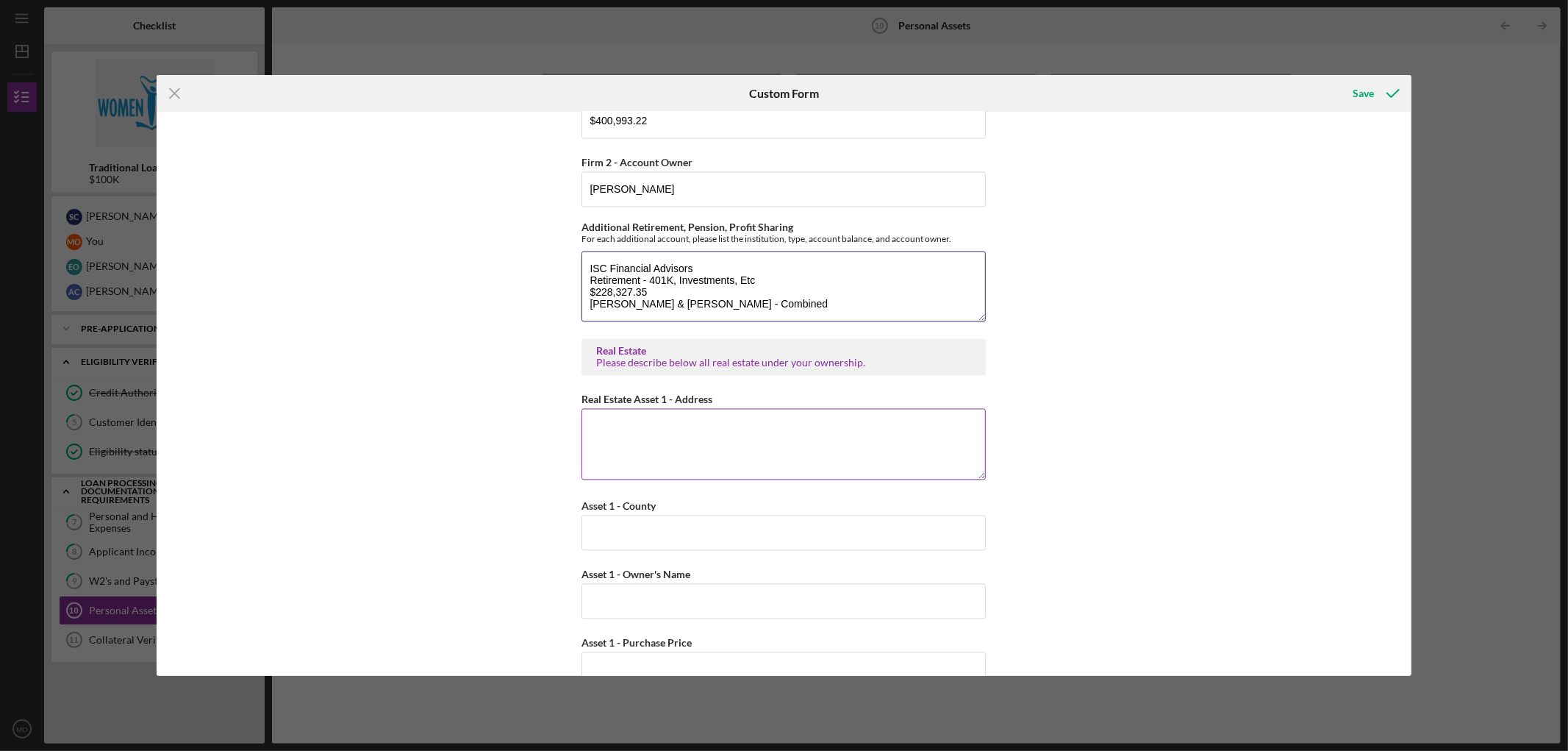
type textarea "ISC Financial Advisors Retirement - 401K, Investments, Etc $228,327.35 [PERSON_…"
click at [704, 431] on textarea "Real Estate Asset 1 - Address" at bounding box center [783, 444] width 404 height 71
click at [656, 437] on textarea "Real Estate Asset 1 - Address" at bounding box center [783, 444] width 404 height 71
type textarea "[STREET_ADDRESS]"
type input "Hennepin"
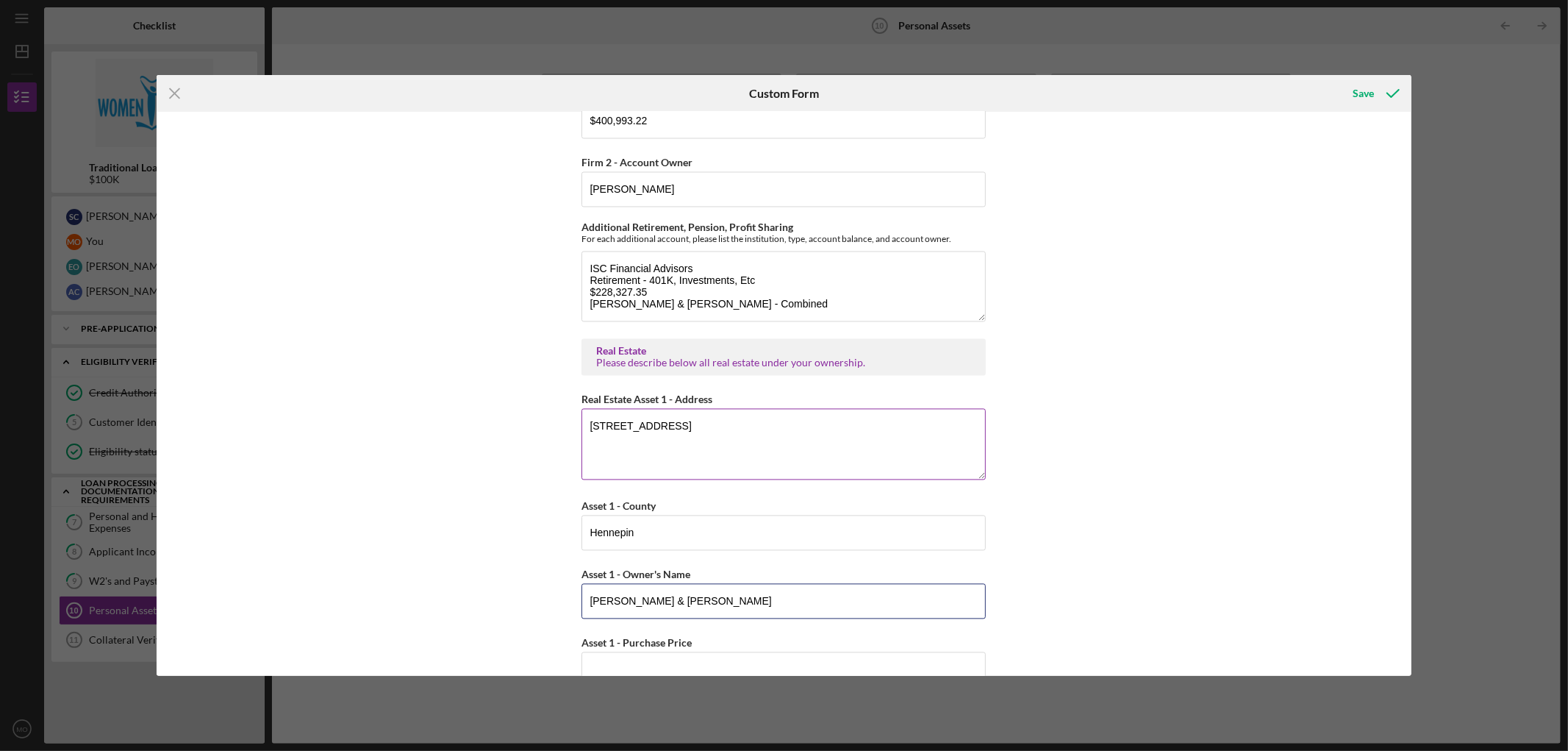
type input "[PERSON_NAME] & [PERSON_NAME]"
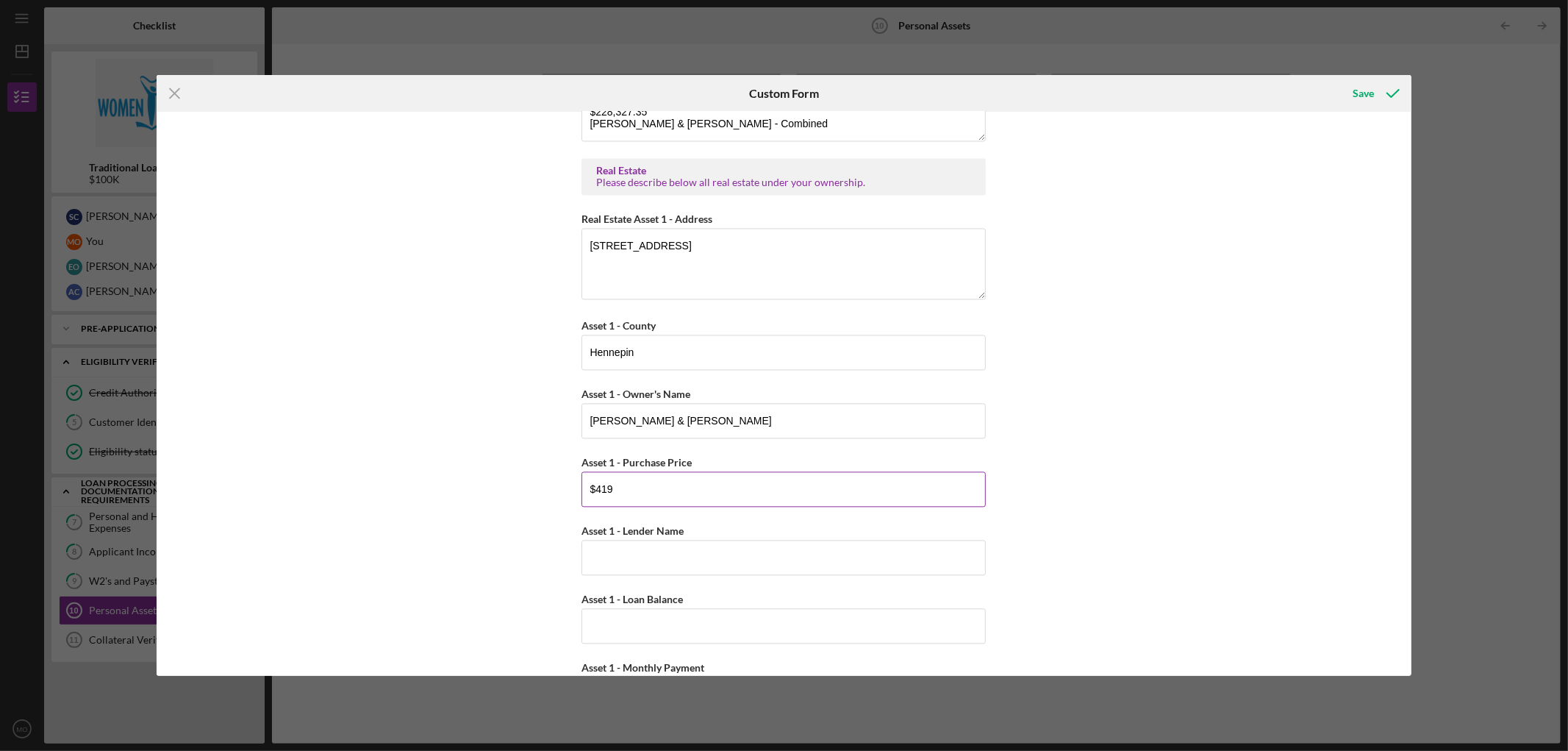
scroll to position [2683, 0]
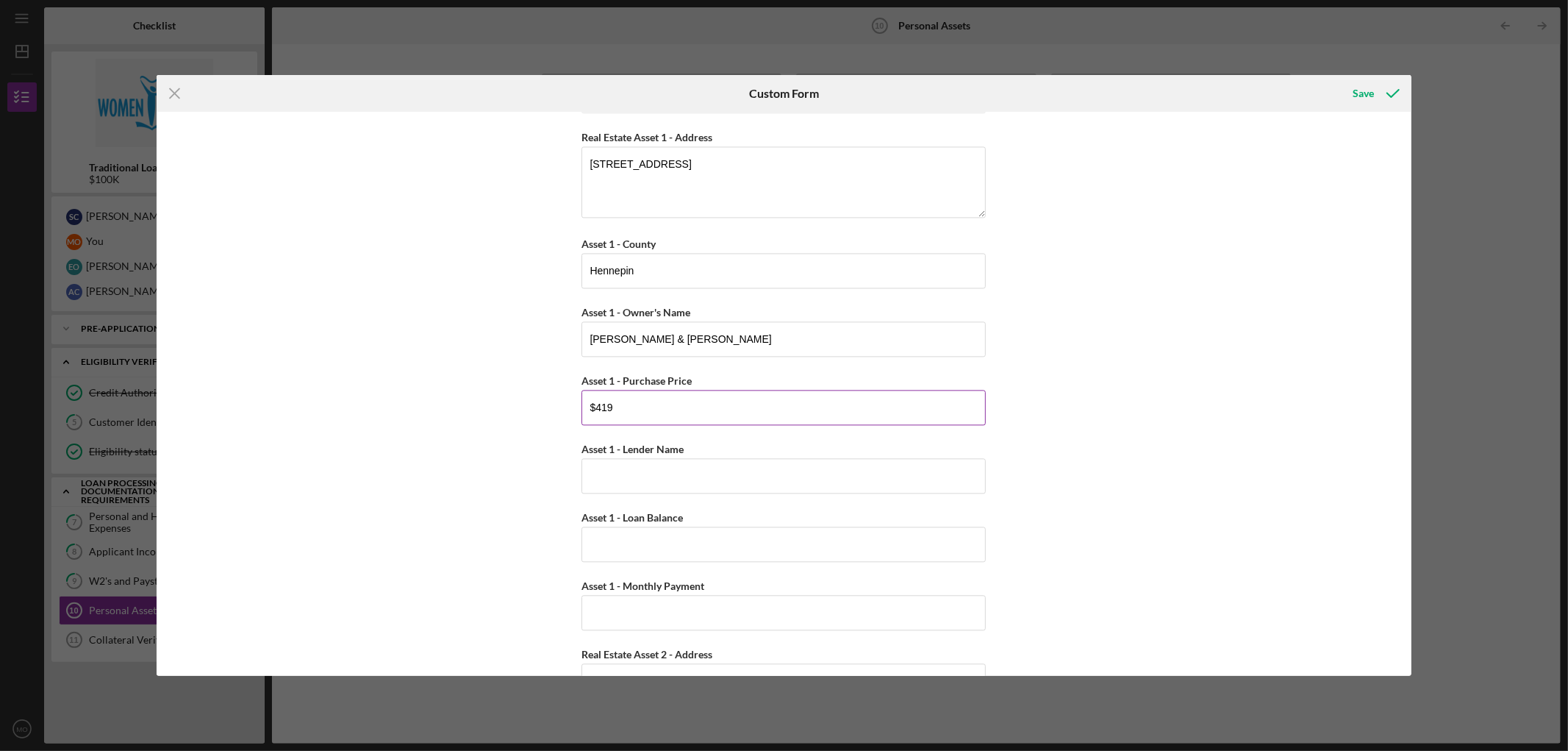
click at [630, 417] on input "$419" at bounding box center [783, 407] width 404 height 35
type input "$4"
type input "$419,000"
type input "[PERSON_NAME] Fargo & Sunflower (Refi)"
